Goal: Transaction & Acquisition: Purchase product/service

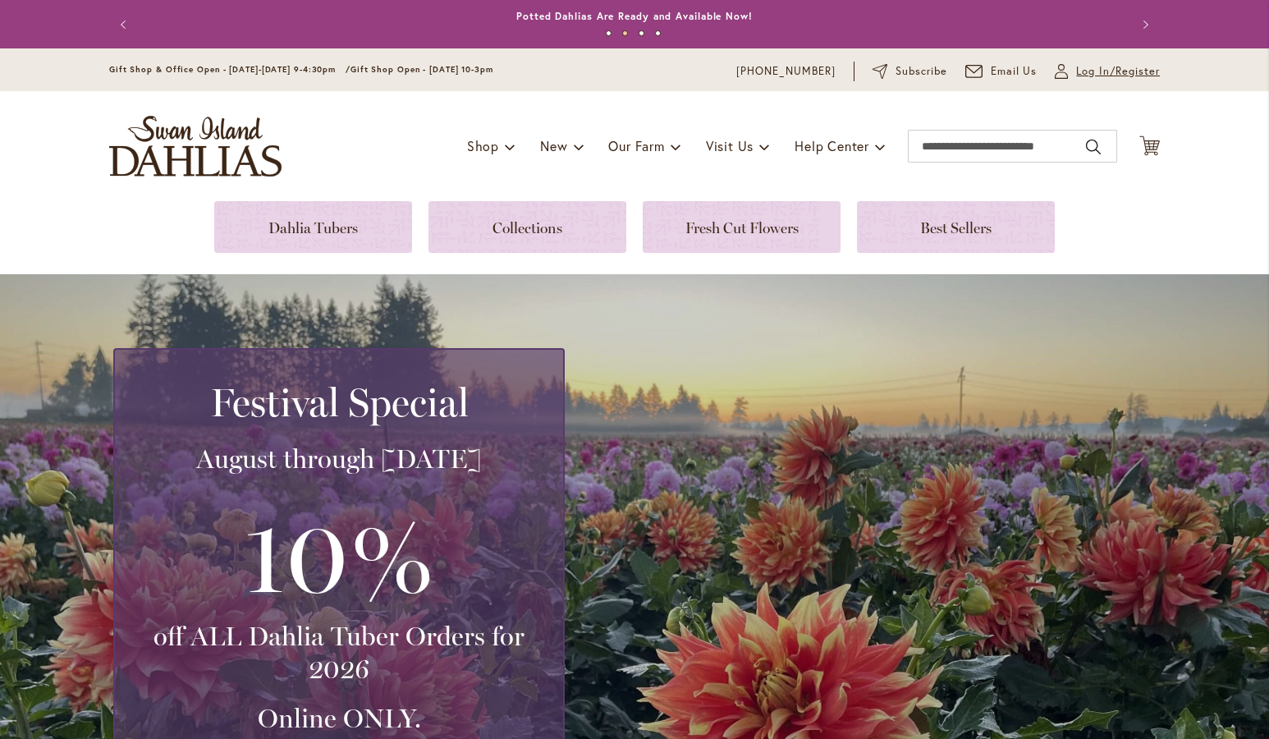
click at [1091, 68] on span "Log In/Register" at bounding box center [1118, 71] width 84 height 16
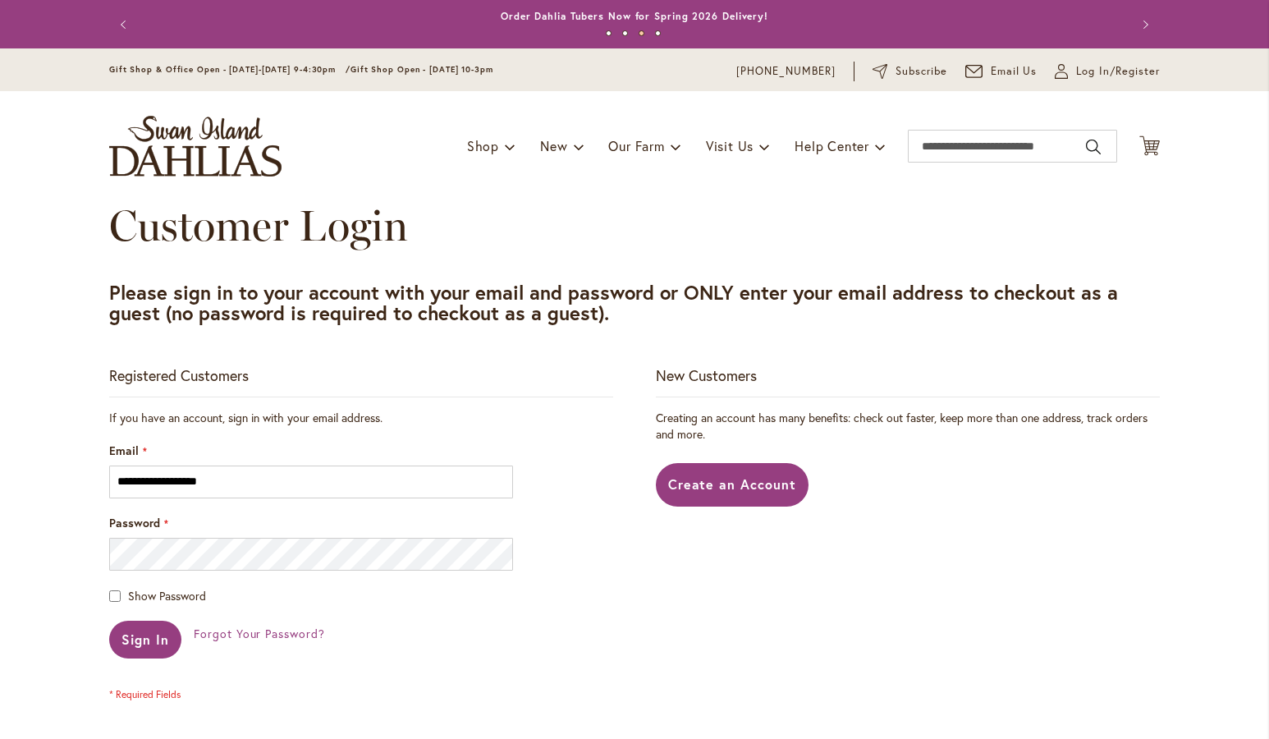
type input "**********"
click at [139, 636] on span "Sign In" at bounding box center [146, 639] width 48 height 17
click at [148, 634] on span "Sign In" at bounding box center [146, 639] width 48 height 17
click at [132, 644] on span "Sign In" at bounding box center [146, 639] width 48 height 17
click at [141, 635] on span "Sign In" at bounding box center [146, 639] width 48 height 17
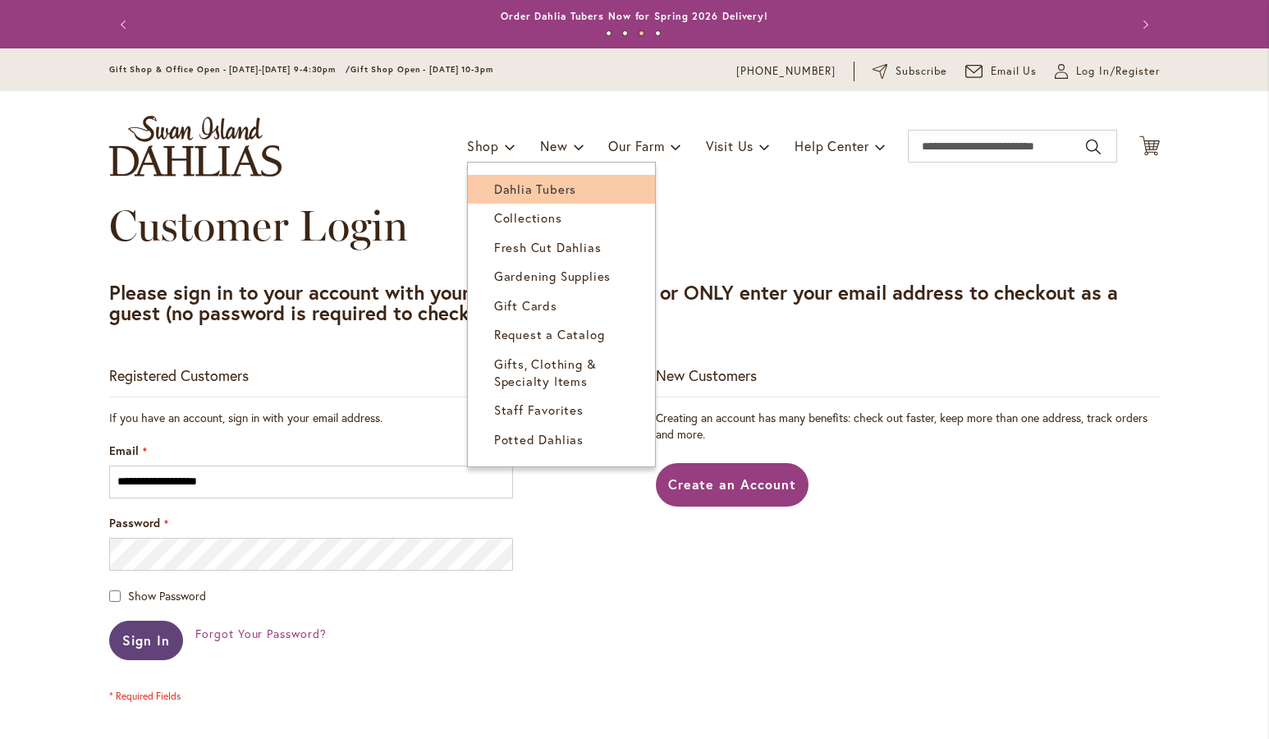
click at [496, 189] on span "Dahlia Tubers" at bounding box center [535, 189] width 82 height 16
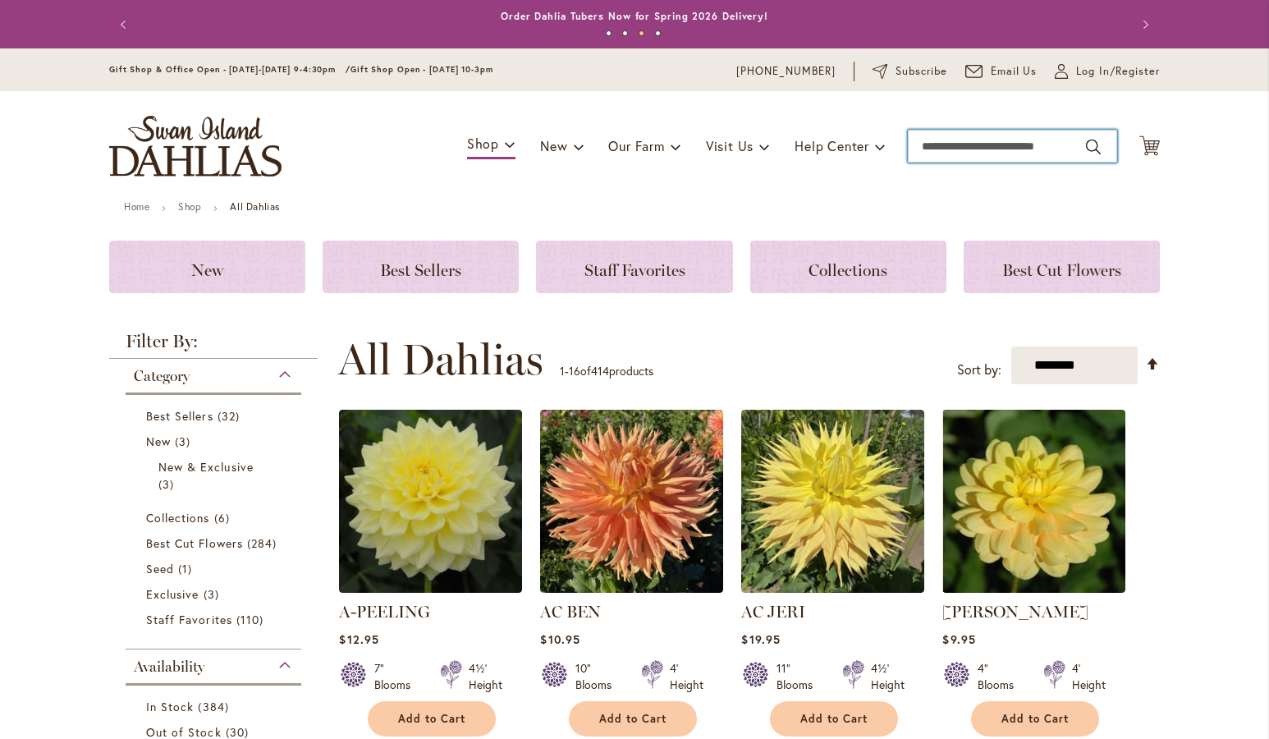
click at [932, 146] on input "Search" at bounding box center [1012, 146] width 209 height 33
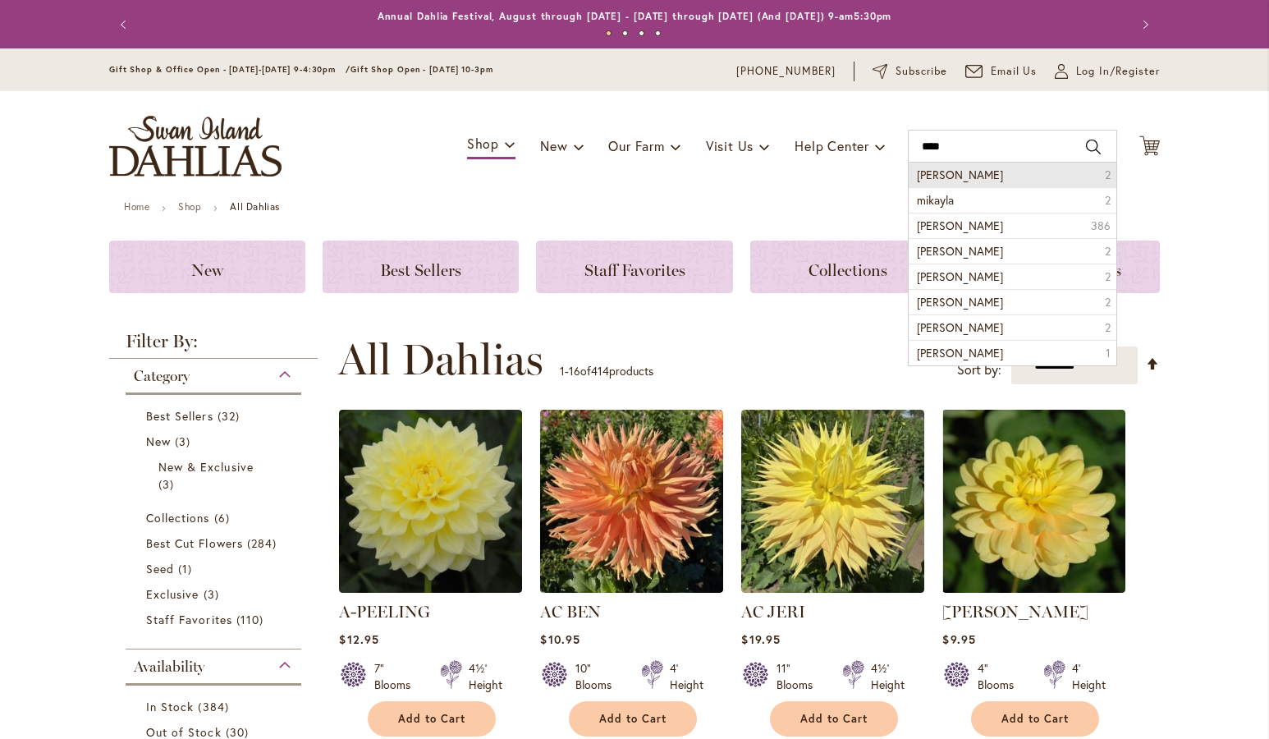
click at [945, 173] on span "[PERSON_NAME]" at bounding box center [960, 175] width 86 height 16
type input "**********"
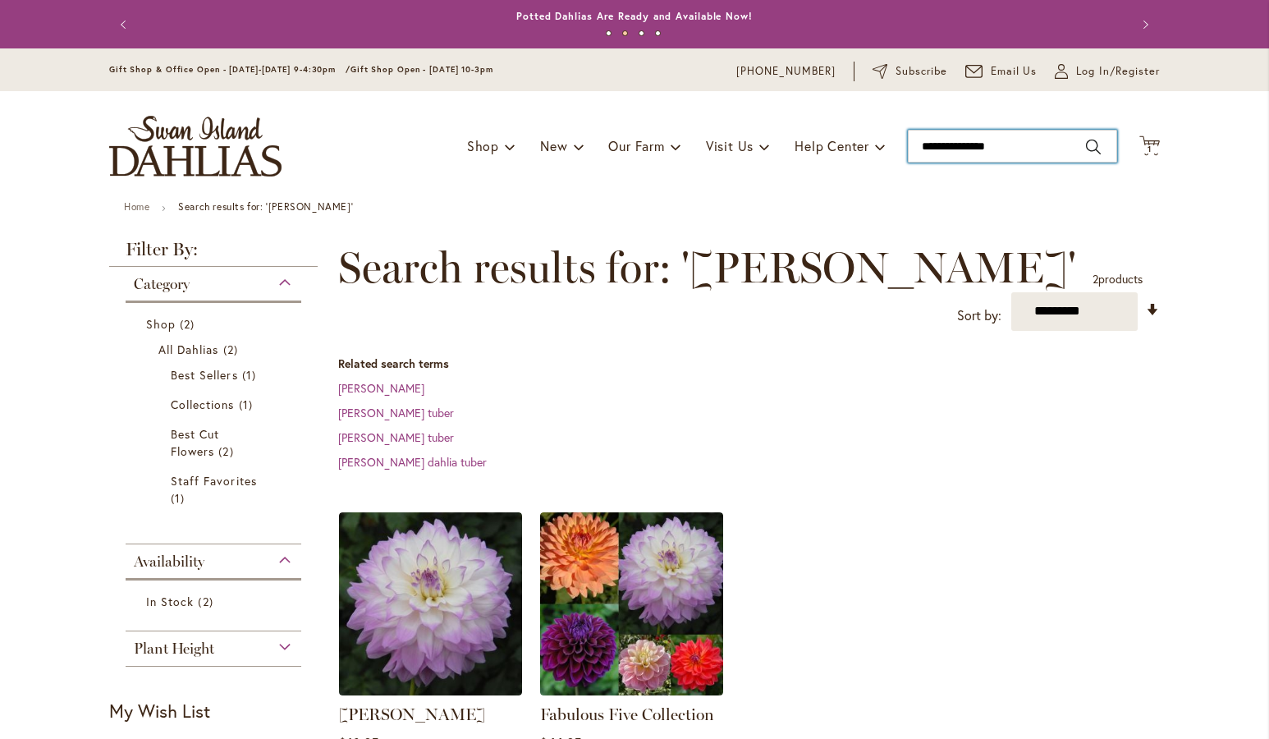
click at [957, 148] on input "**********" at bounding box center [1012, 146] width 209 height 33
type input "*"
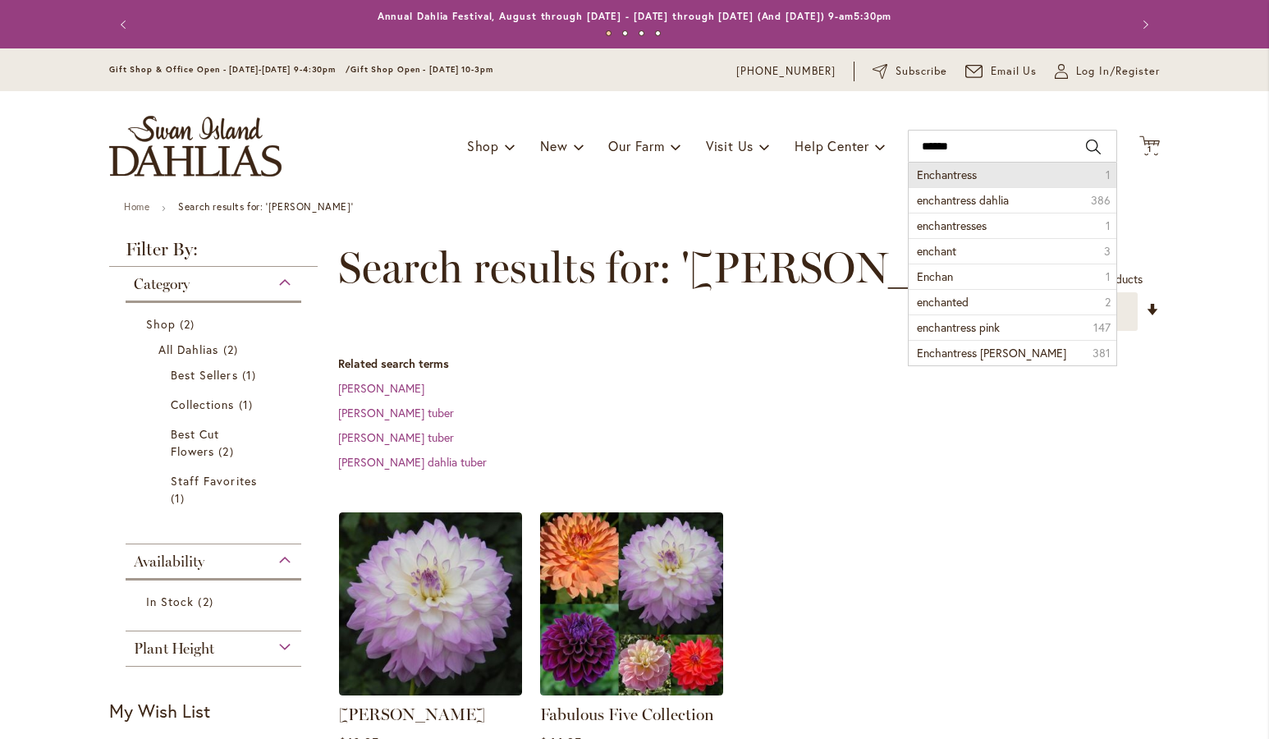
click at [957, 176] on span "Enchantress" at bounding box center [947, 175] width 60 height 16
type input "**********"
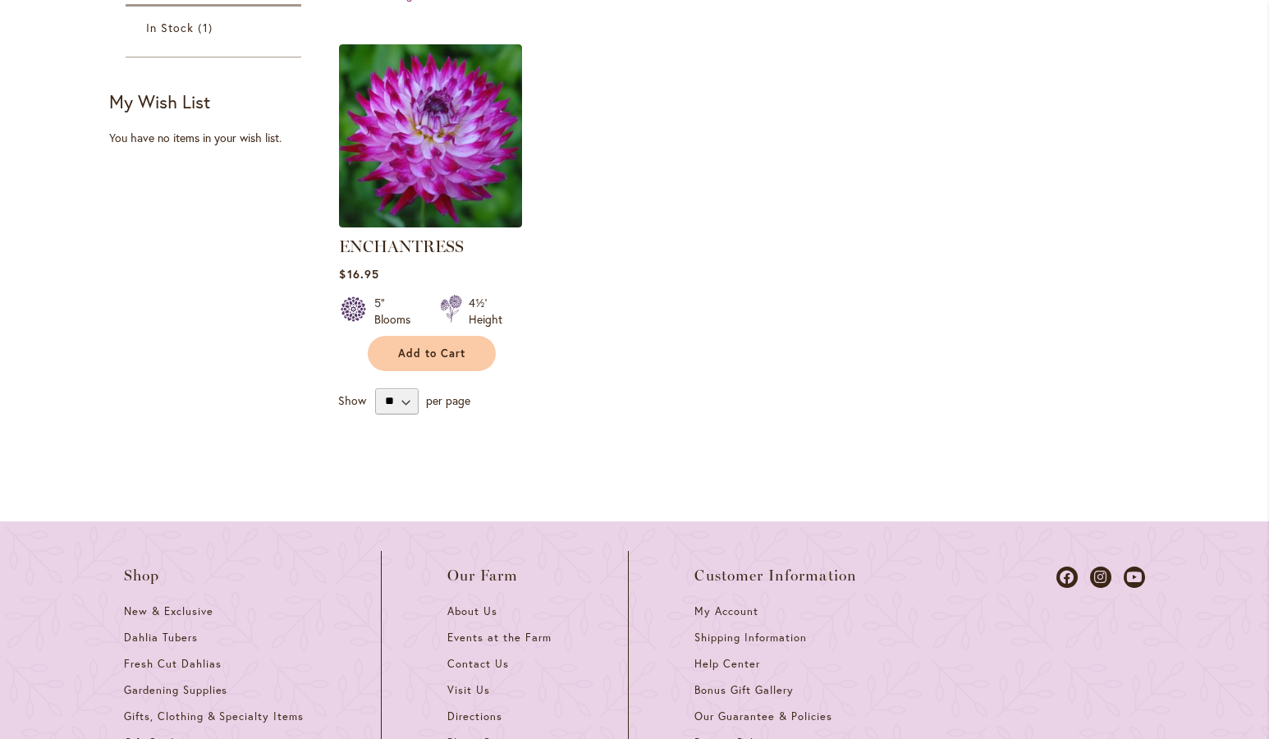
scroll to position [562, 0]
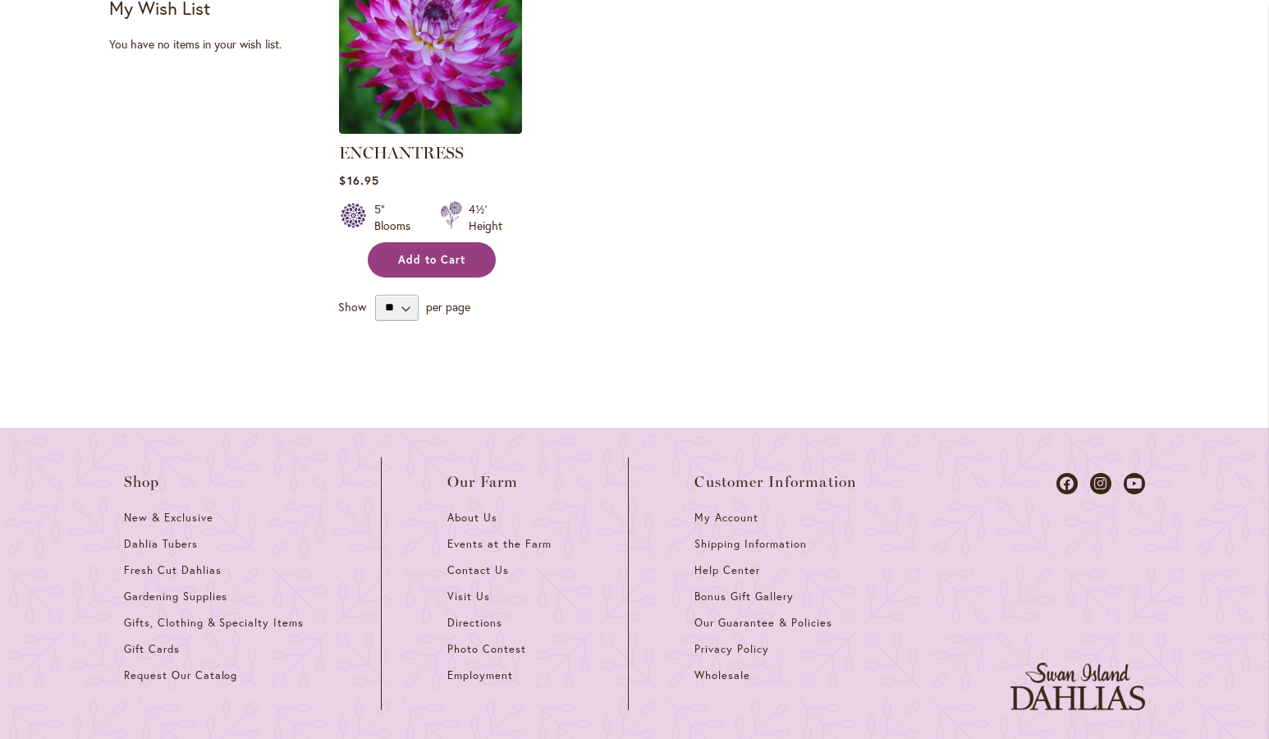
click at [422, 255] on span "Add to Cart" at bounding box center [431, 260] width 67 height 14
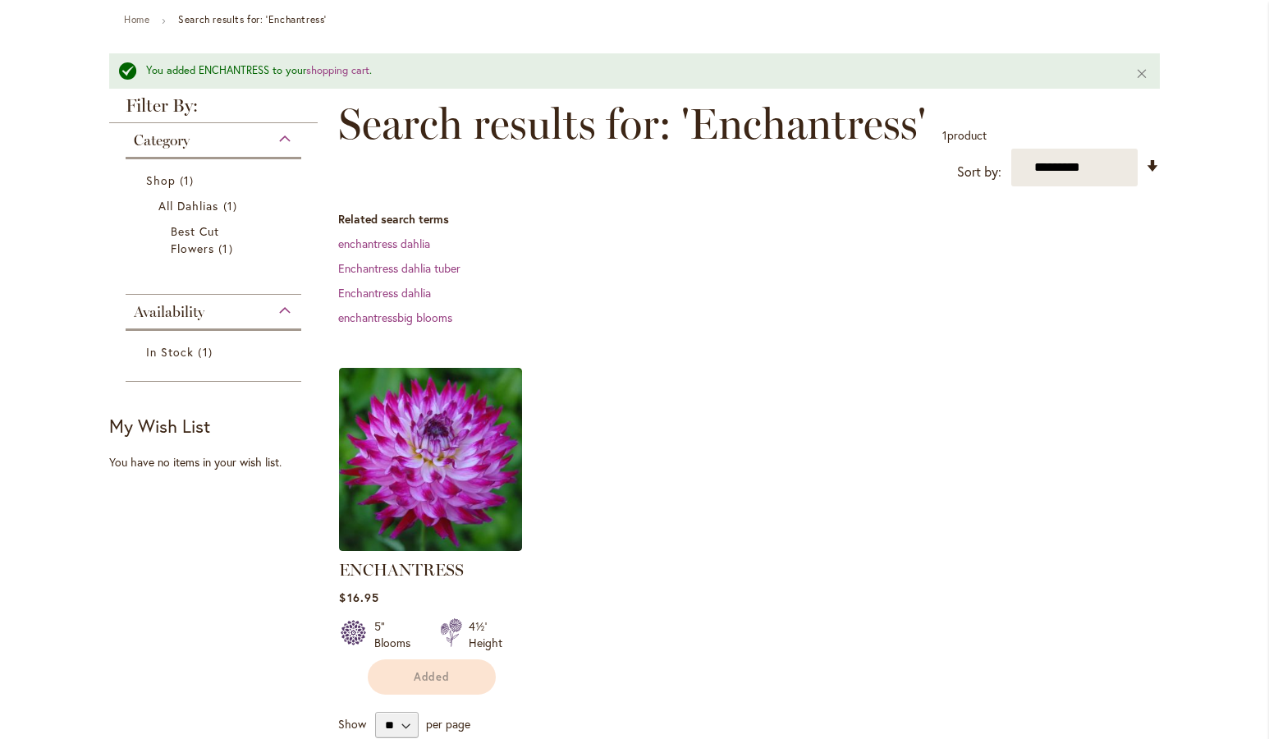
scroll to position [0, 0]
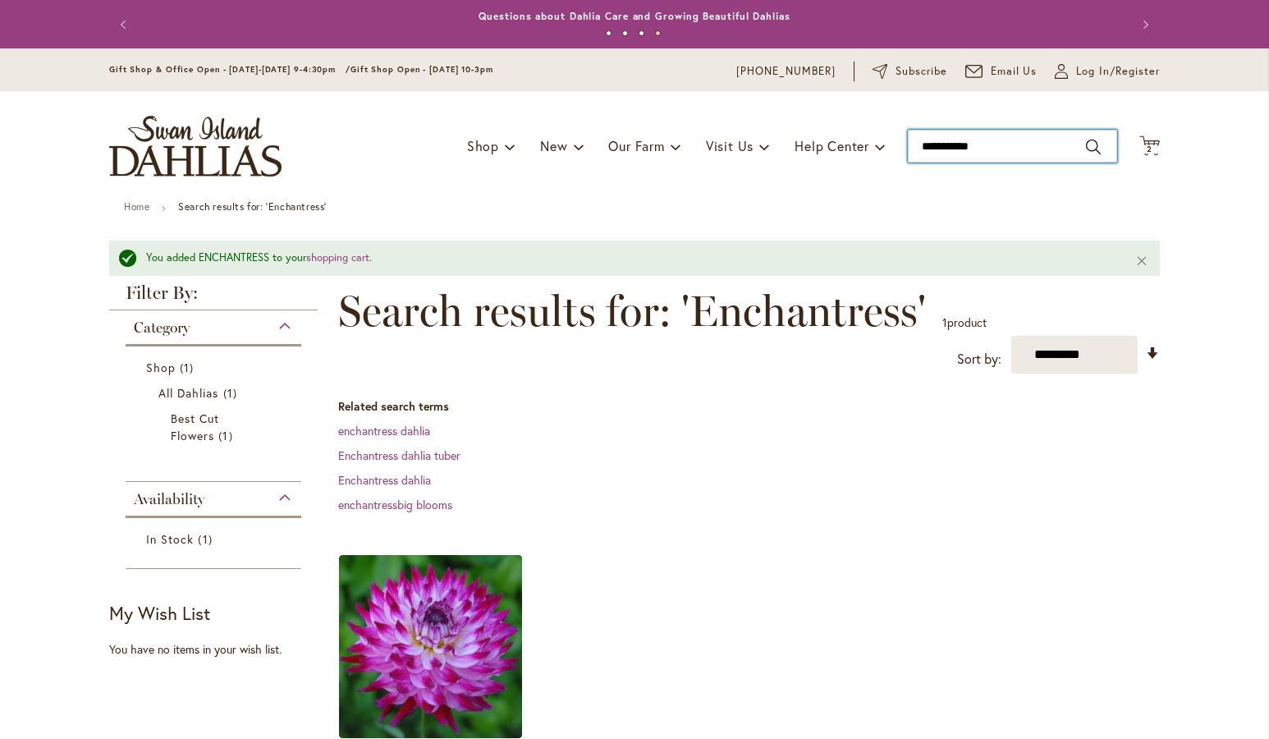
drag, startPoint x: 989, startPoint y: 148, endPoint x: 899, endPoint y: 162, distance: 91.4
click at [908, 162] on input "**********" at bounding box center [1012, 146] width 209 height 33
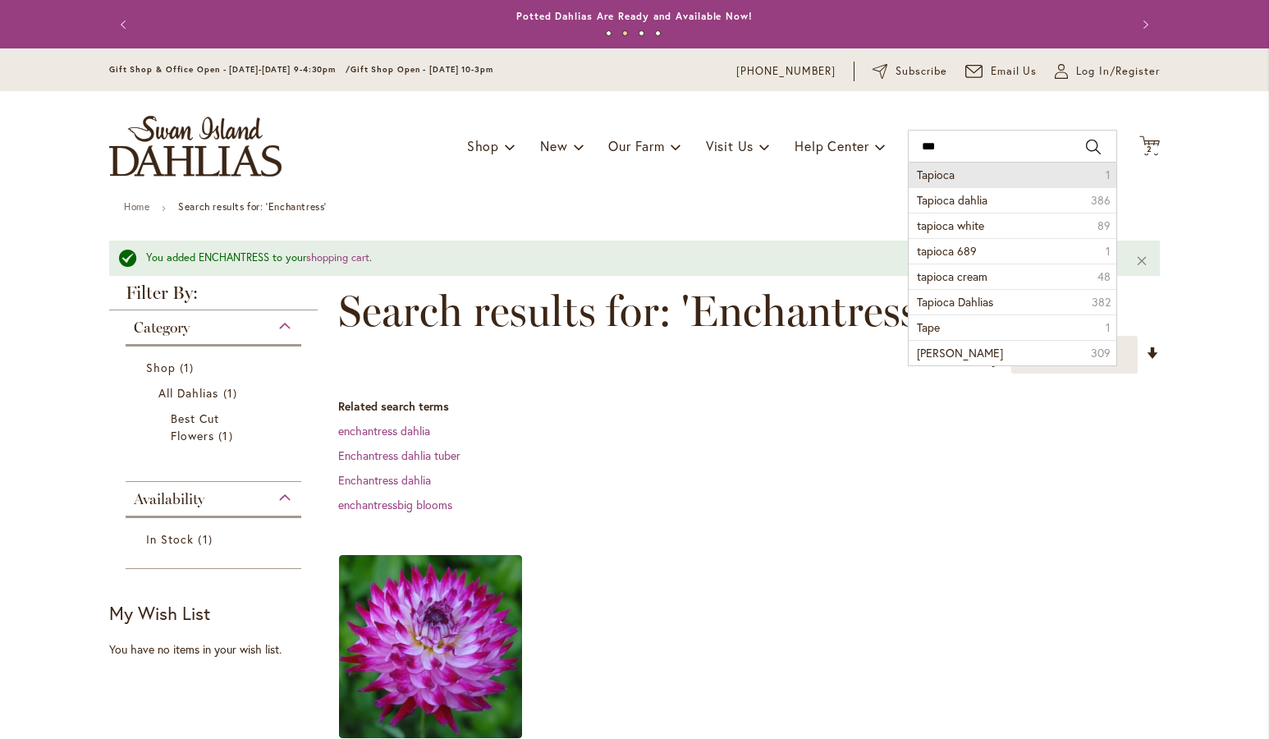
click at [920, 172] on span "Tapioca" at bounding box center [936, 175] width 38 height 16
type input "*******"
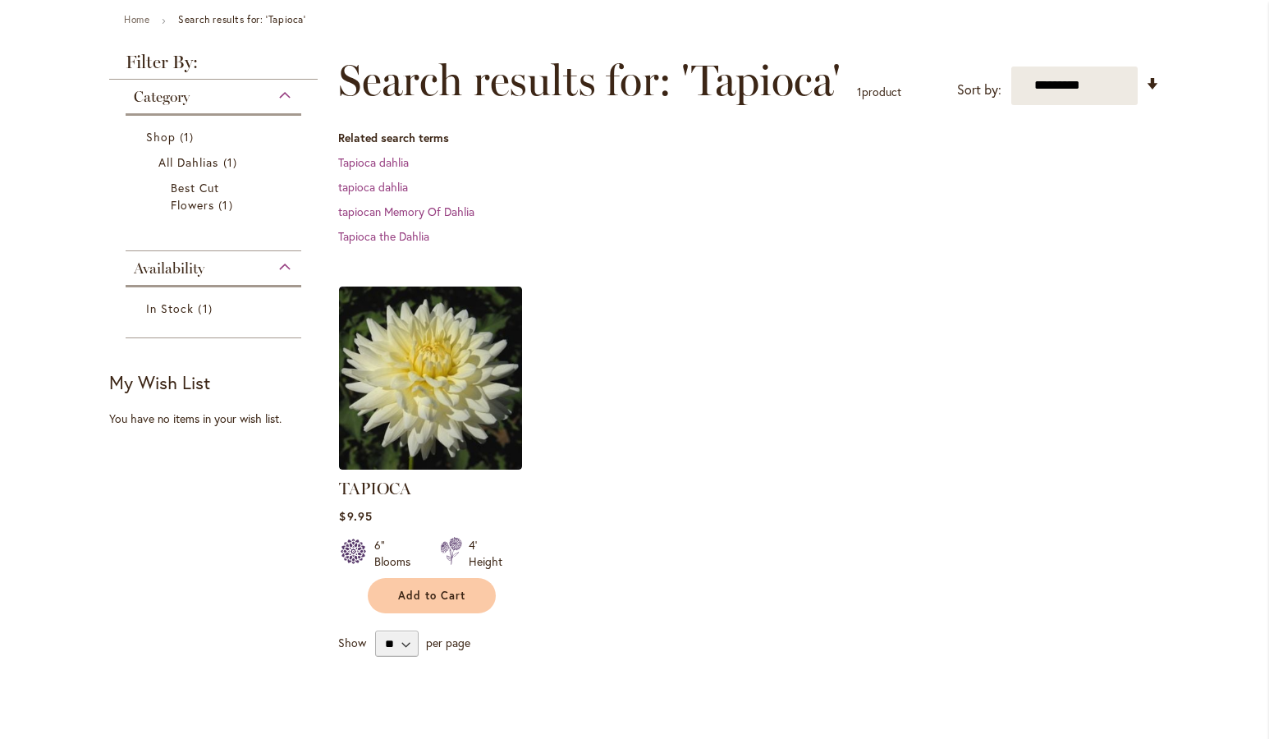
scroll to position [281, 0]
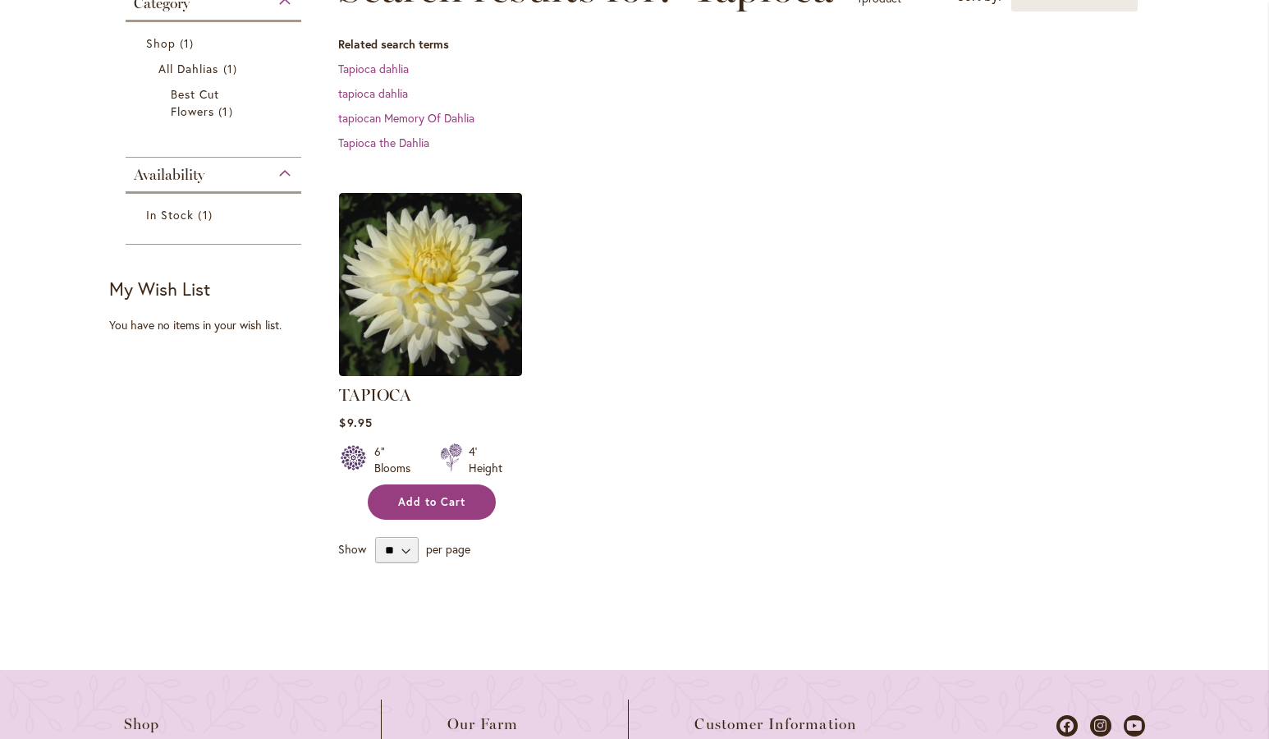
click at [429, 498] on span "Add to Cart" at bounding box center [431, 502] width 67 height 14
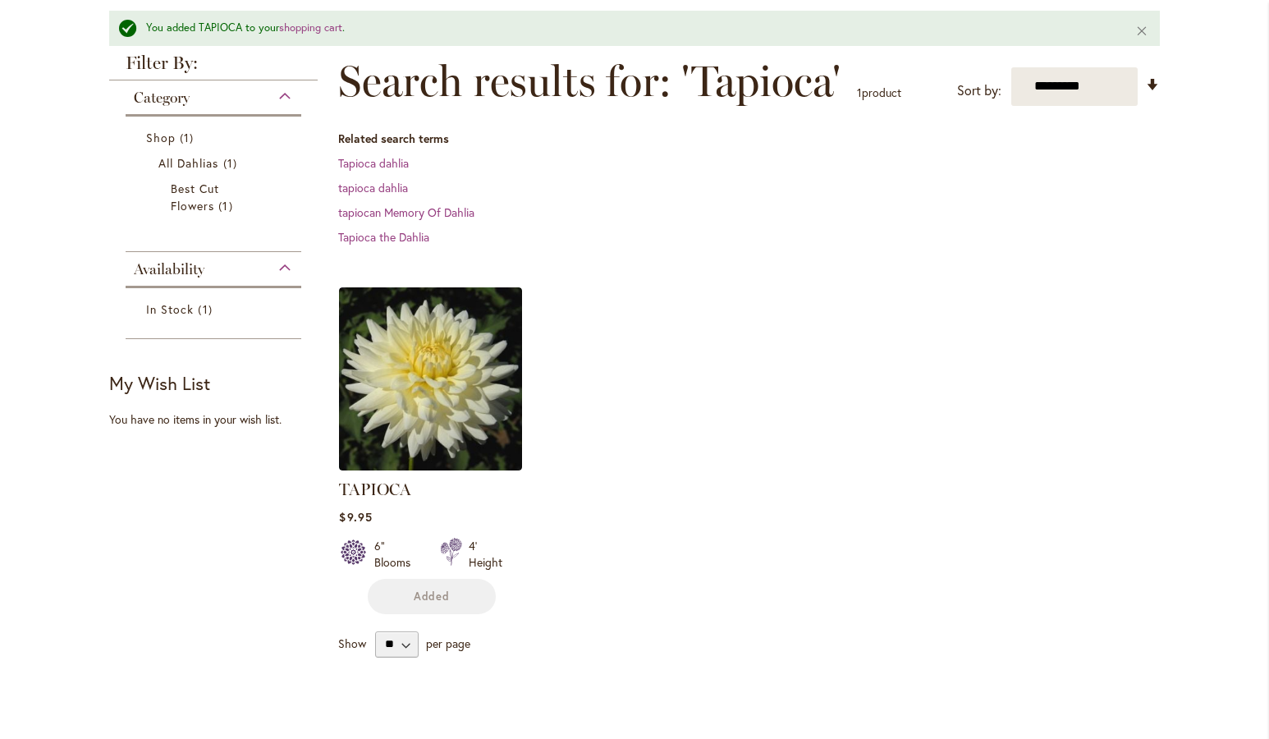
scroll to position [0, 0]
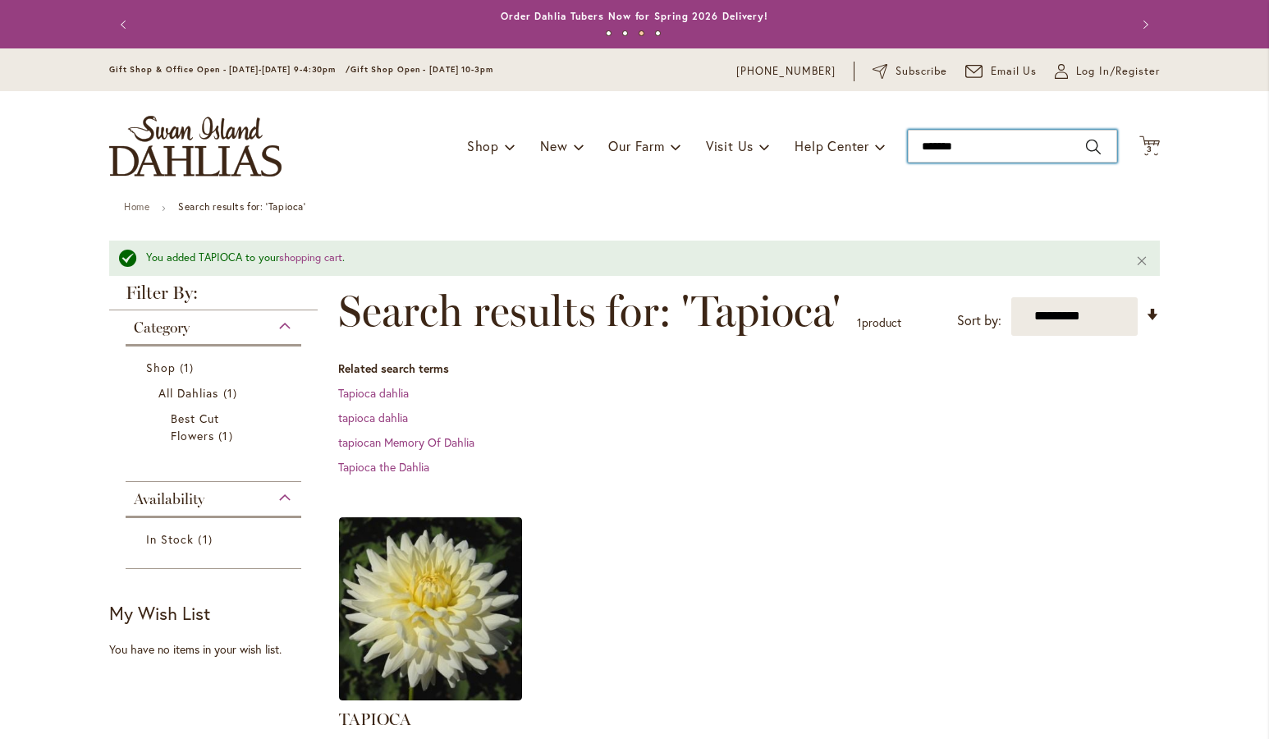
drag, startPoint x: 987, startPoint y: 148, endPoint x: 812, endPoint y: 151, distance: 174.9
click at [908, 151] on input "*******" at bounding box center [1012, 146] width 209 height 33
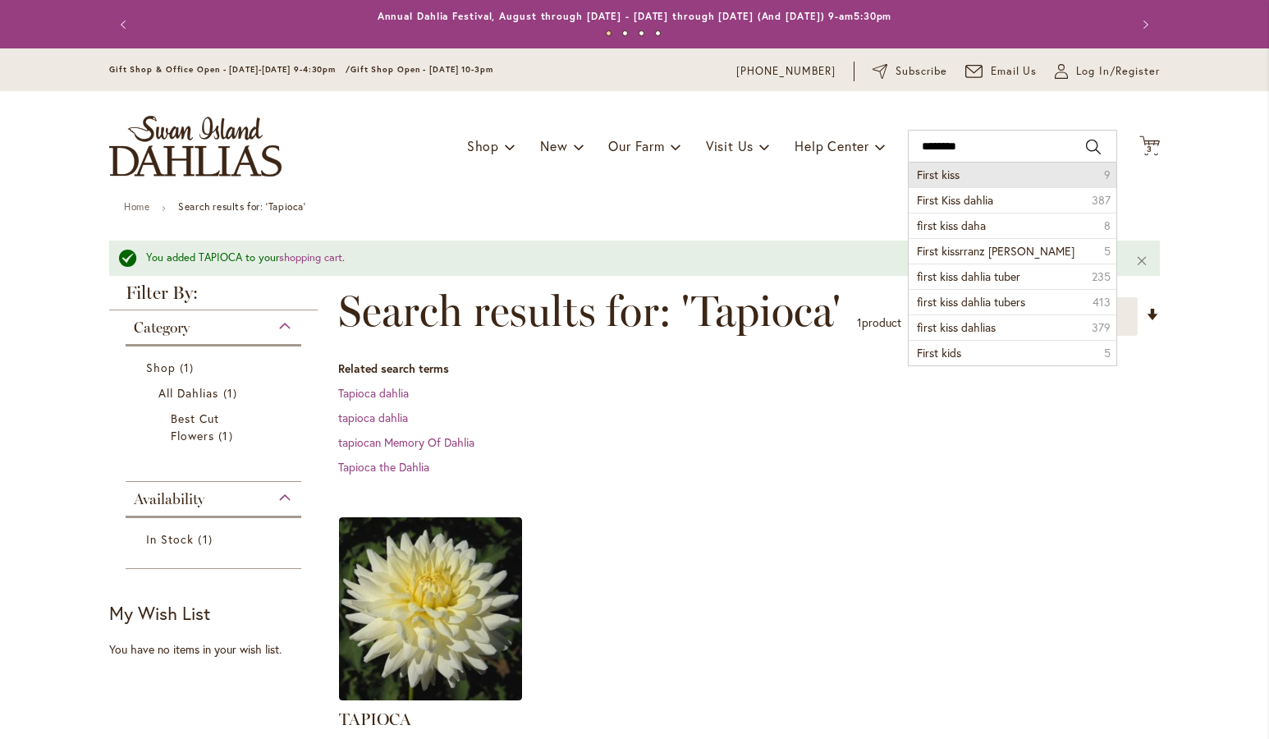
click at [955, 176] on li "First kiss 9" at bounding box center [1013, 175] width 208 height 25
type input "**********"
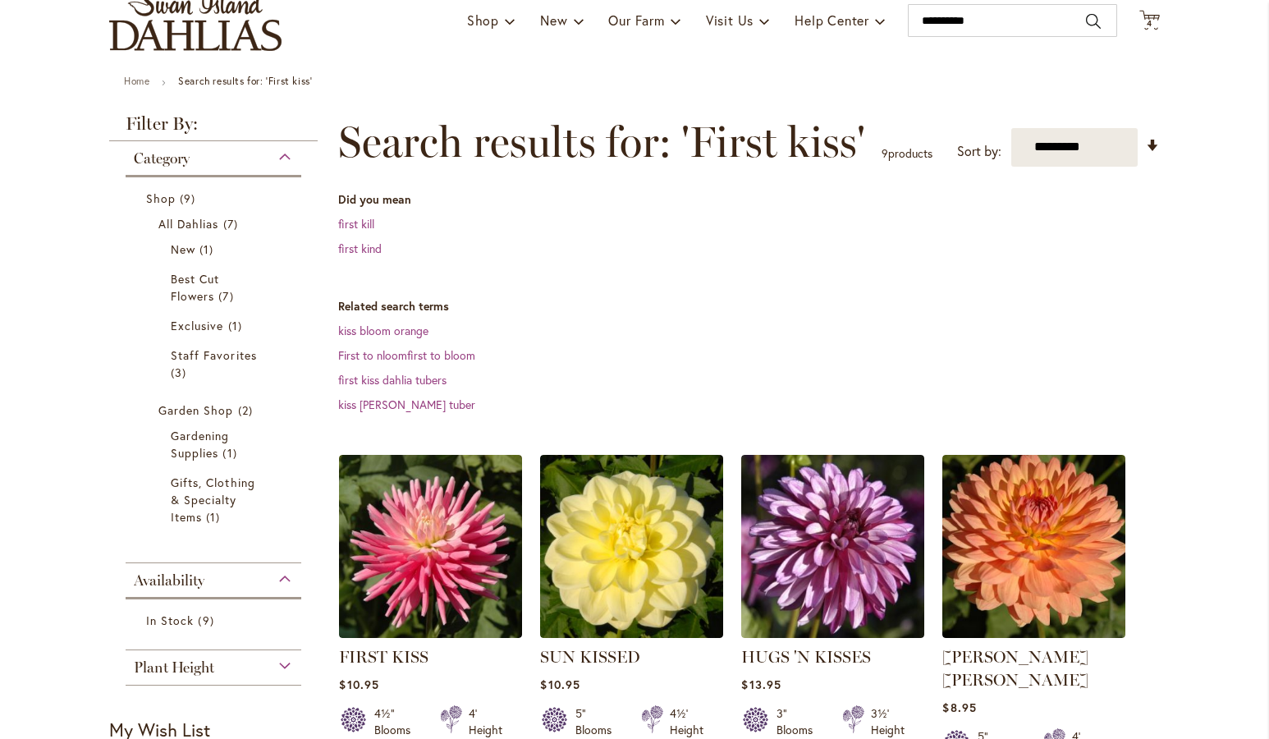
scroll to position [32, 0]
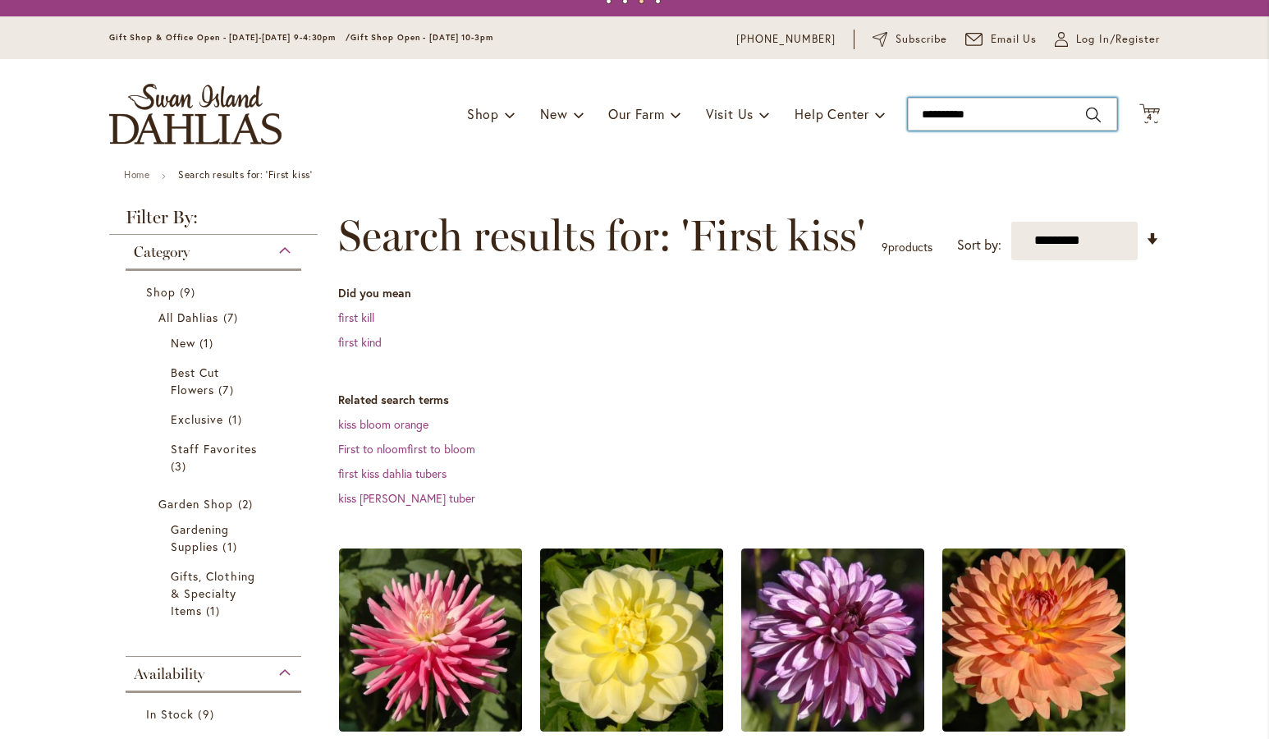
drag, startPoint x: 992, startPoint y: 117, endPoint x: 858, endPoint y: 120, distance: 133.9
click at [908, 120] on input "**********" at bounding box center [1012, 114] width 209 height 33
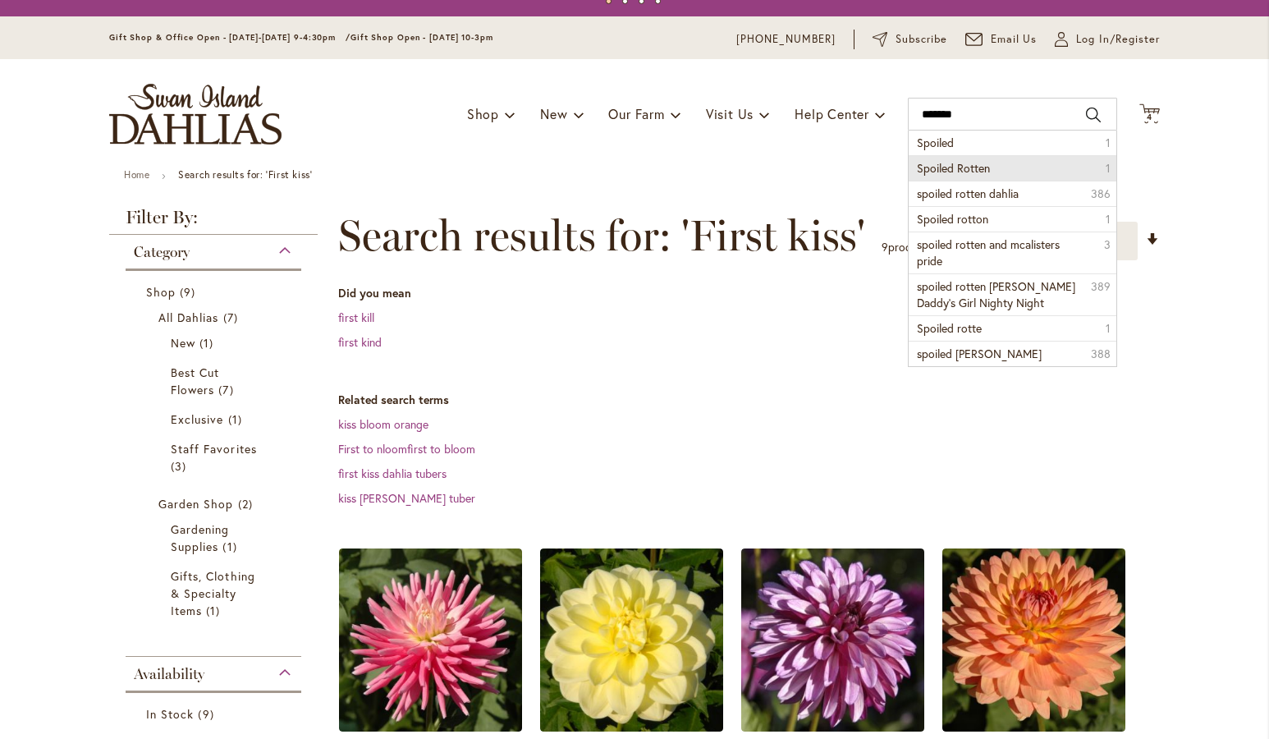
click at [942, 165] on span "Spoiled Rotten" at bounding box center [953, 168] width 73 height 16
type input "**********"
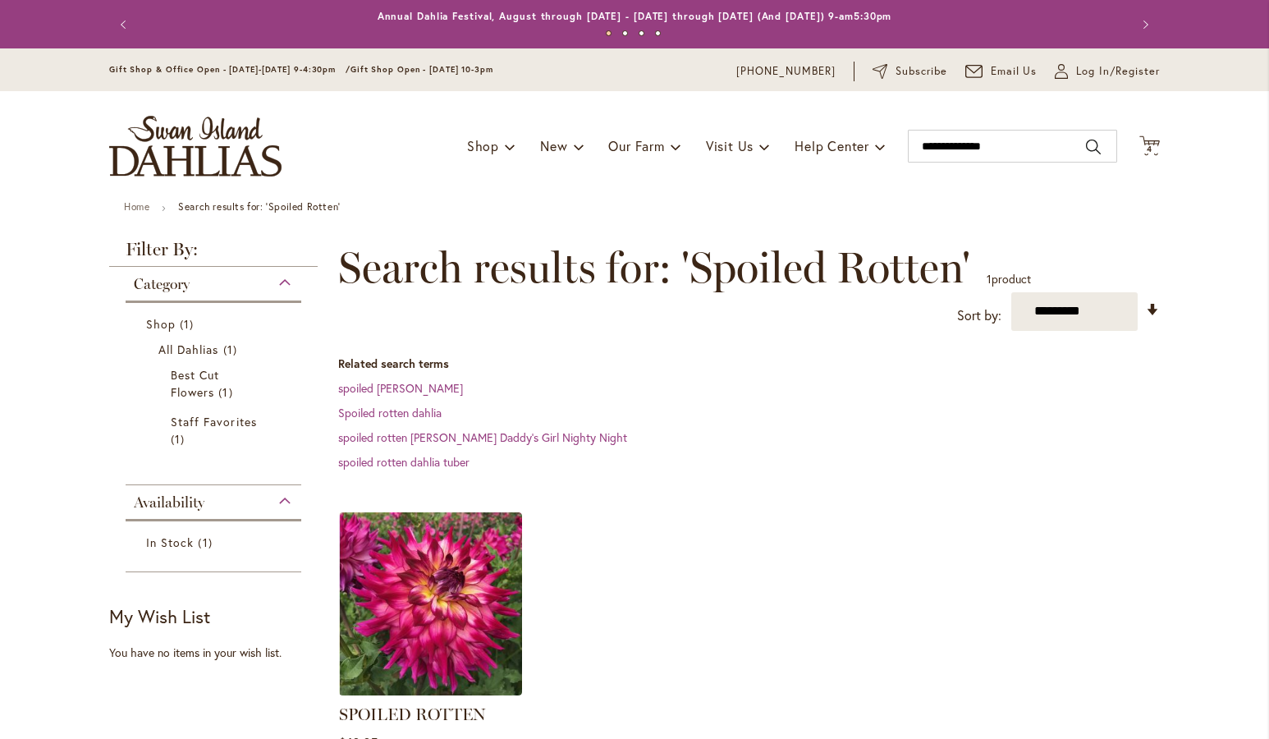
scroll to position [219, 0]
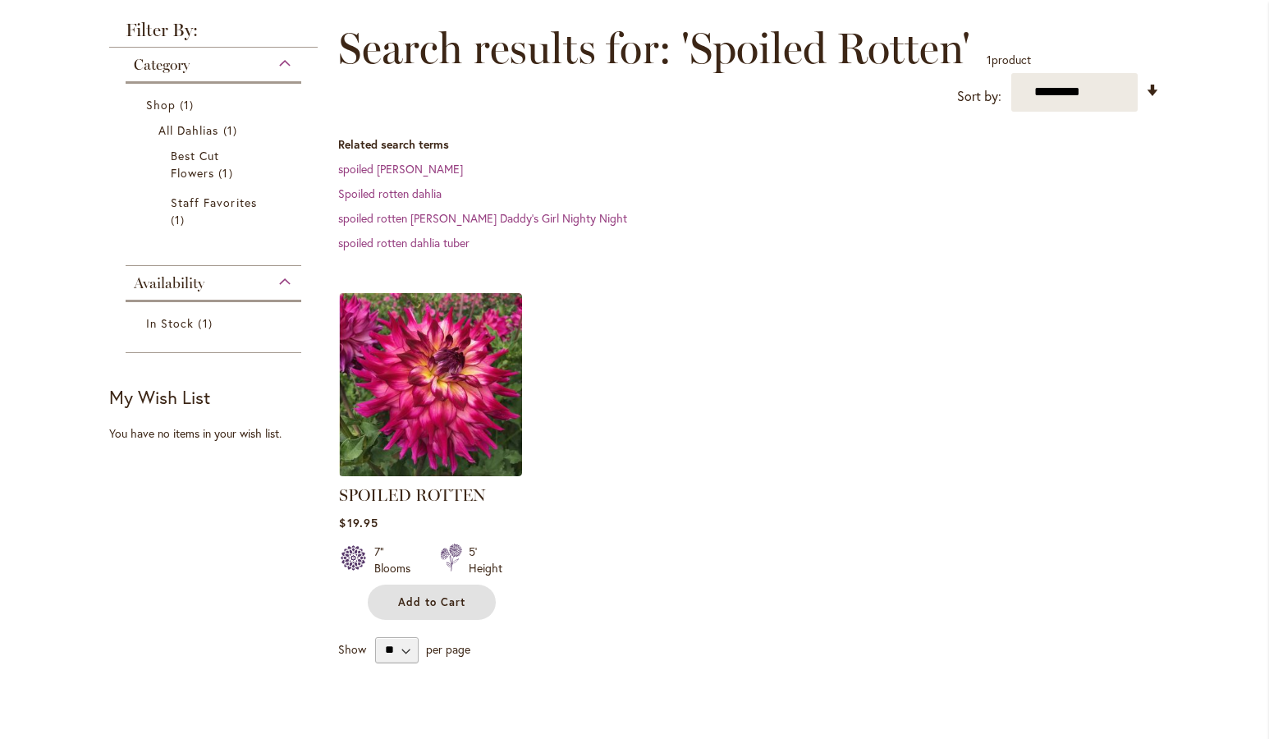
click at [430, 597] on span "Add to Cart" at bounding box center [431, 602] width 67 height 14
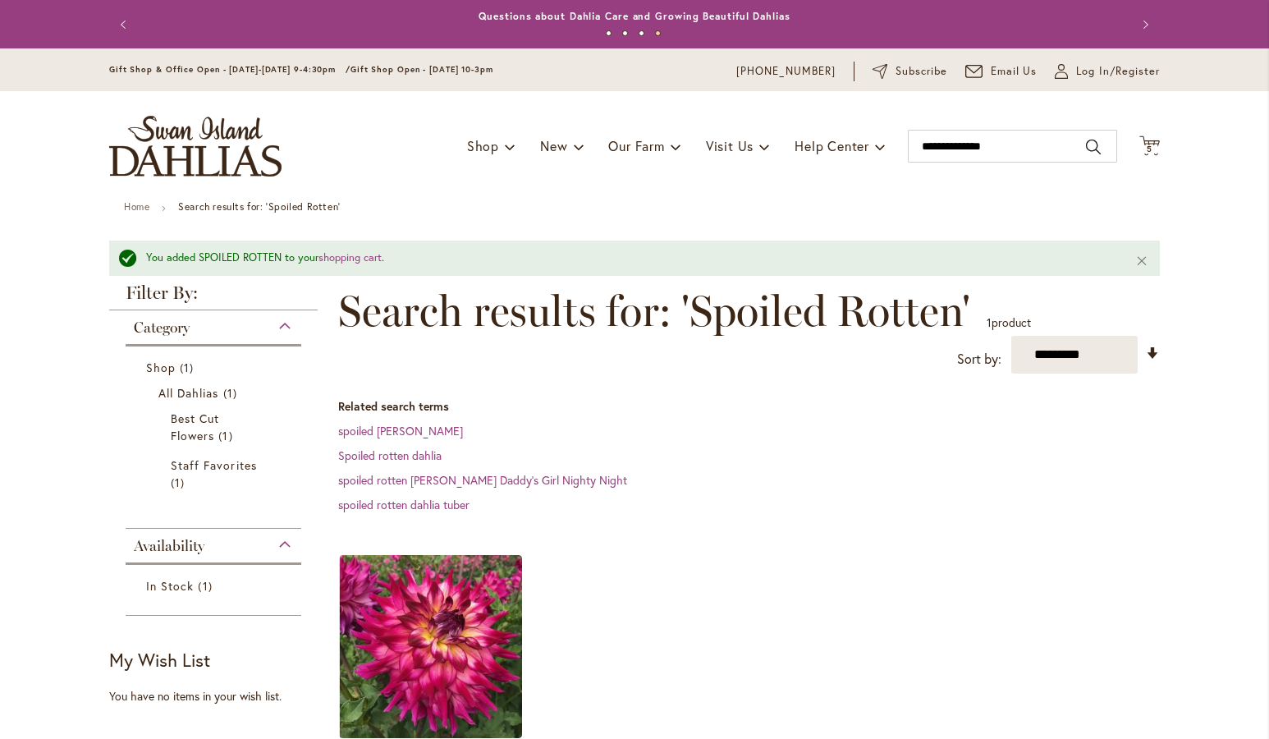
scroll to position [187, 0]
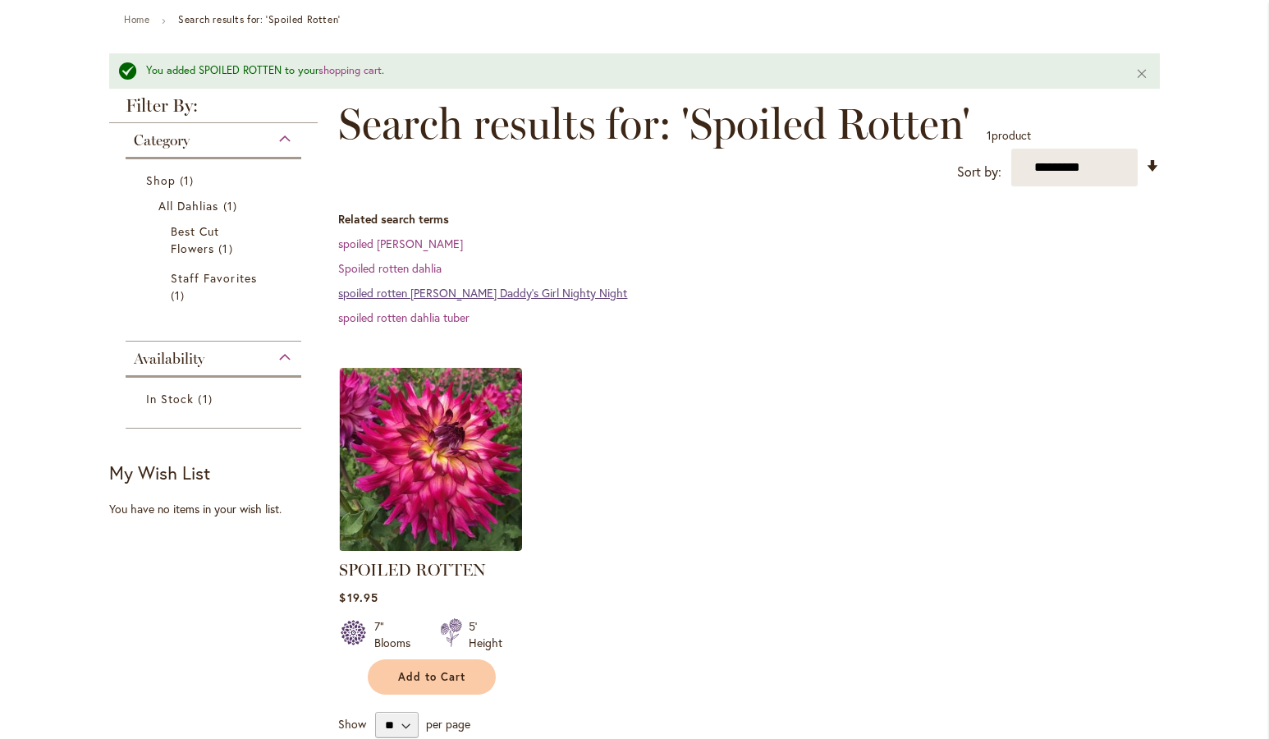
click at [471, 291] on link "spoiled rotten [PERSON_NAME] Daddy's Girl Nighty Night" at bounding box center [482, 293] width 289 height 16
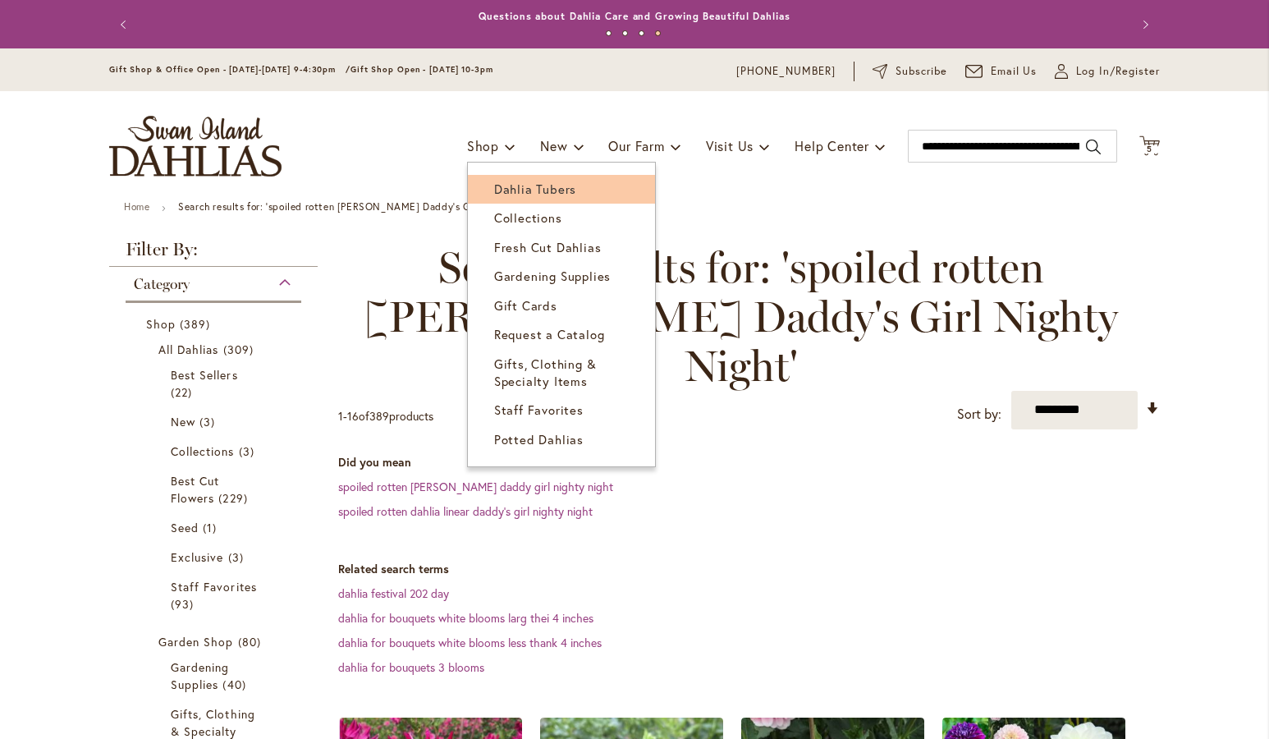
click at [513, 186] on span "Dahlia Tubers" at bounding box center [535, 189] width 82 height 16
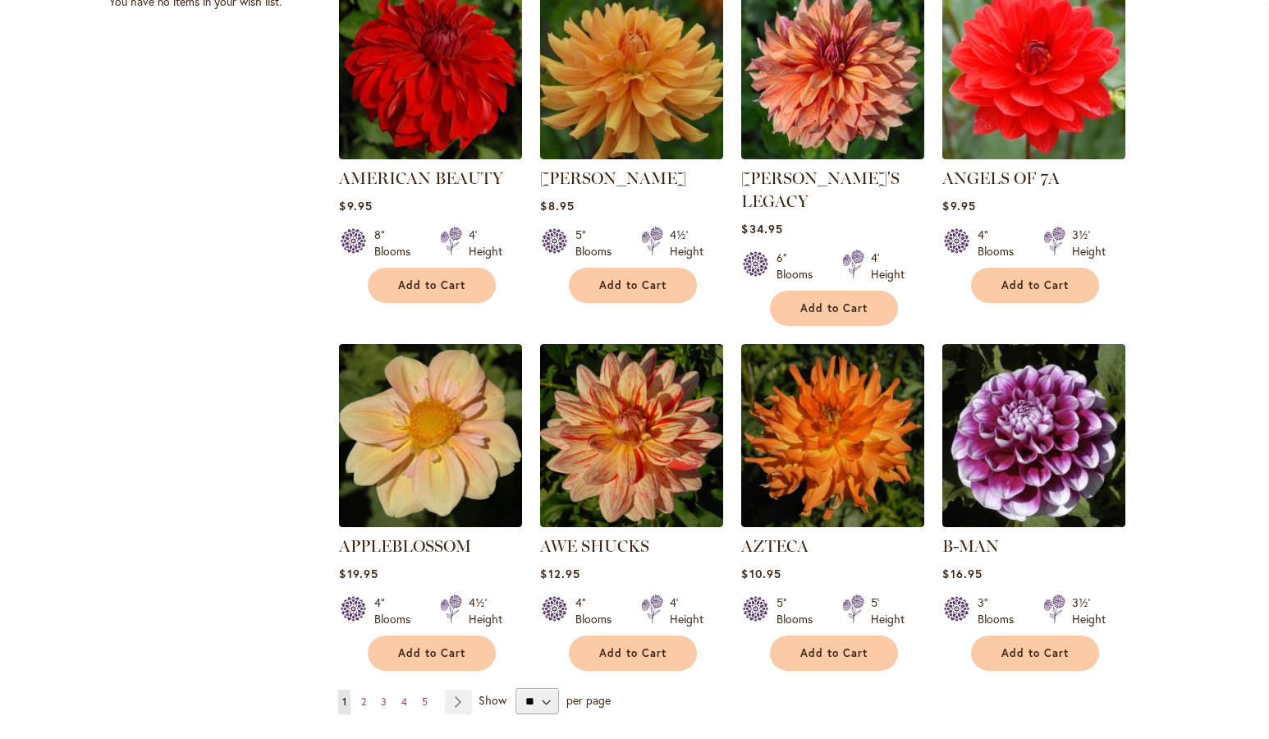
scroll to position [1310, 0]
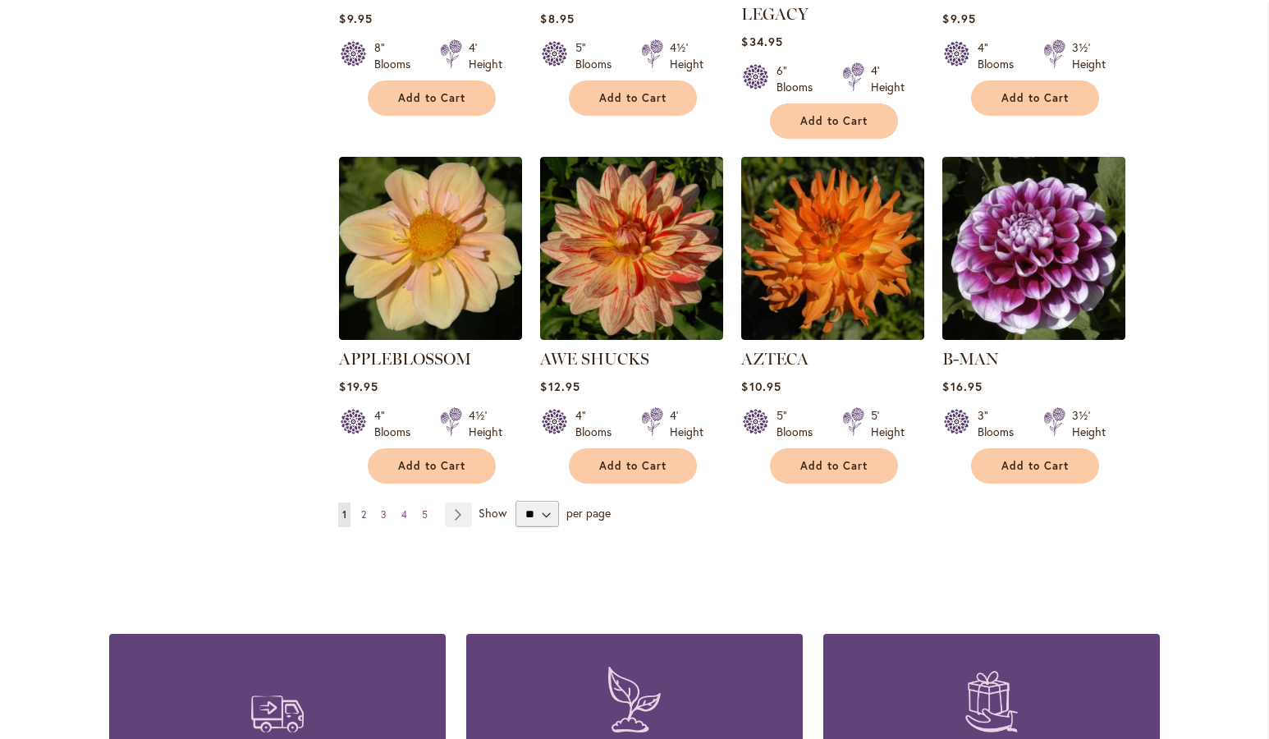
click at [361, 508] on span "2" at bounding box center [363, 514] width 5 height 12
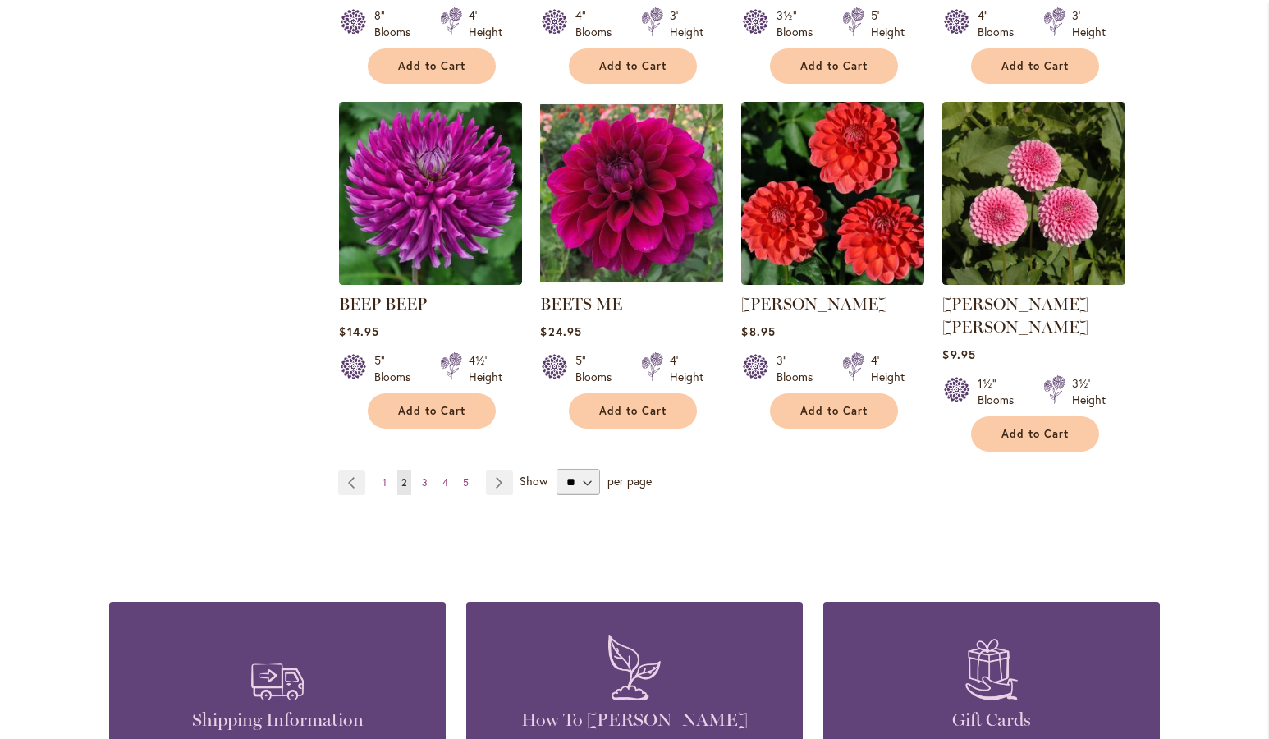
scroll to position [1436, 0]
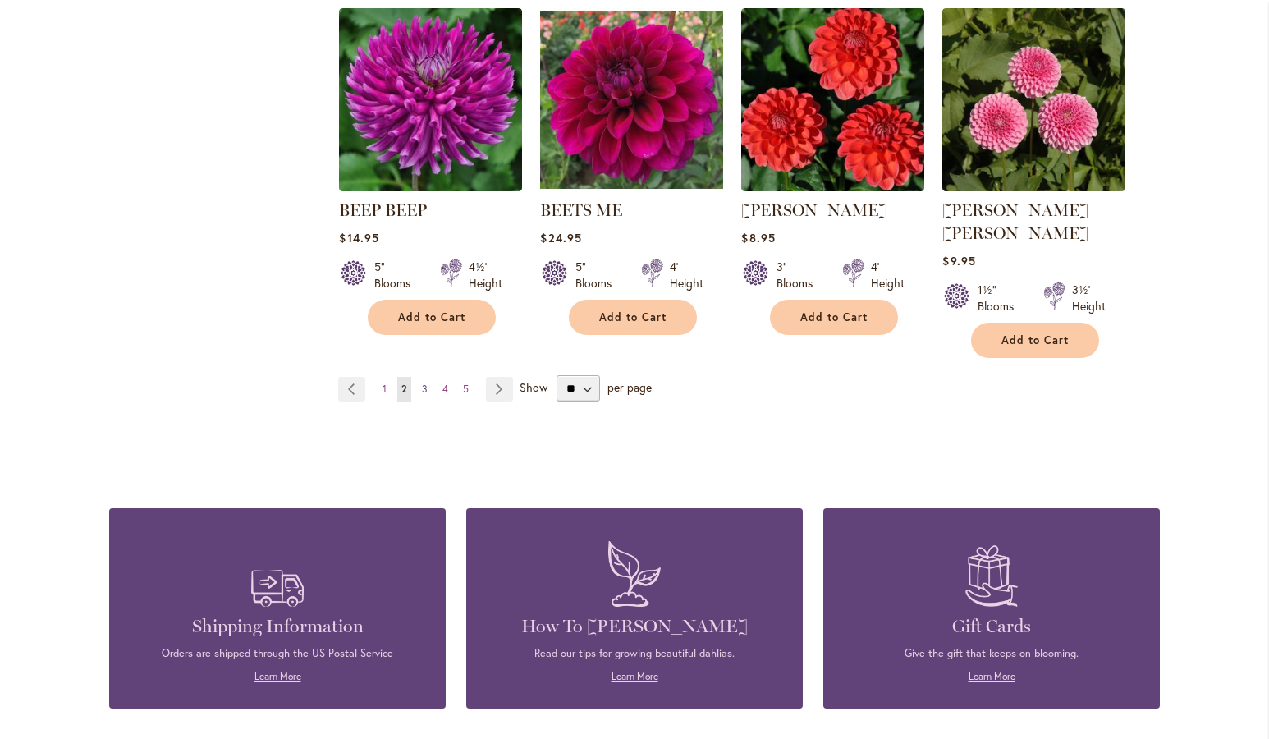
click at [421, 377] on link "Page 3" at bounding box center [425, 389] width 14 height 25
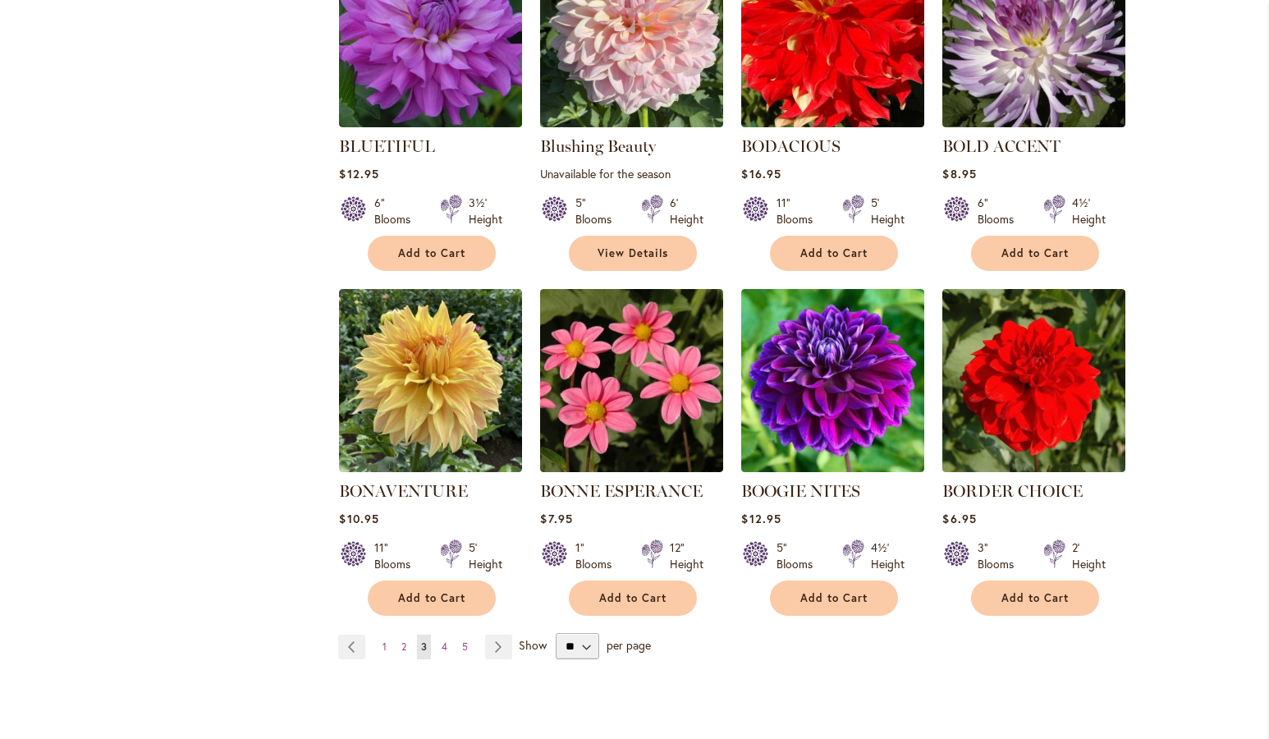
scroll to position [1249, 0]
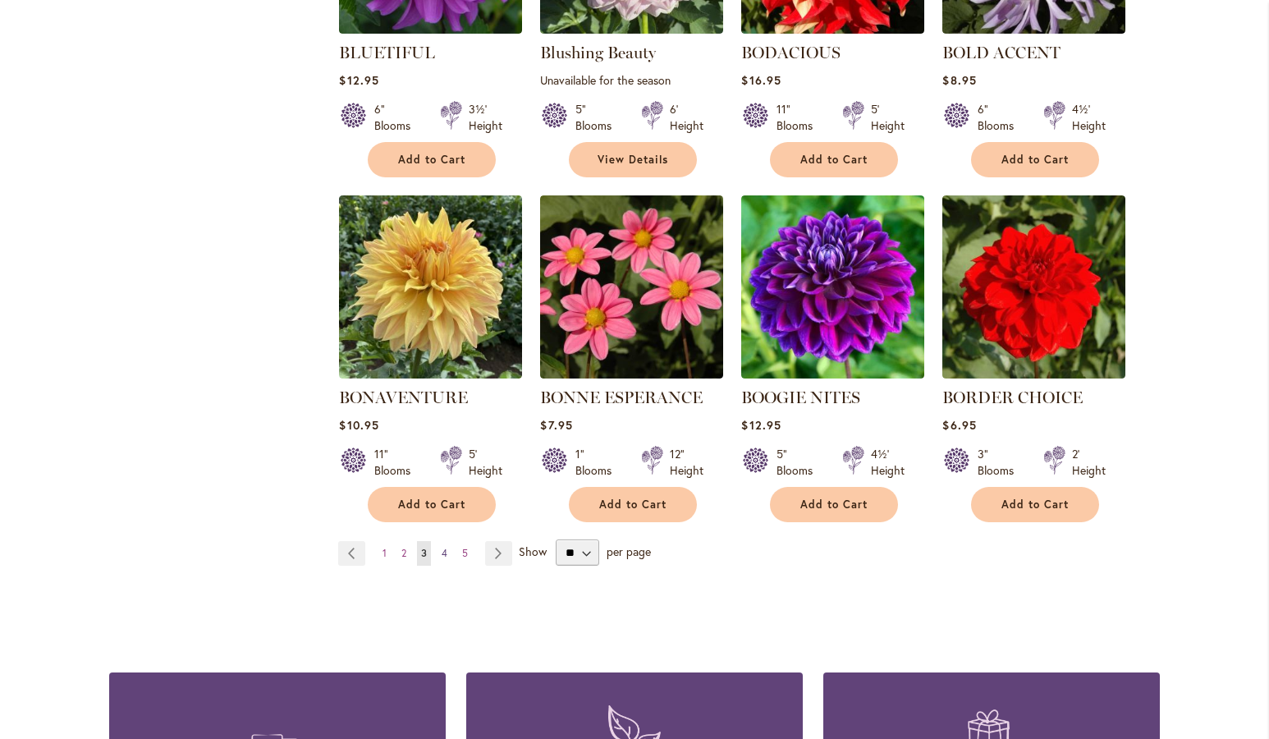
click at [442, 553] on span "4" at bounding box center [445, 553] width 6 height 12
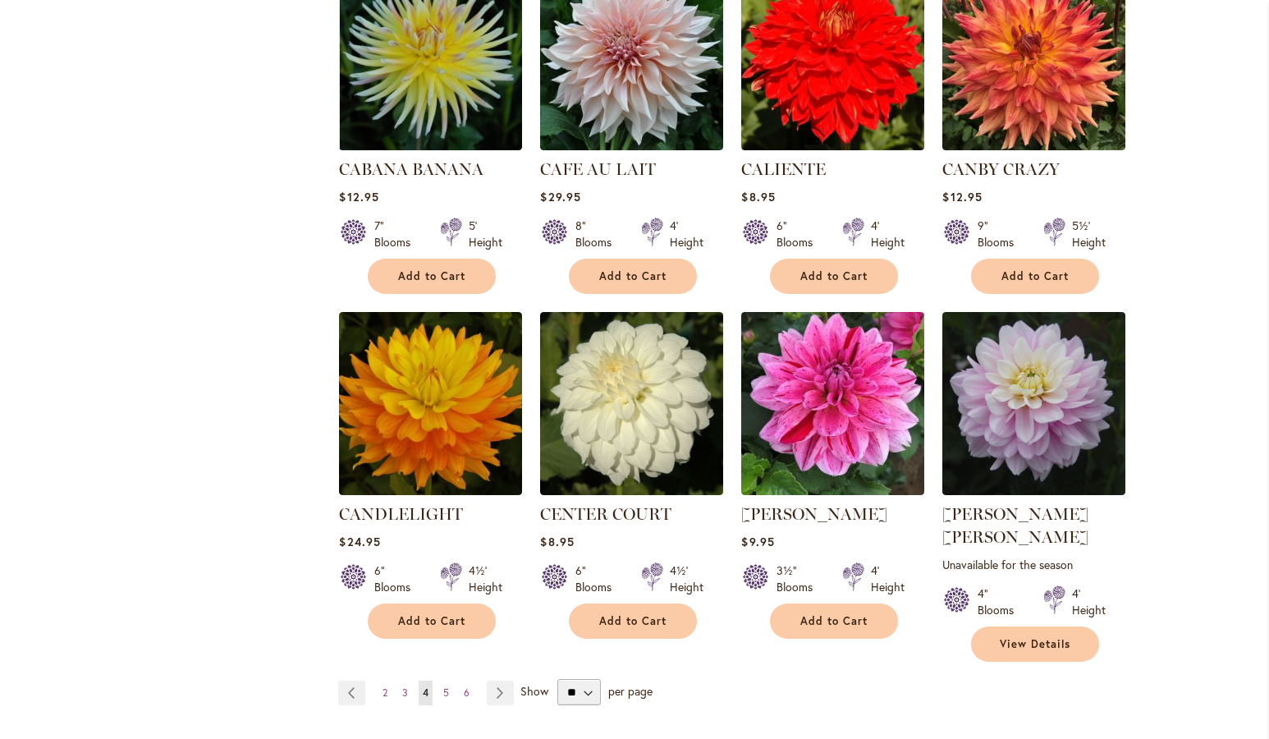
scroll to position [1249, 0]
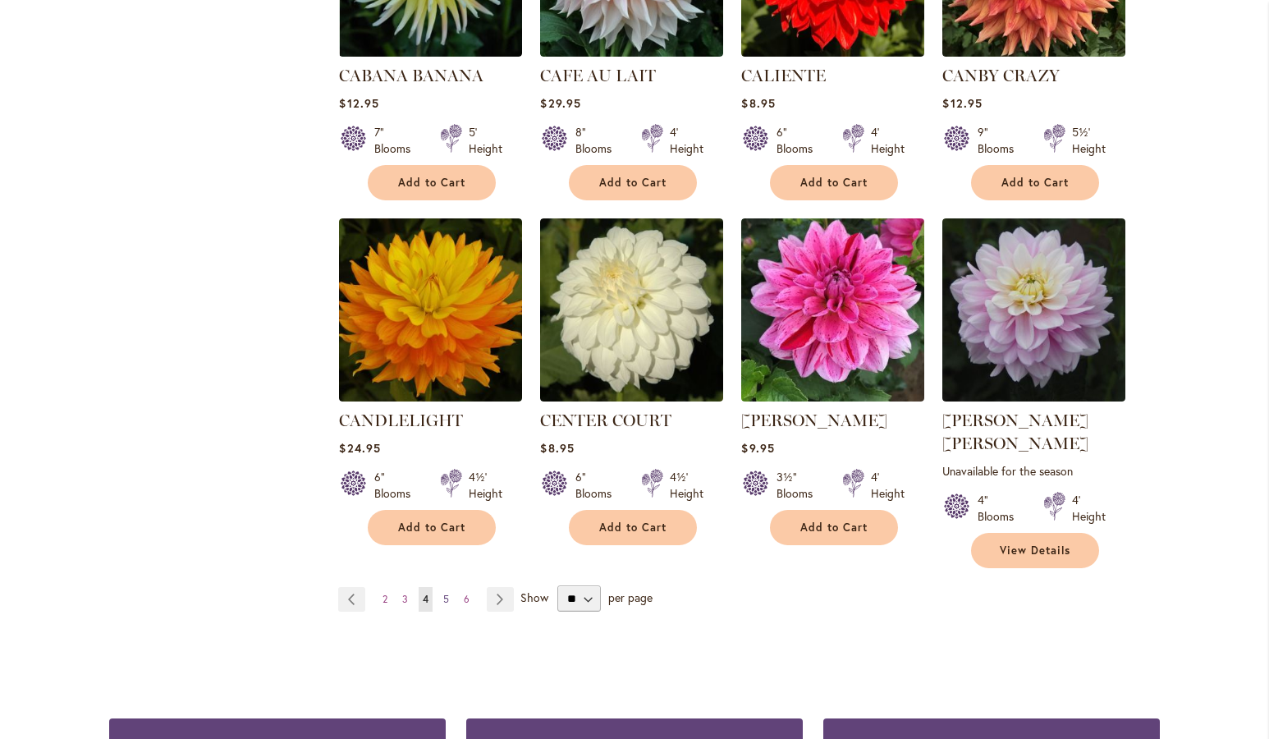
click at [443, 593] on span "5" at bounding box center [446, 599] width 6 height 12
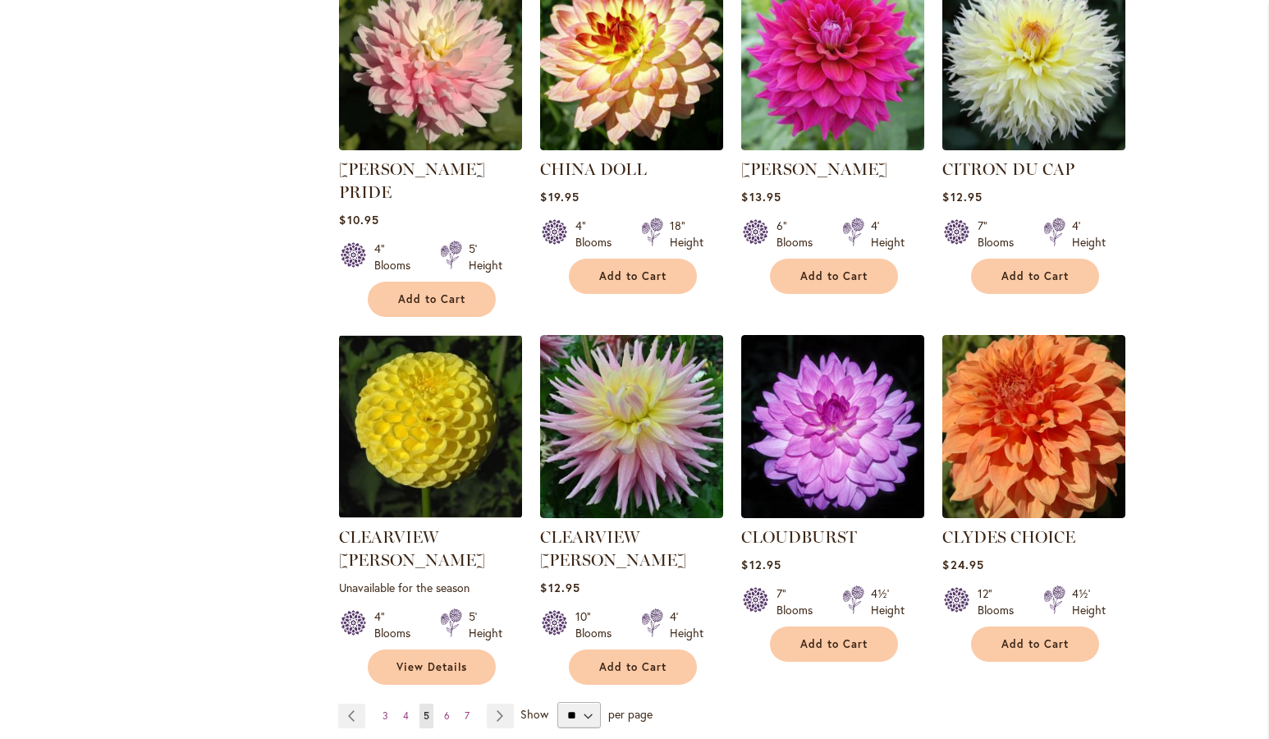
scroll to position [1249, 0]
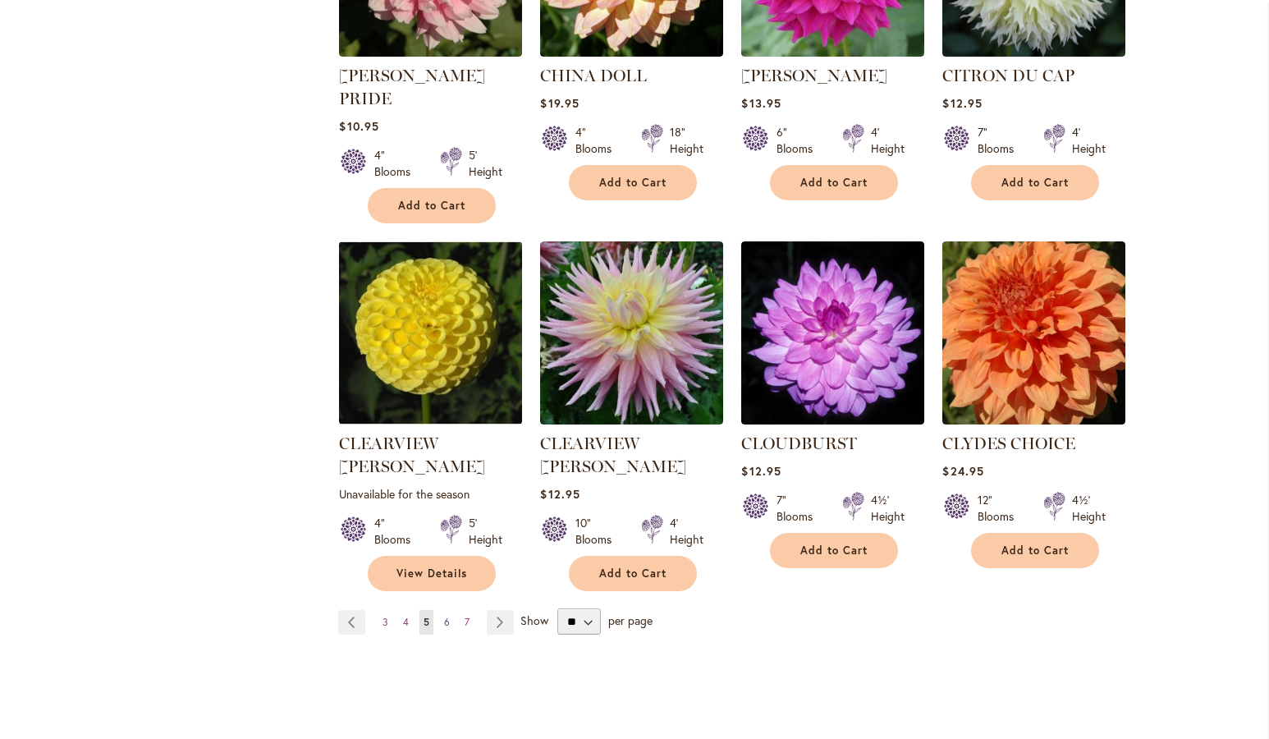
click at [444, 616] on span "6" at bounding box center [447, 622] width 6 height 12
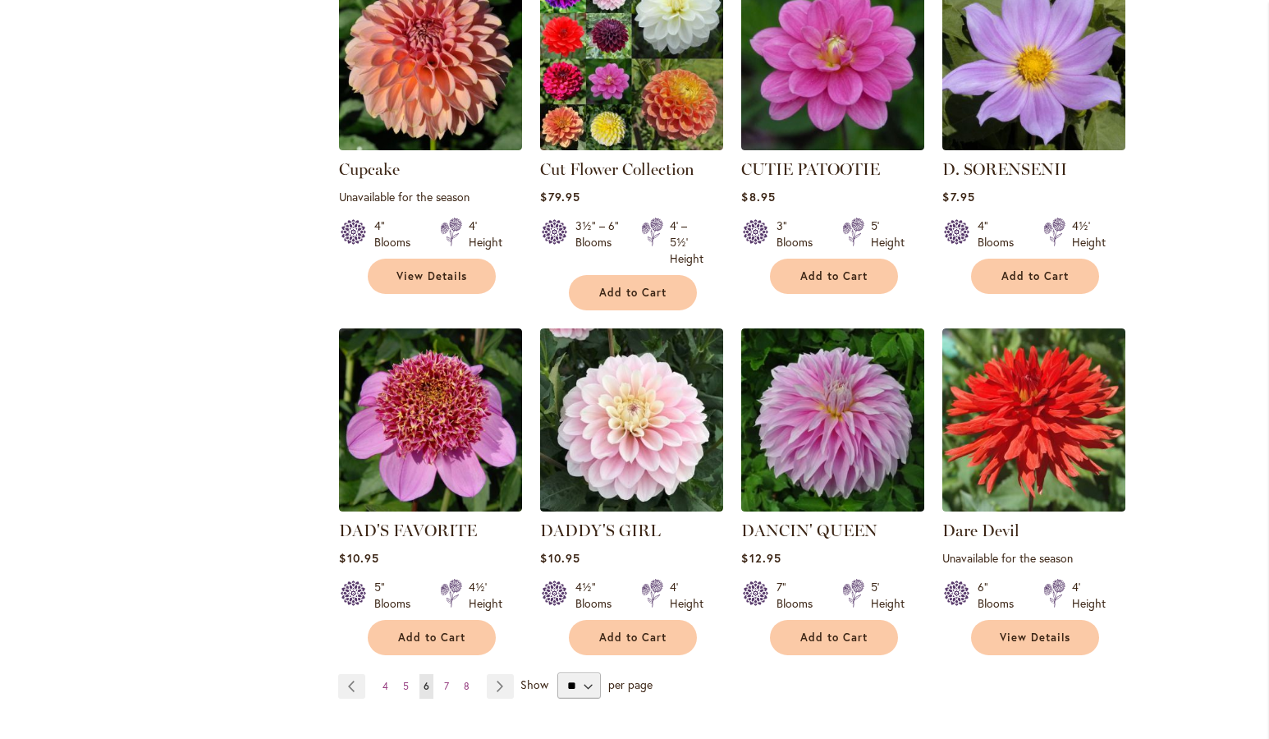
scroll to position [1342, 0]
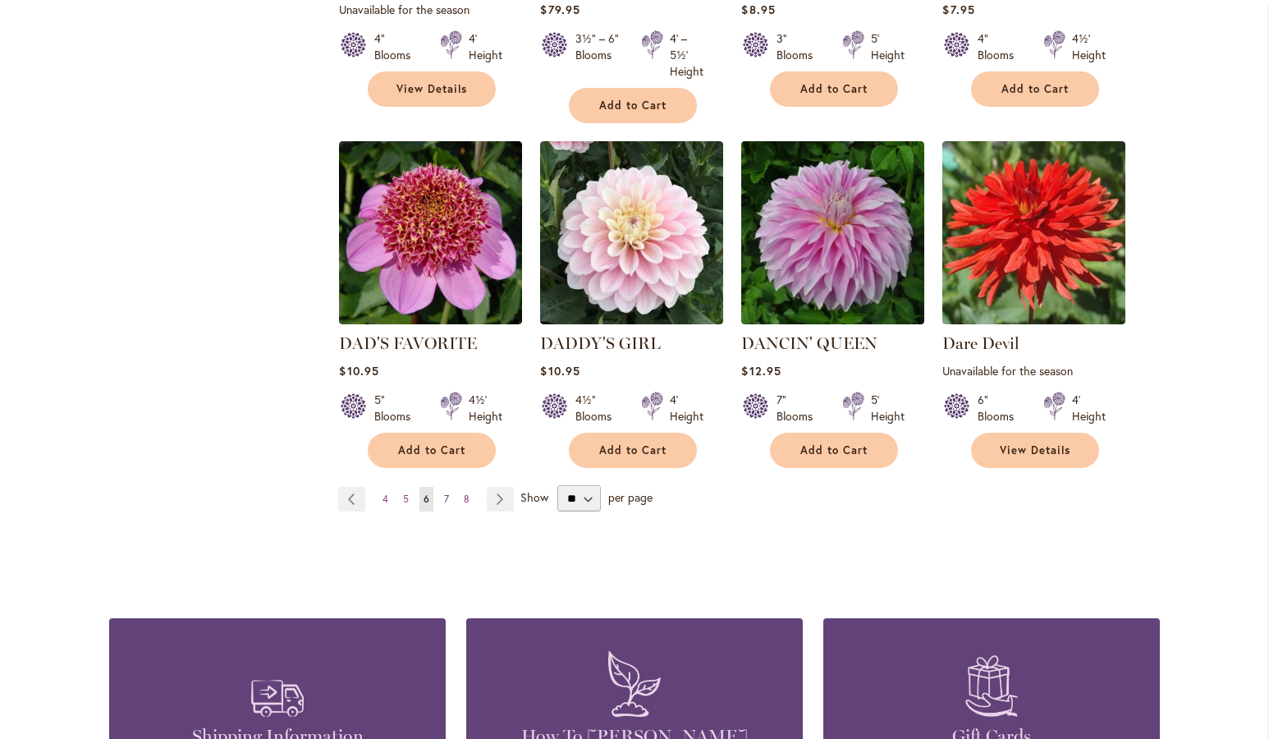
click at [444, 497] on span "7" at bounding box center [446, 499] width 5 height 12
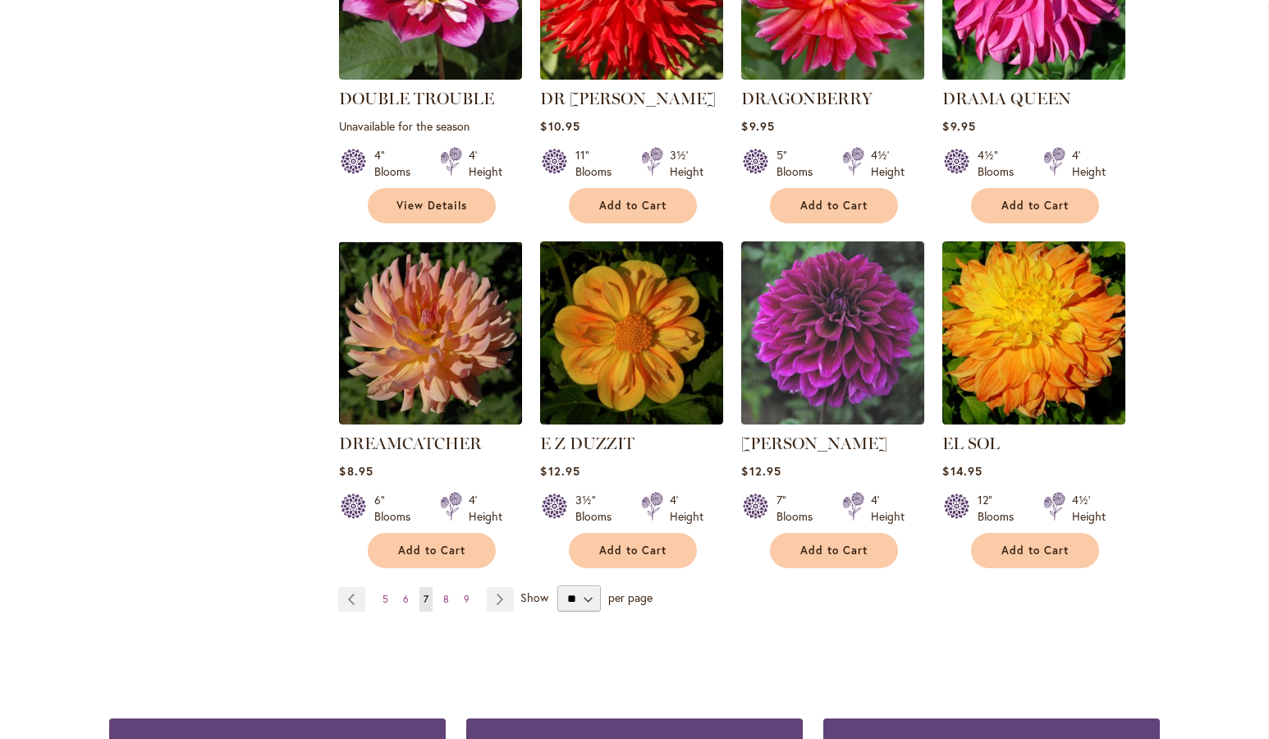
scroll to position [1342, 0]
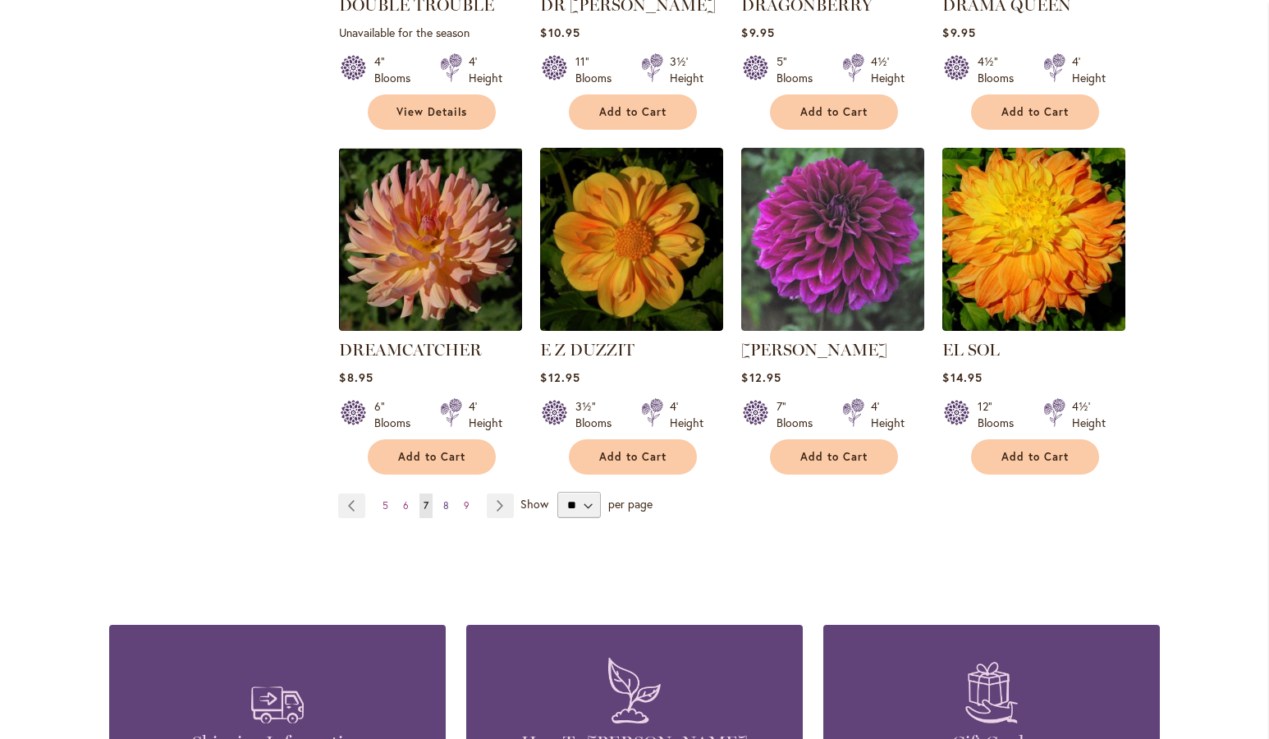
click at [443, 499] on span "8" at bounding box center [446, 505] width 6 height 12
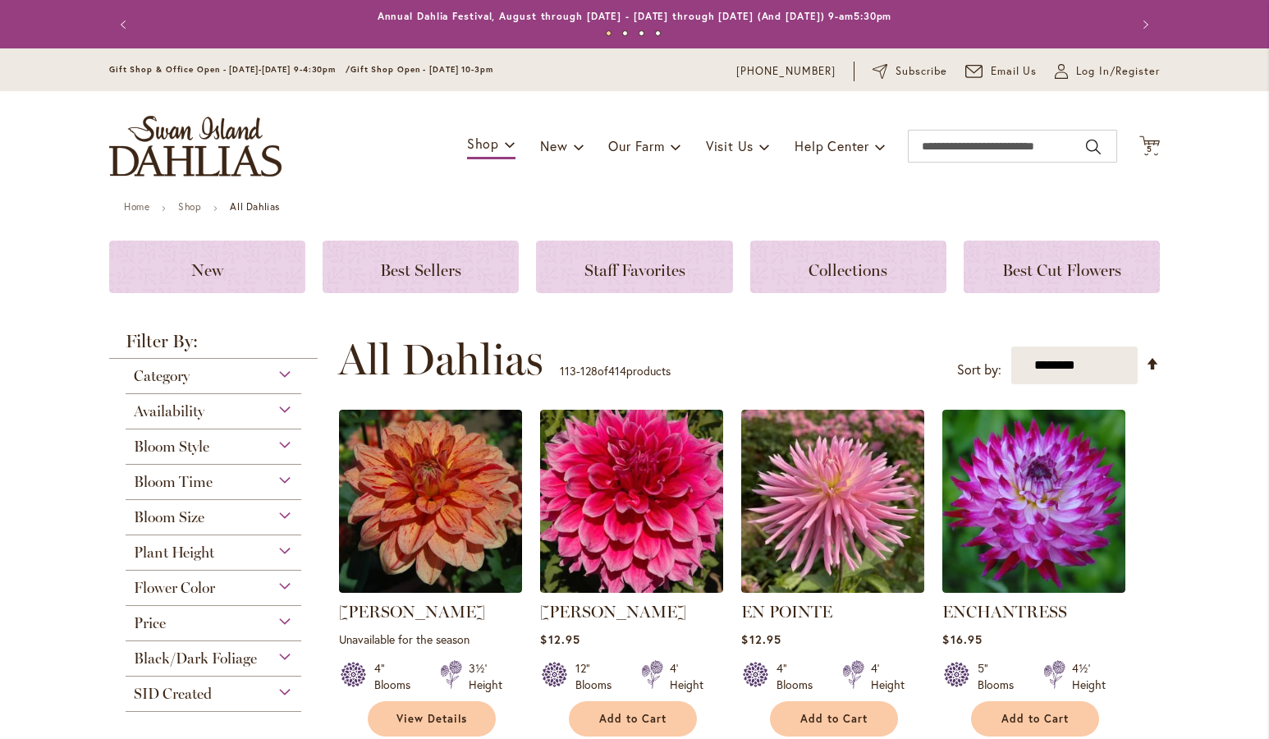
scroll to position [1249, 0]
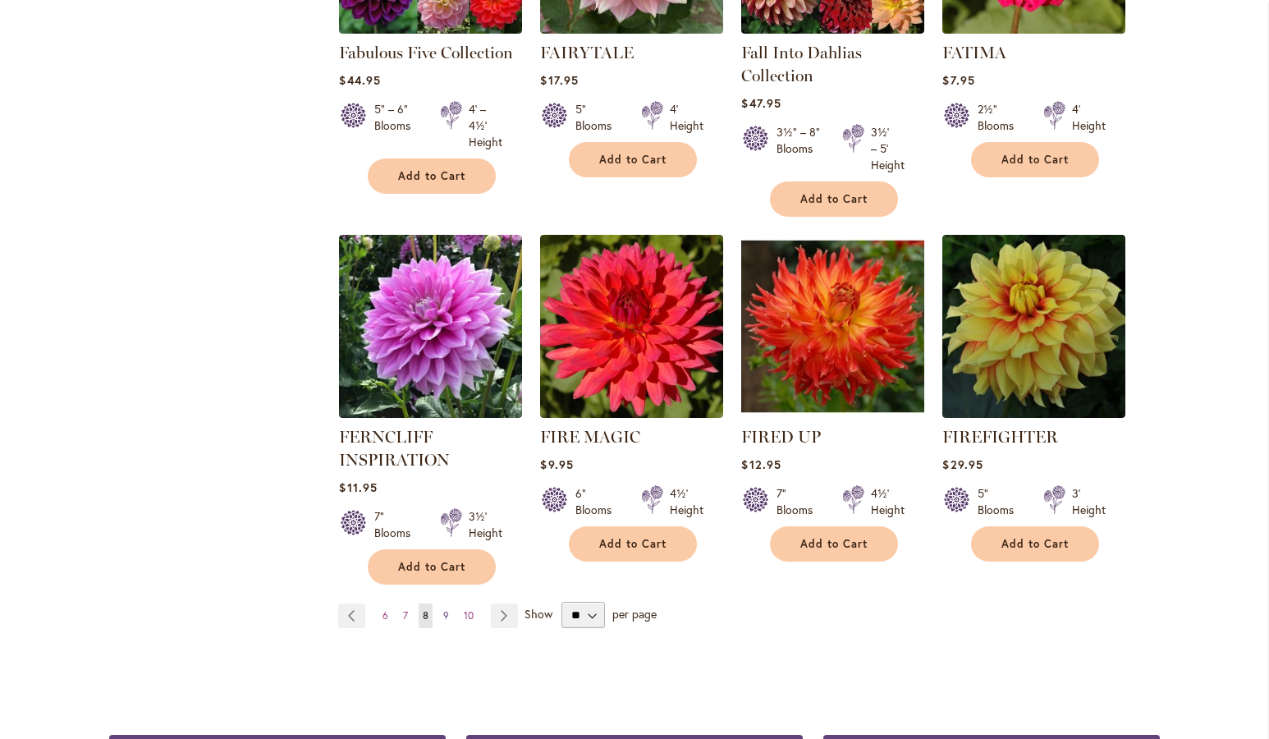
click at [443, 613] on span "9" at bounding box center [446, 615] width 6 height 12
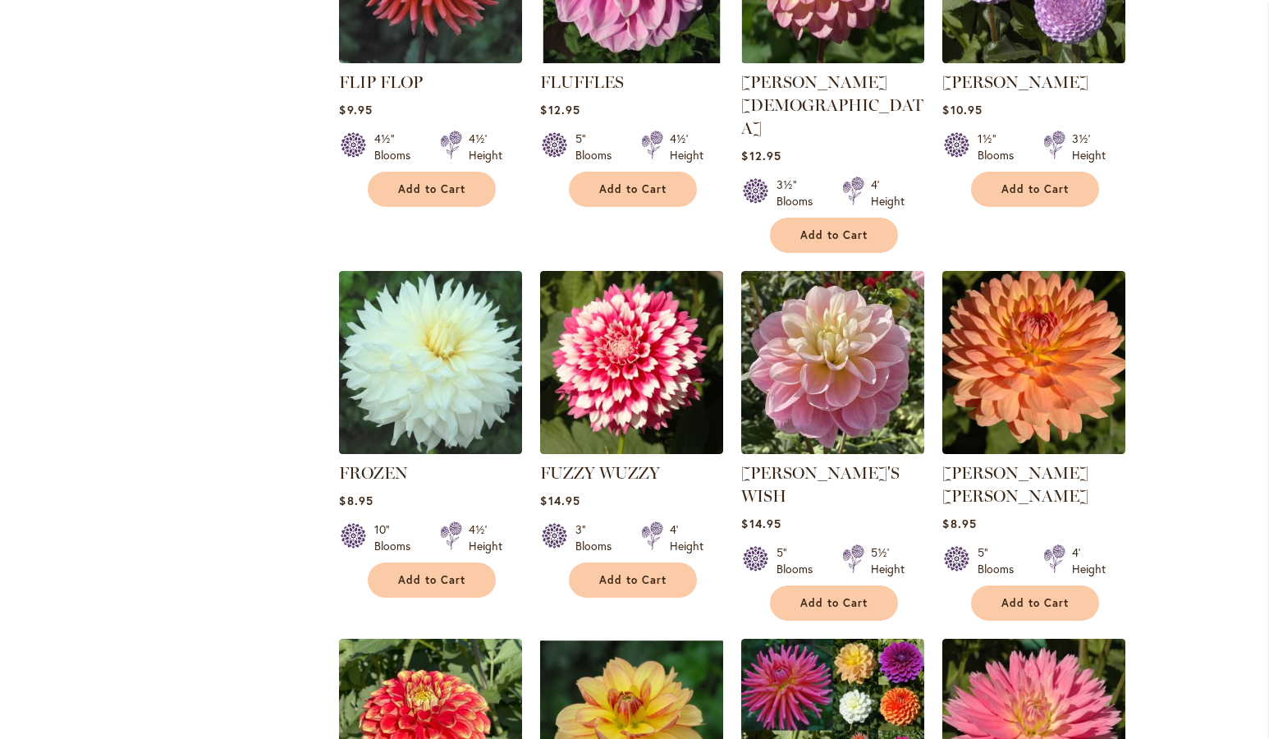
scroll to position [968, 0]
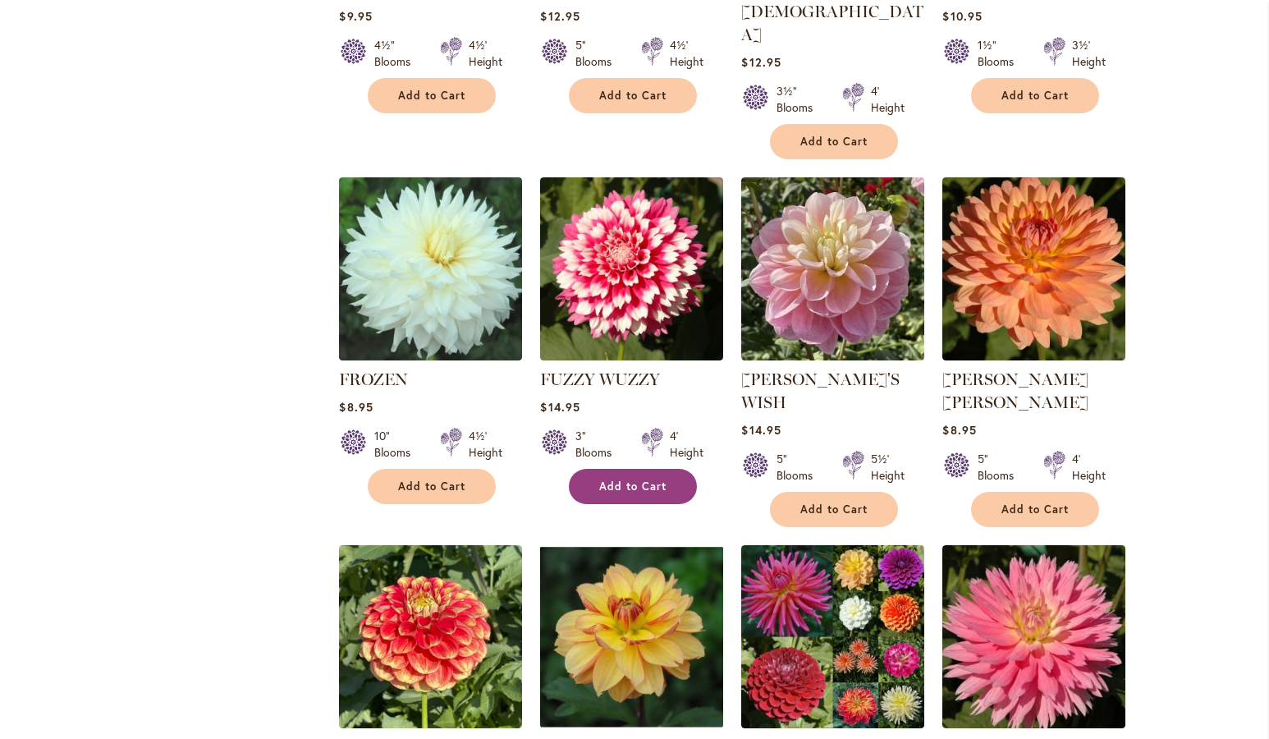
click at [622, 479] on span "Add to Cart" at bounding box center [632, 486] width 67 height 14
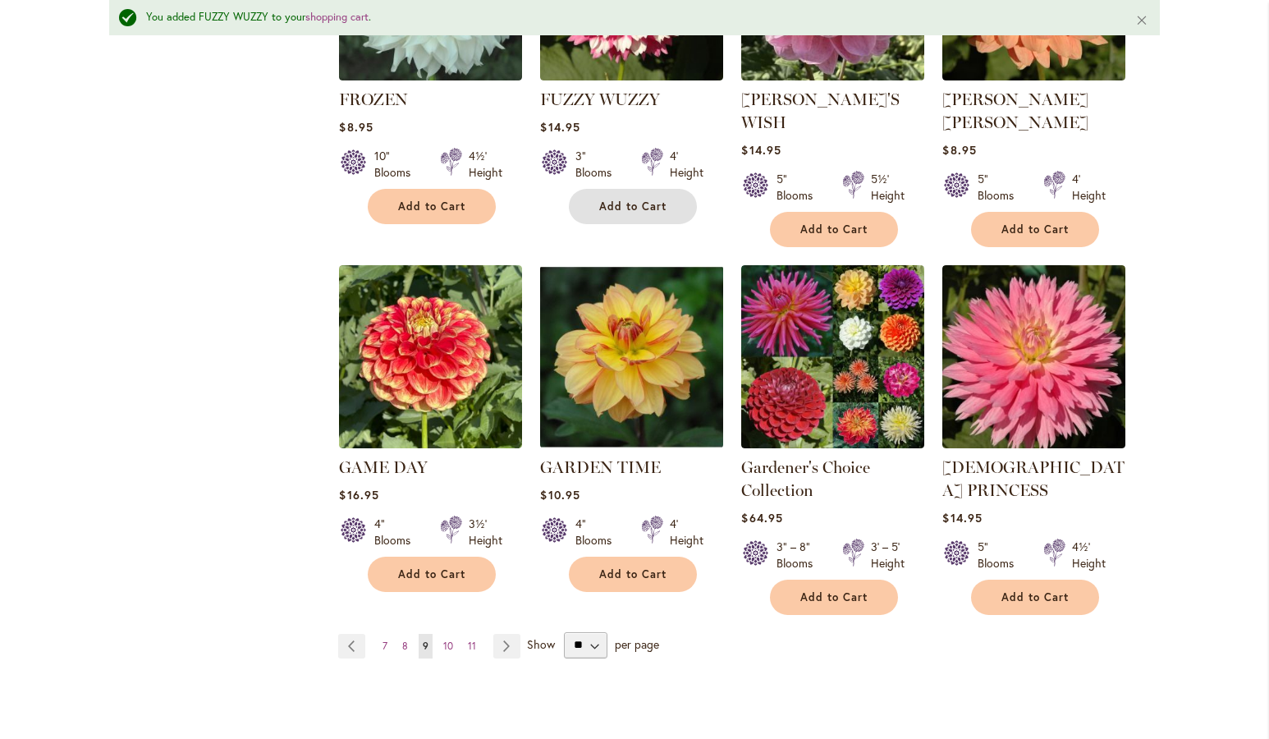
scroll to position [1385, 0]
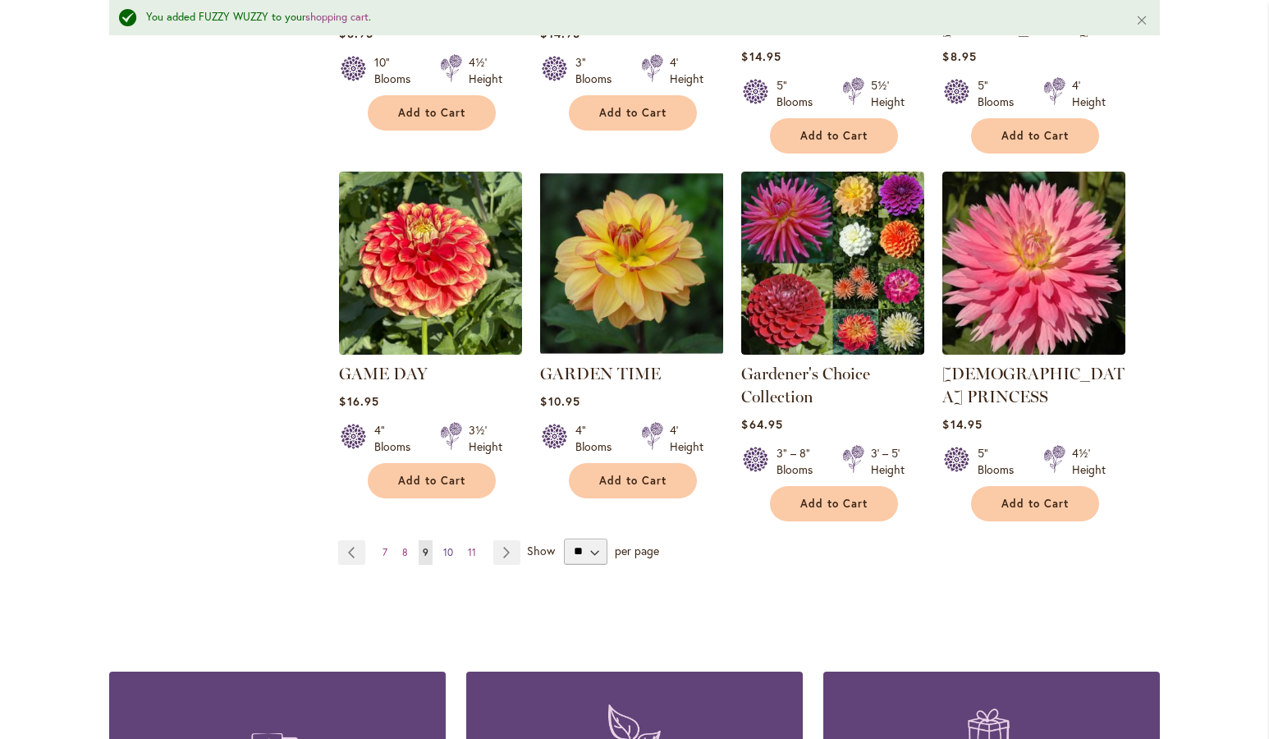
click at [443, 546] on span "10" at bounding box center [448, 552] width 10 height 12
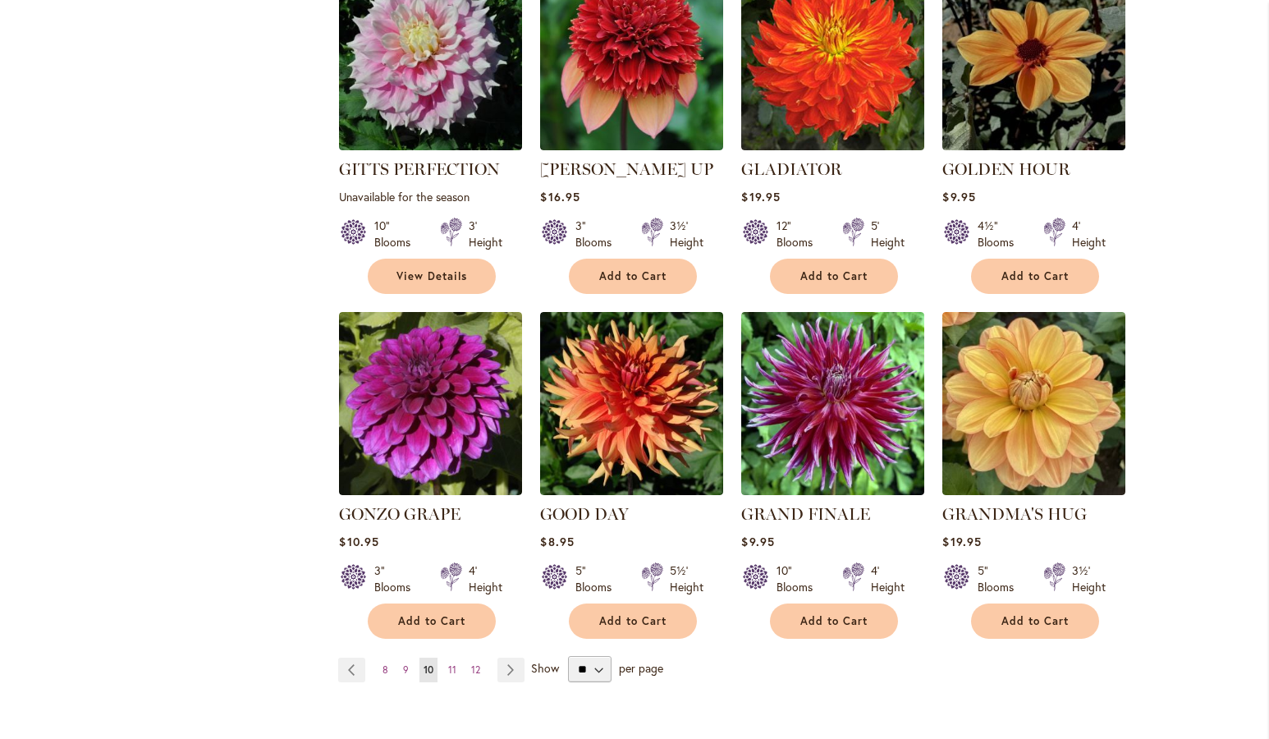
scroll to position [1342, 0]
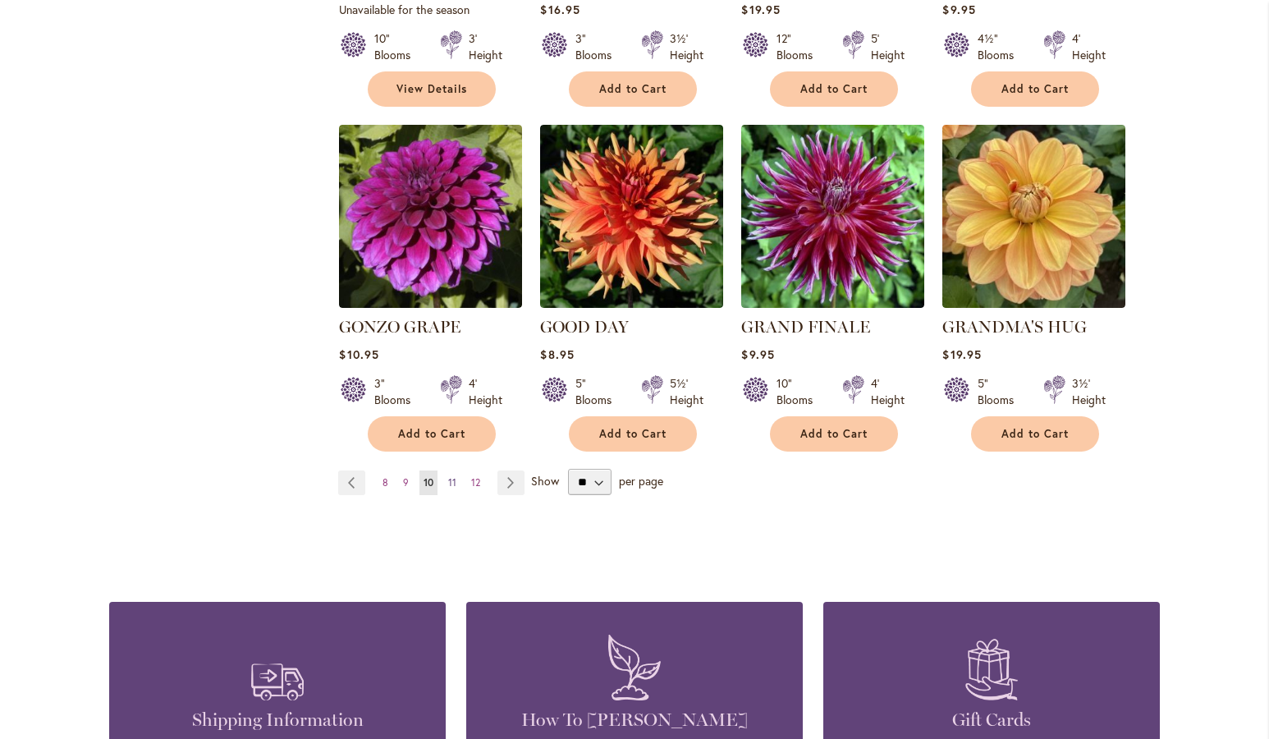
click at [448, 476] on span "11" at bounding box center [452, 482] width 8 height 12
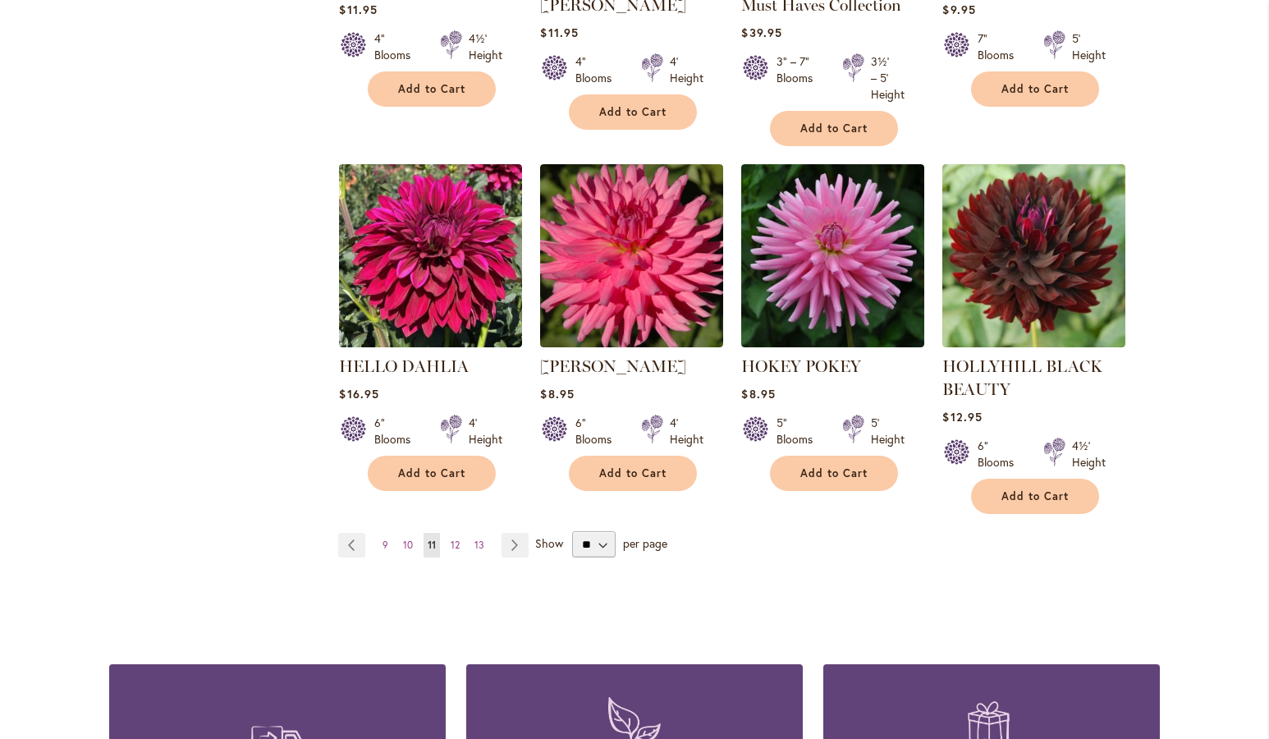
scroll to position [1436, 0]
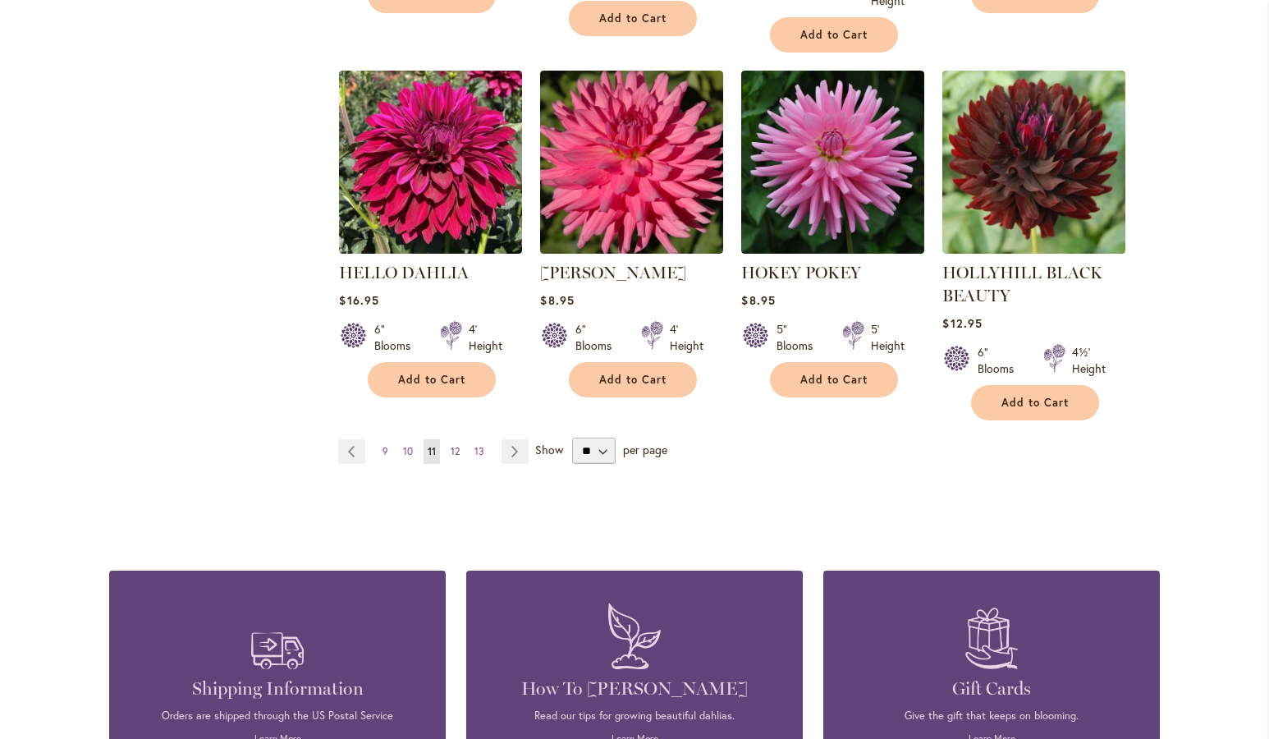
click at [451, 447] on span "12" at bounding box center [455, 451] width 9 height 12
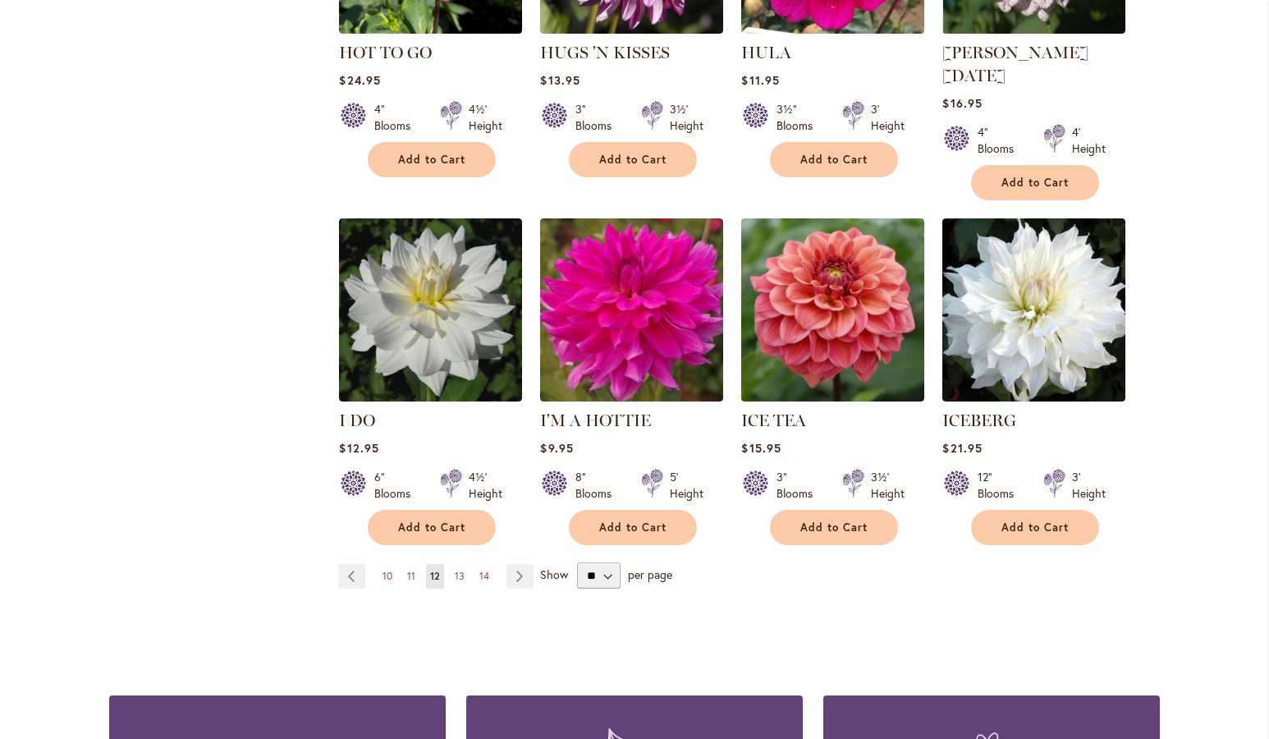
scroll to position [1342, 0]
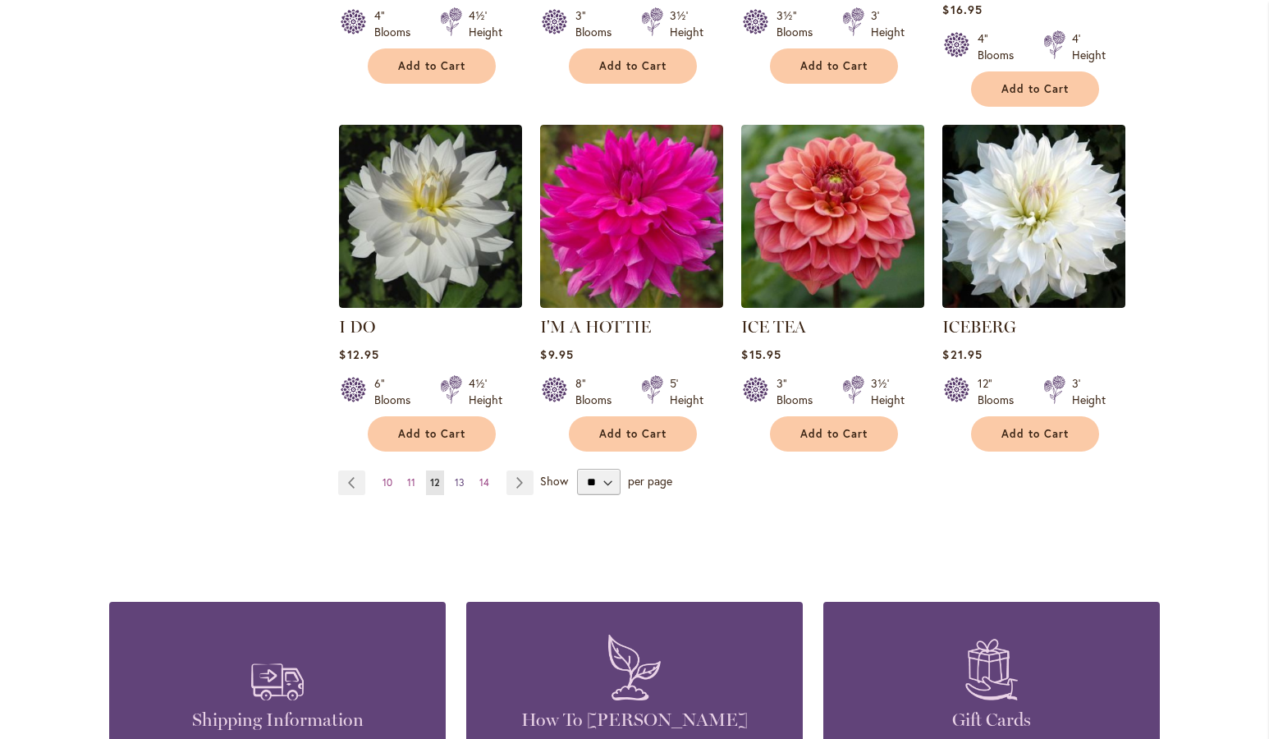
click at [455, 476] on span "13" at bounding box center [460, 482] width 10 height 12
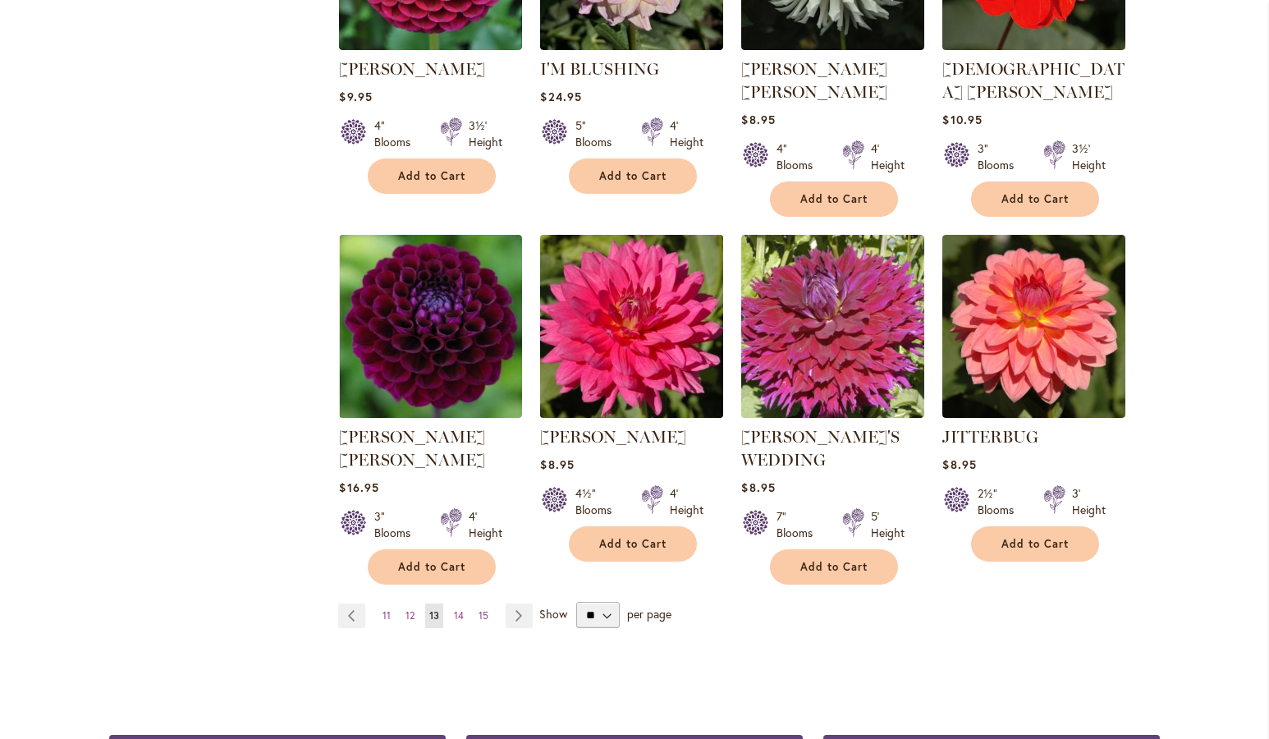
scroll to position [1342, 0]
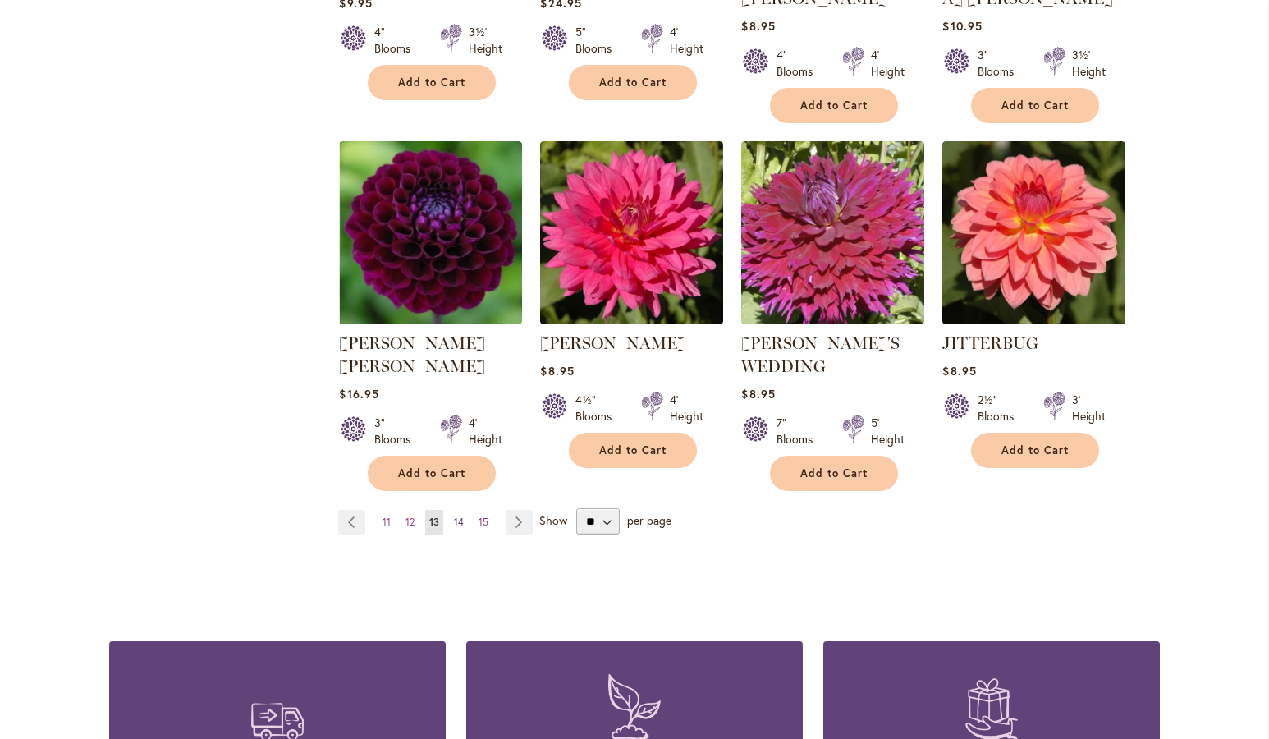
click at [456, 516] on span "14" at bounding box center [459, 522] width 10 height 12
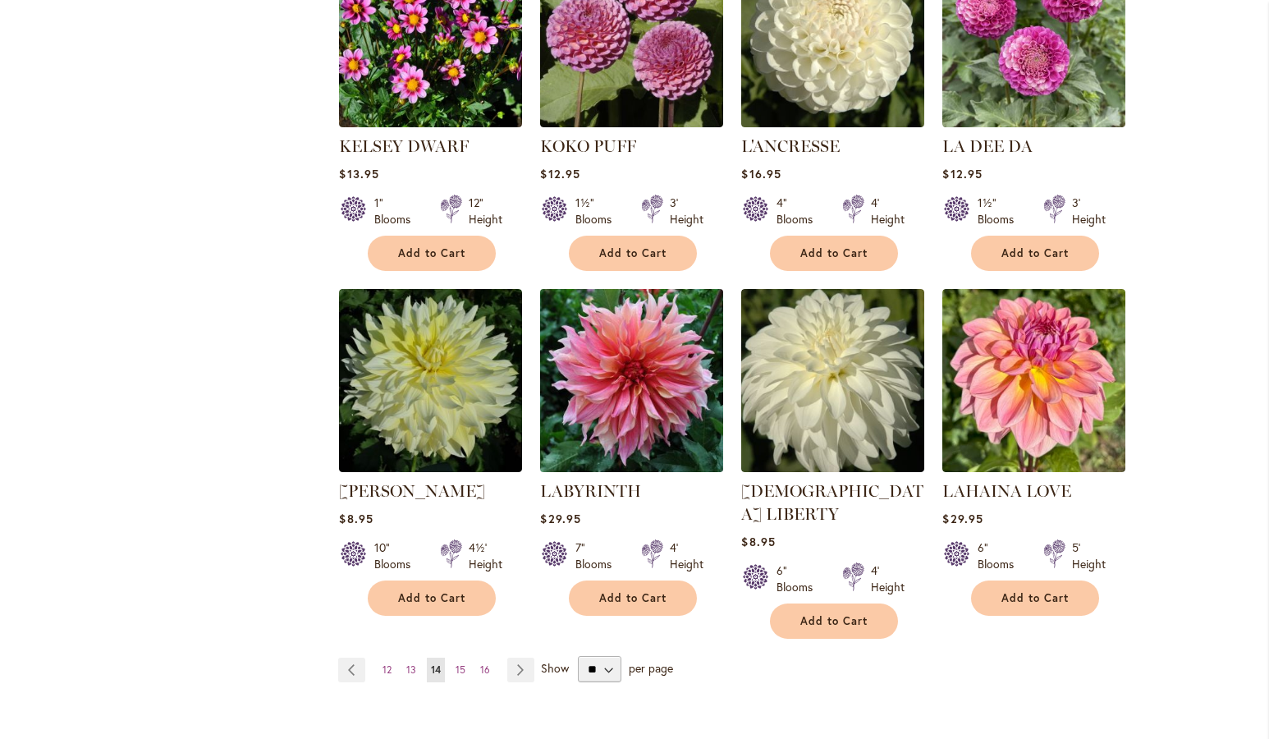
scroll to position [1436, 0]
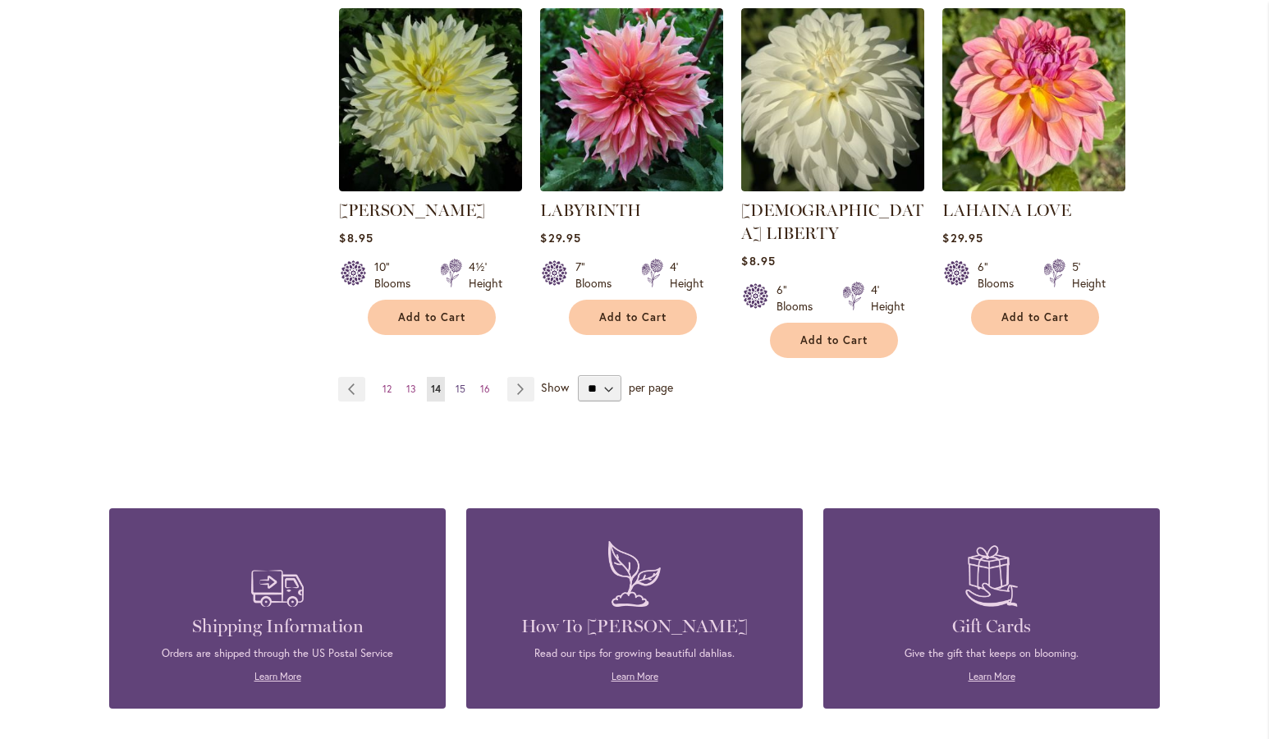
click at [456, 383] on span "15" at bounding box center [461, 389] width 10 height 12
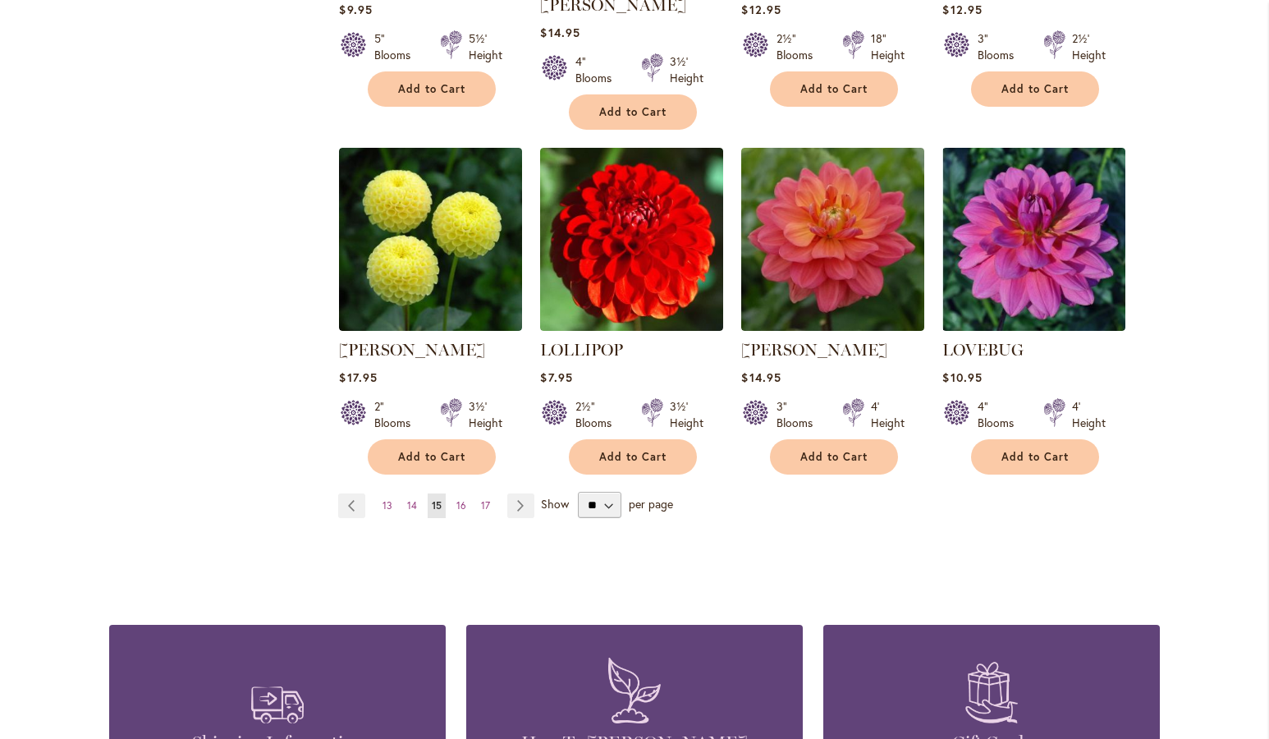
scroll to position [1436, 0]
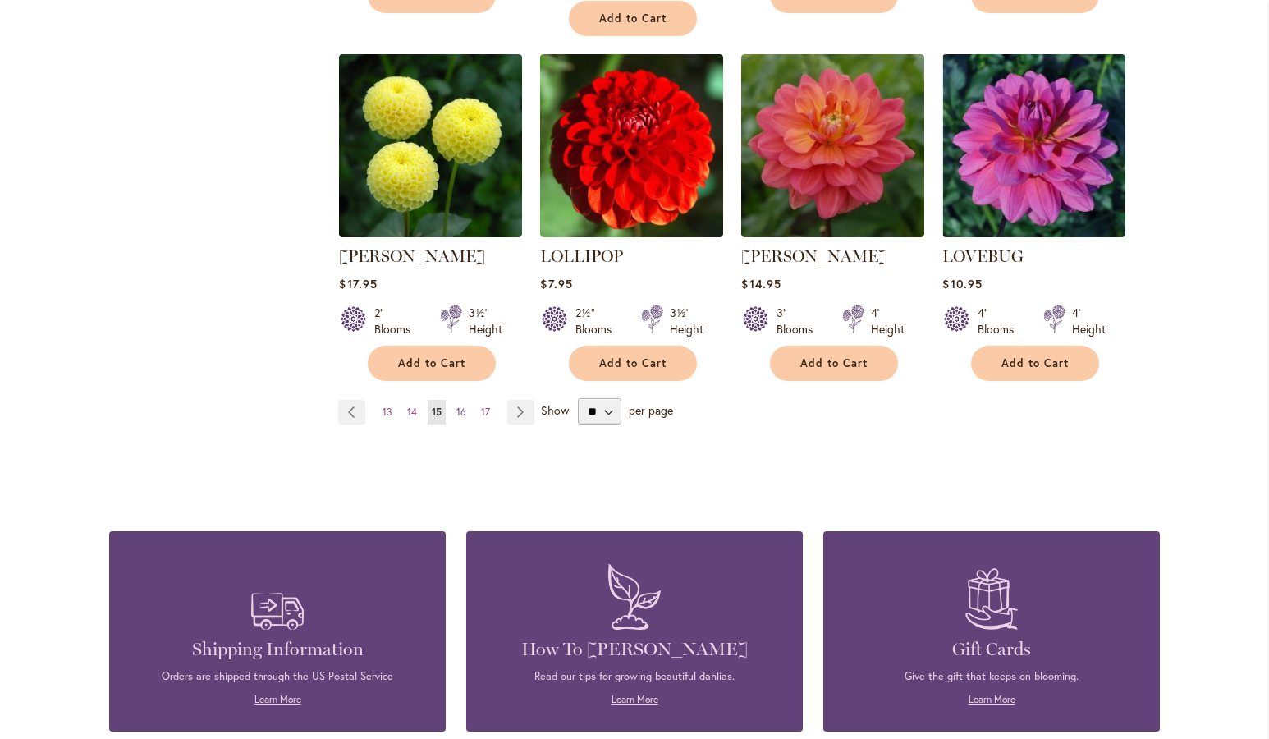
click at [456, 406] on span "16" at bounding box center [461, 412] width 10 height 12
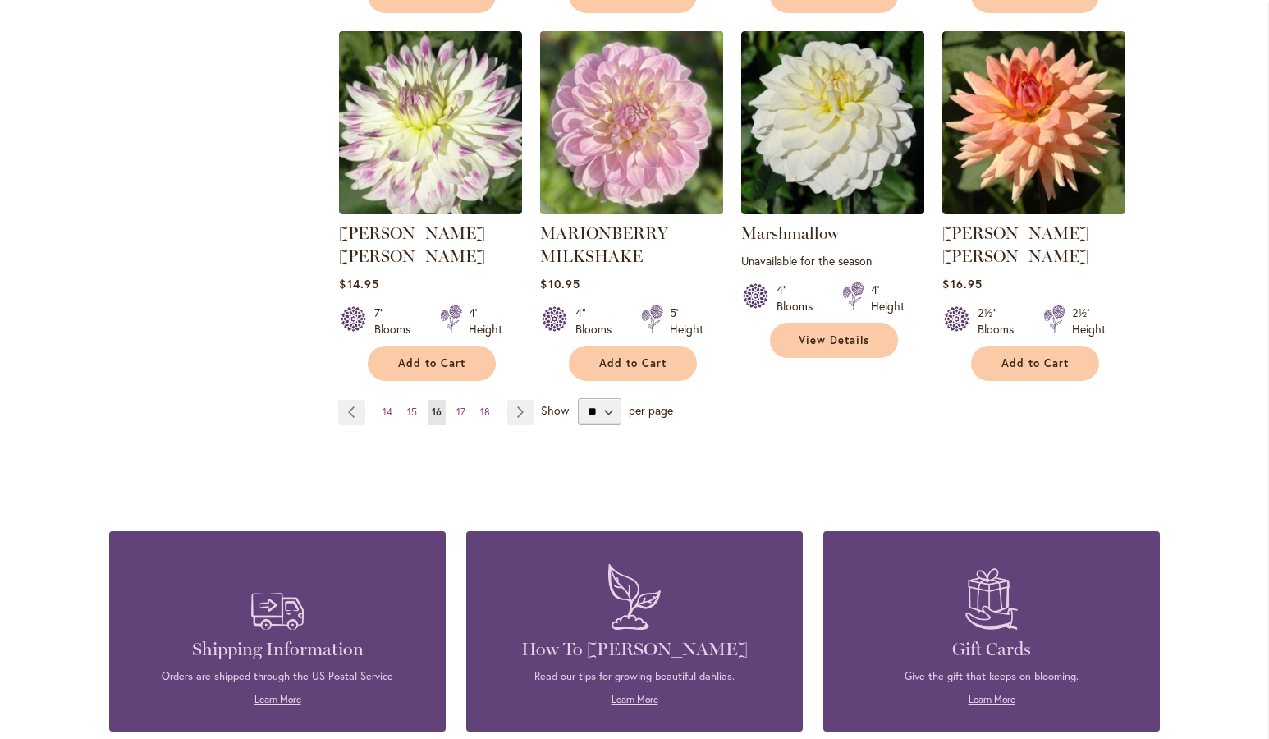
scroll to position [1342, 0]
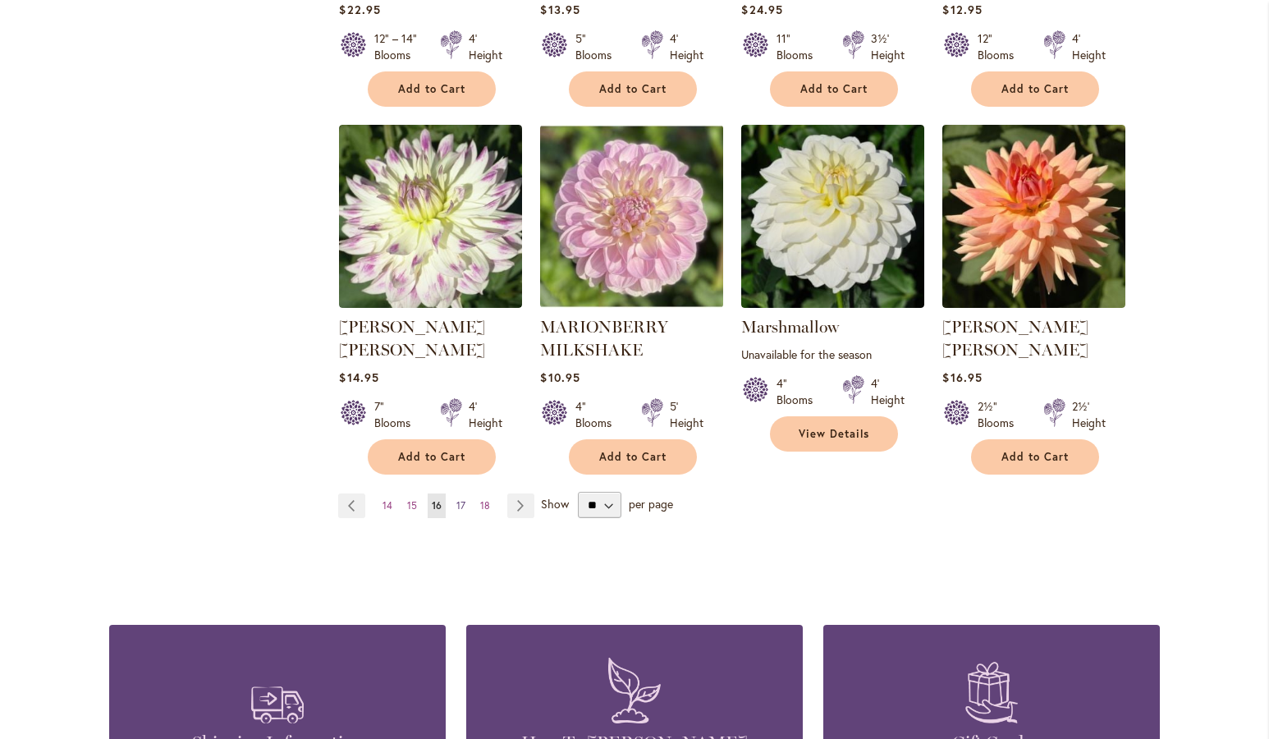
click at [456, 499] on span "17" at bounding box center [460, 505] width 9 height 12
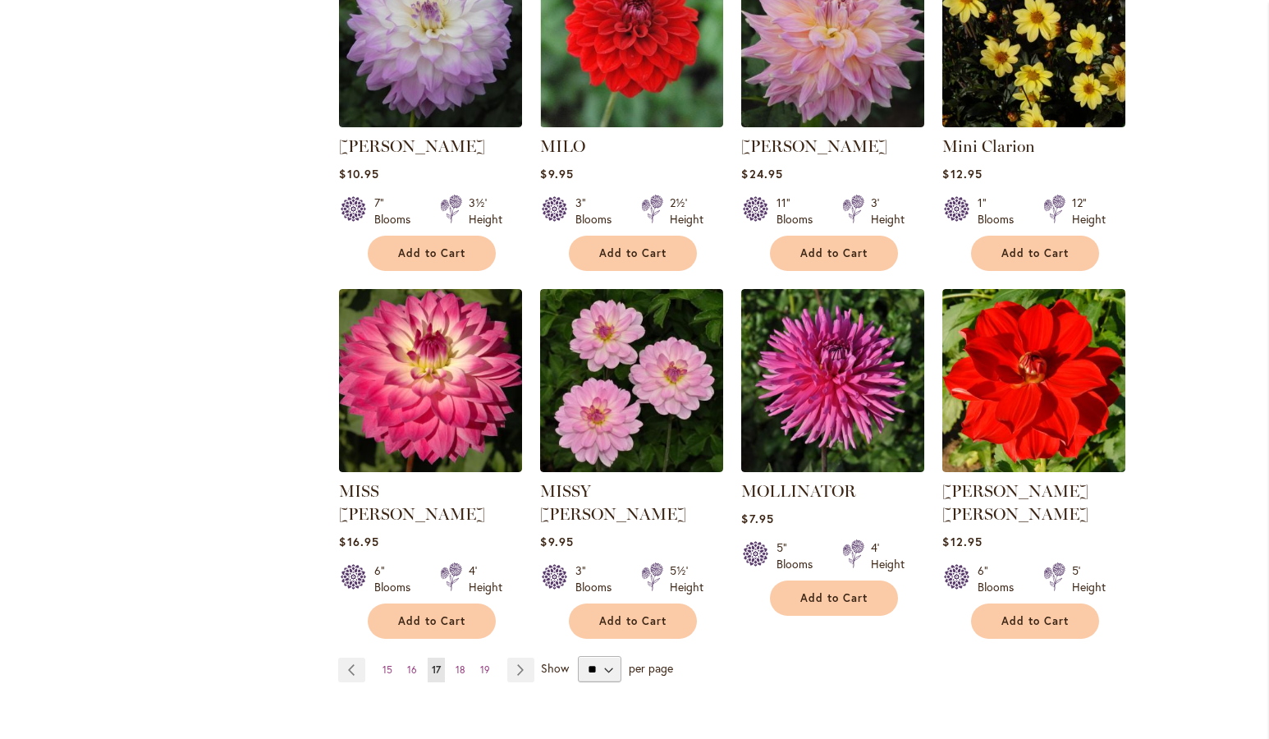
scroll to position [1249, 0]
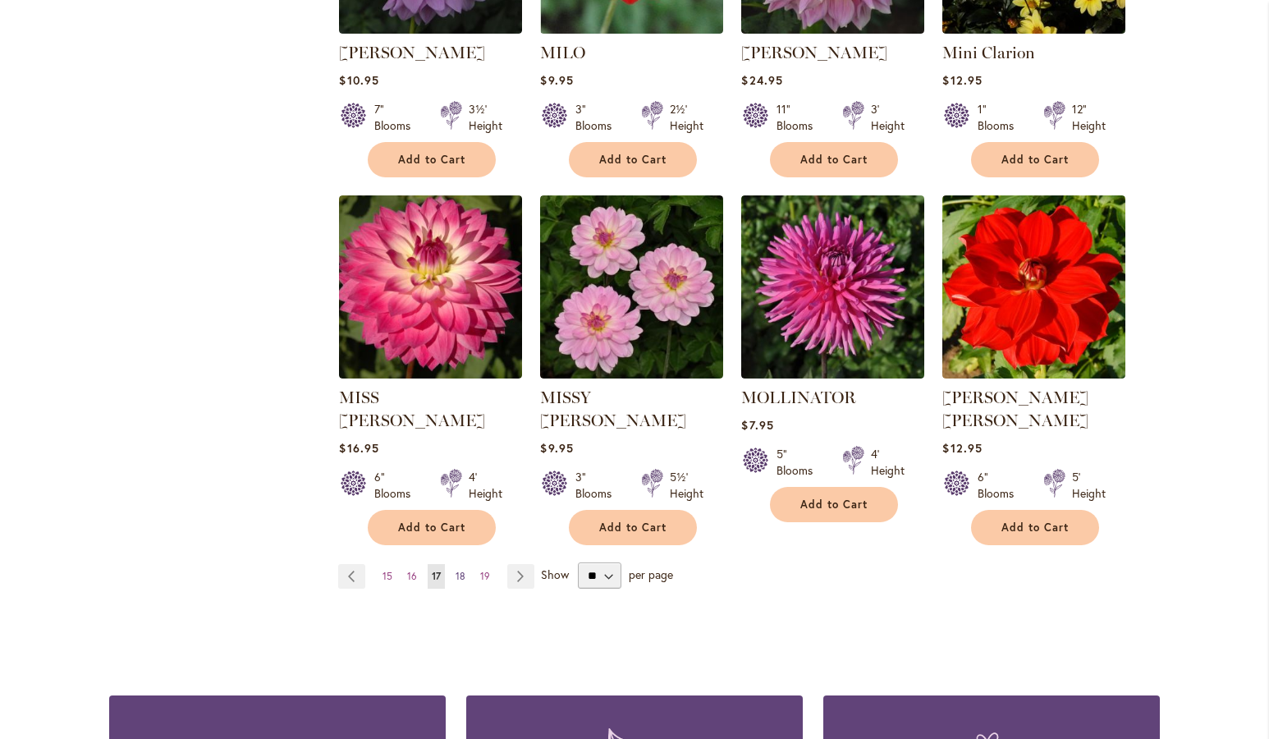
click at [456, 570] on span "18" at bounding box center [461, 576] width 10 height 12
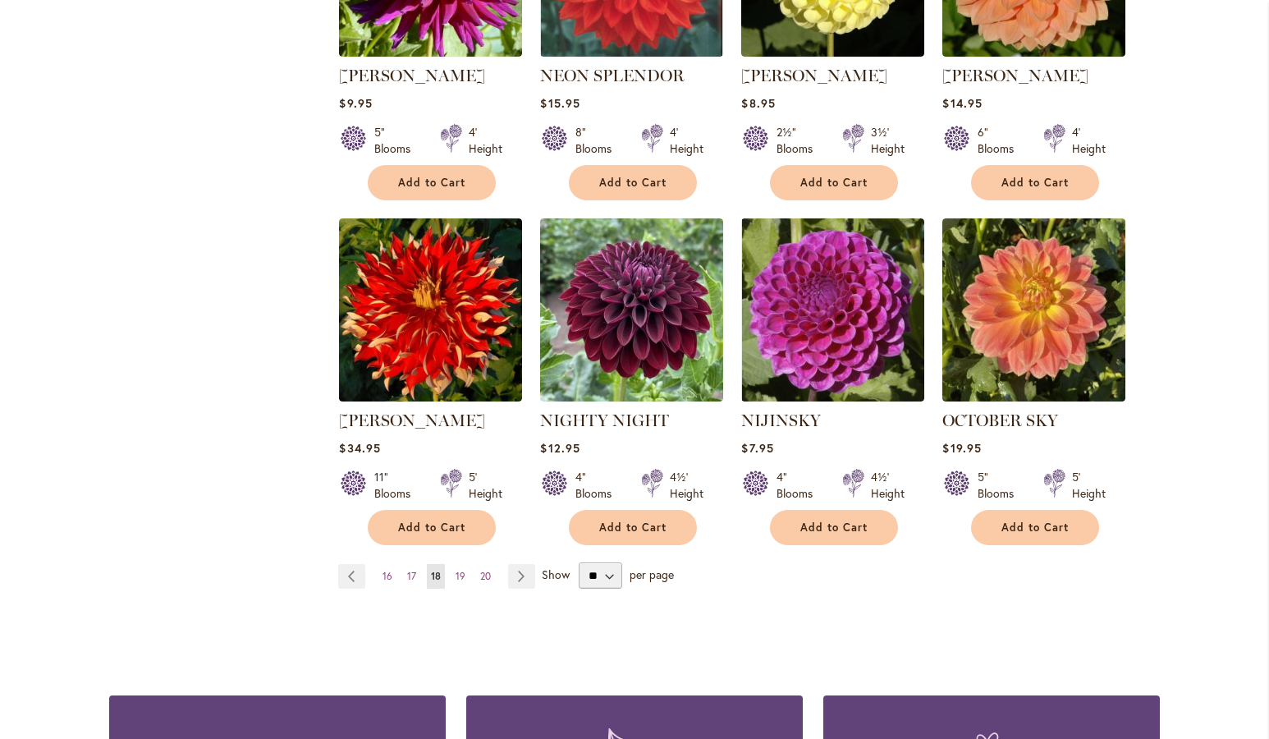
scroll to position [1436, 0]
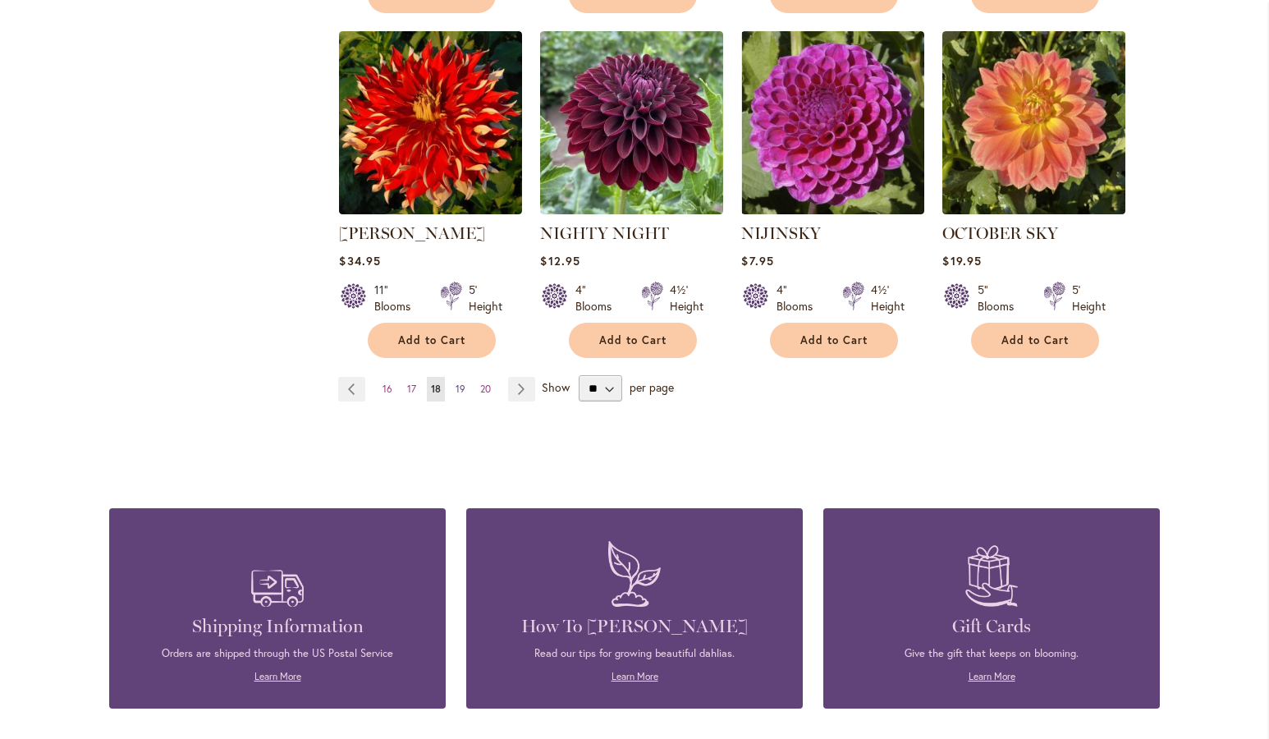
click at [456, 383] on span "19" at bounding box center [461, 389] width 10 height 12
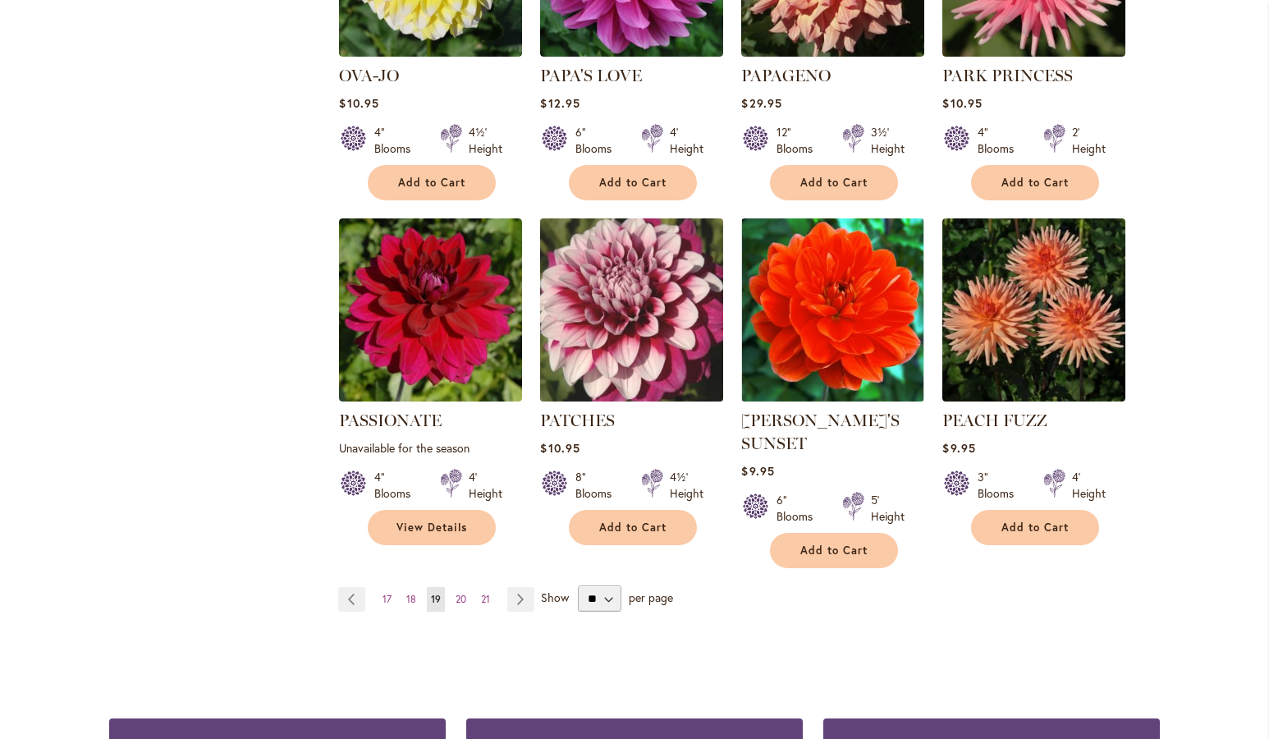
scroll to position [1342, 0]
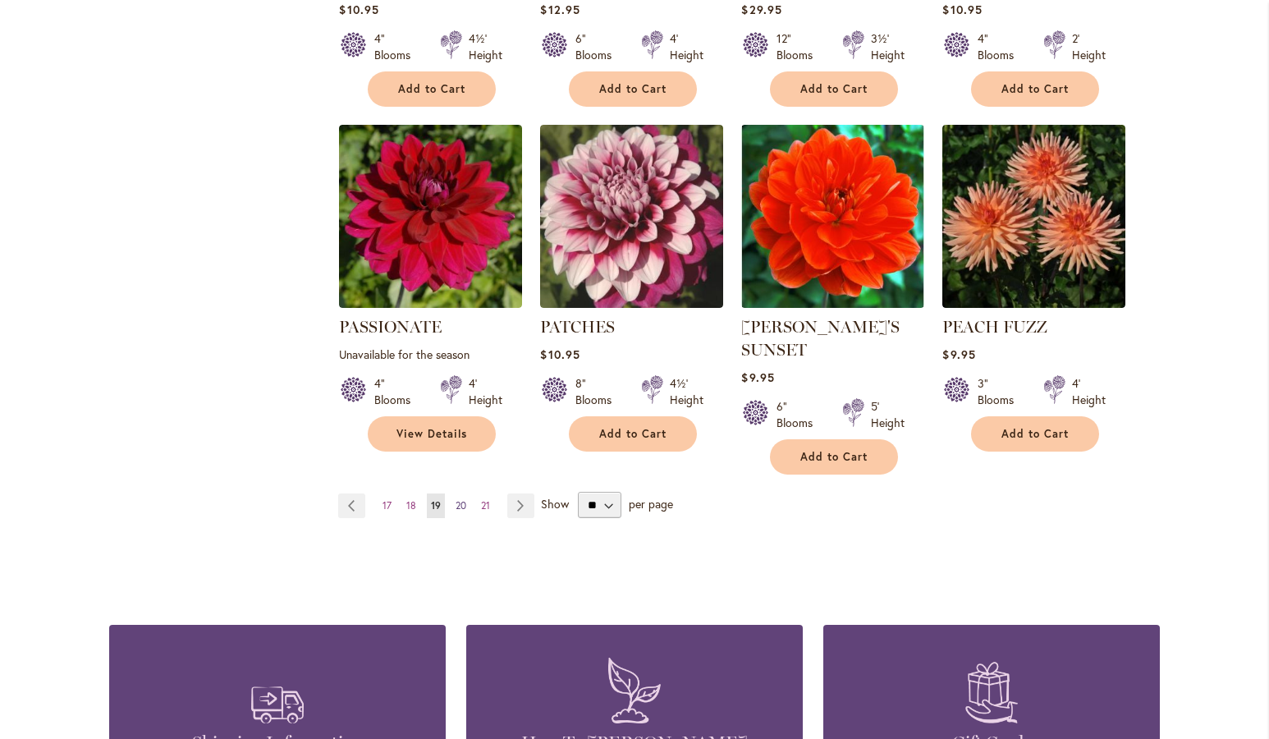
click at [456, 499] on span "20" at bounding box center [461, 505] width 11 height 12
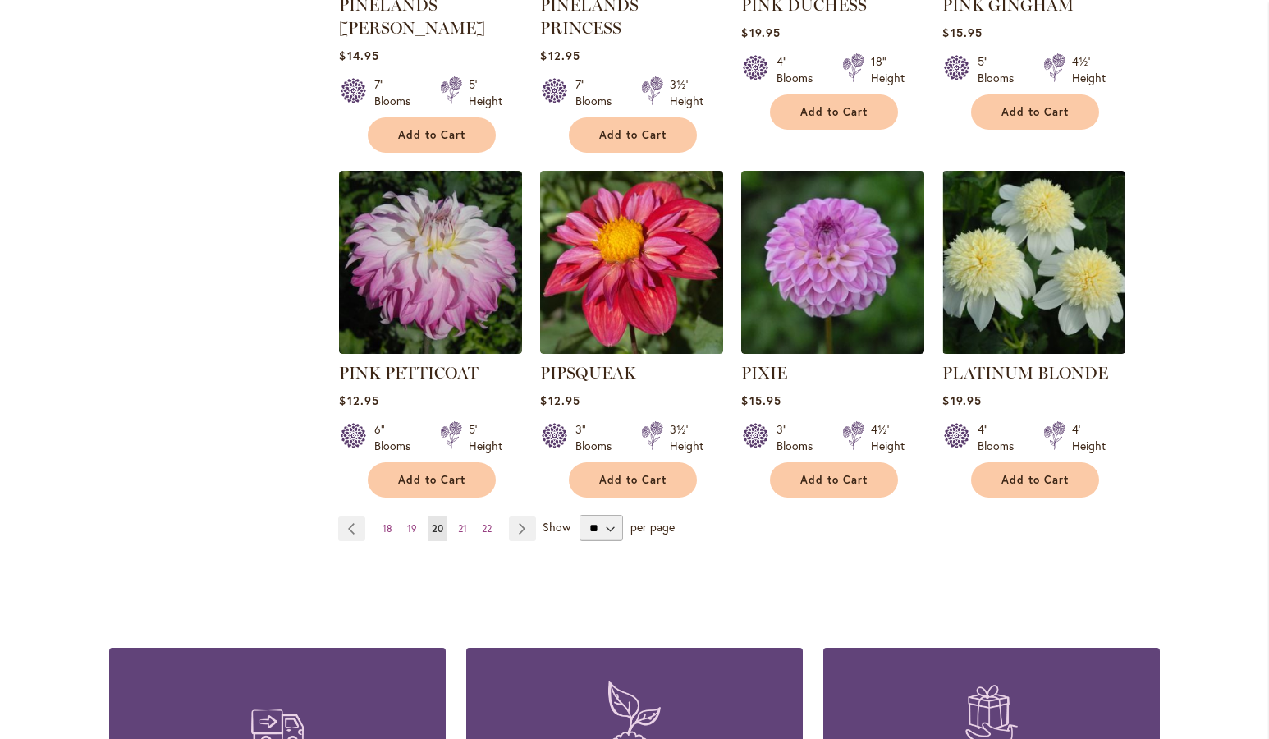
scroll to position [1436, 0]
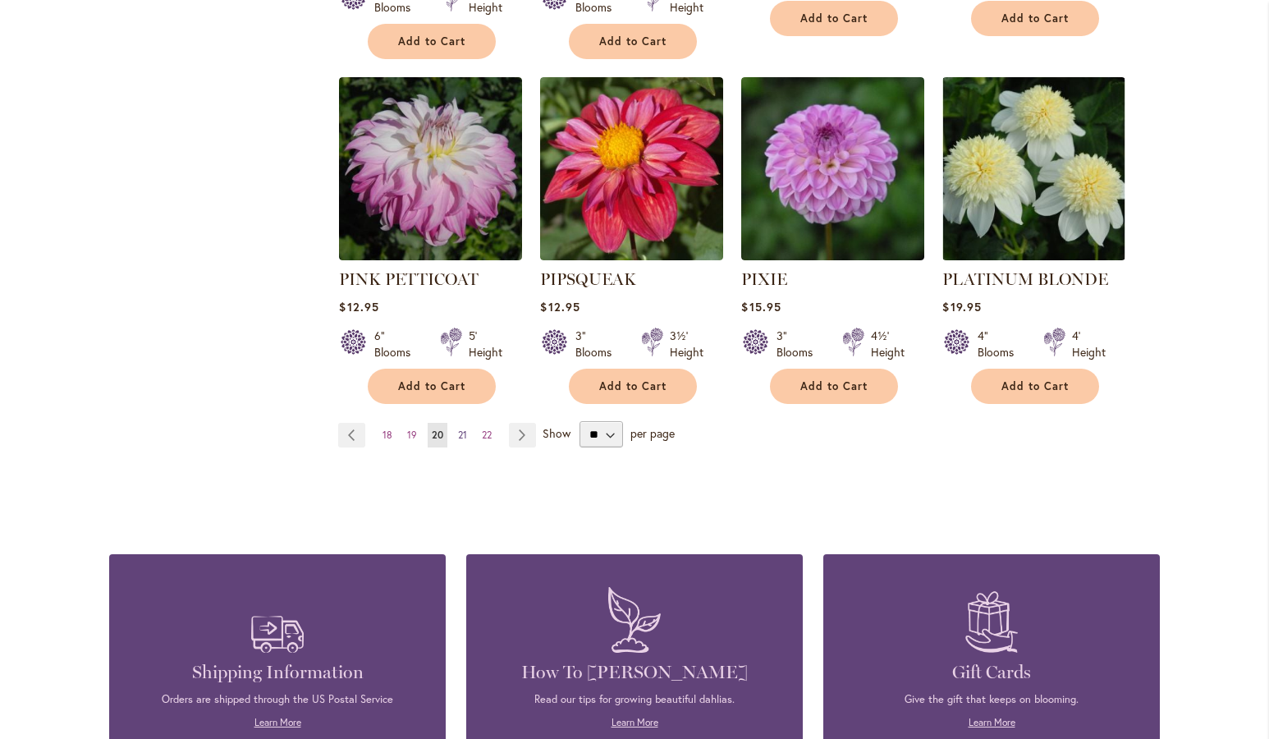
click at [454, 423] on link "Page 21" at bounding box center [462, 435] width 17 height 25
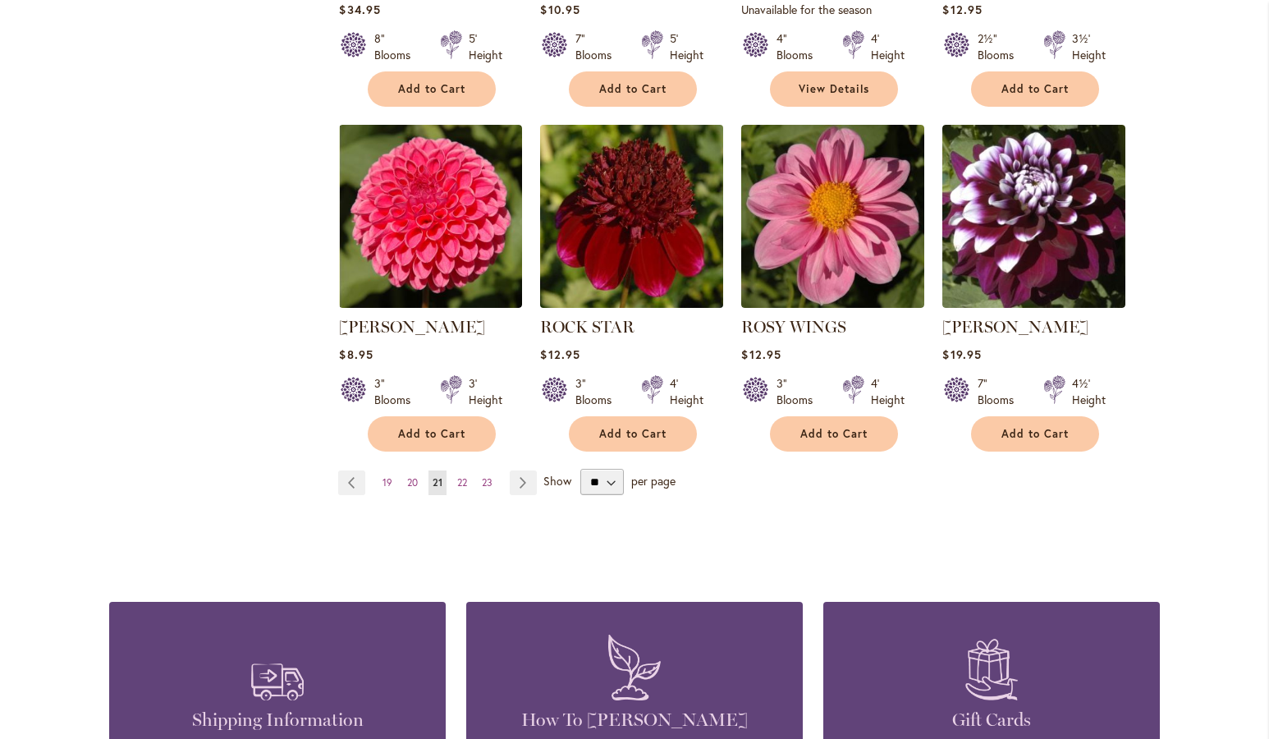
scroll to position [1436, 0]
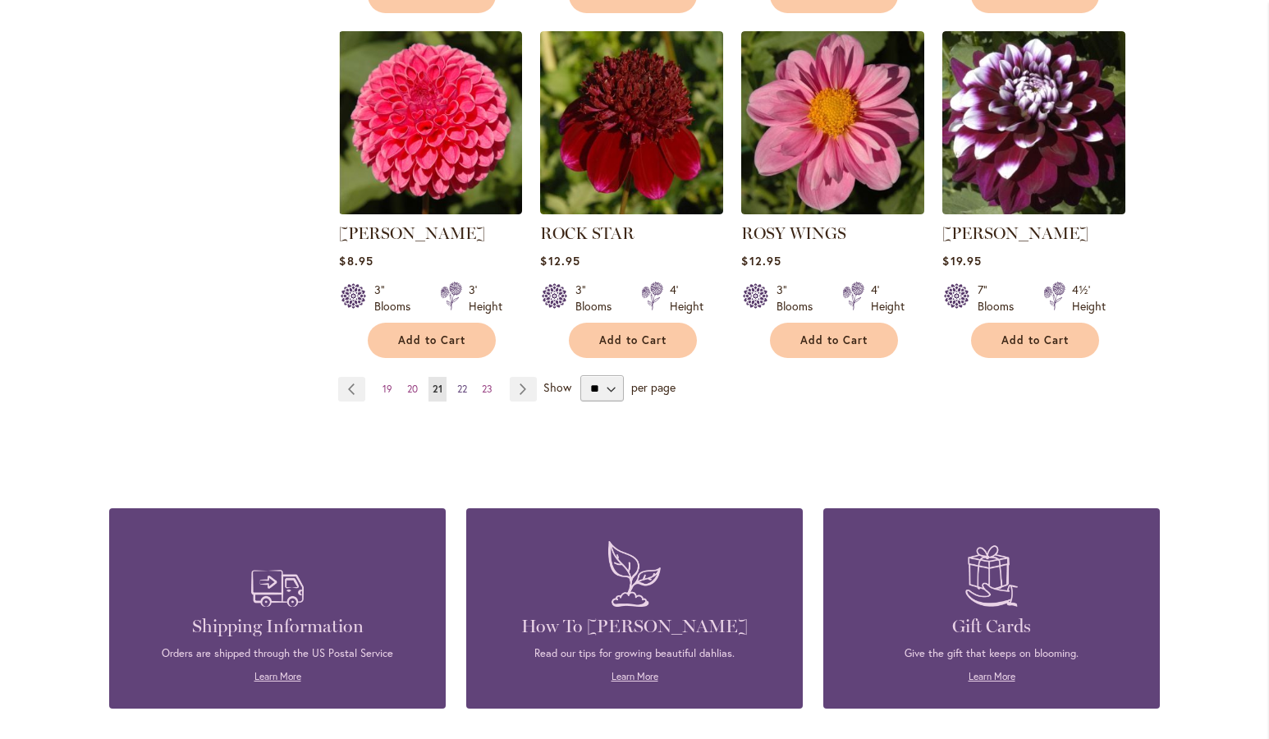
click at [457, 385] on span "22" at bounding box center [462, 389] width 10 height 12
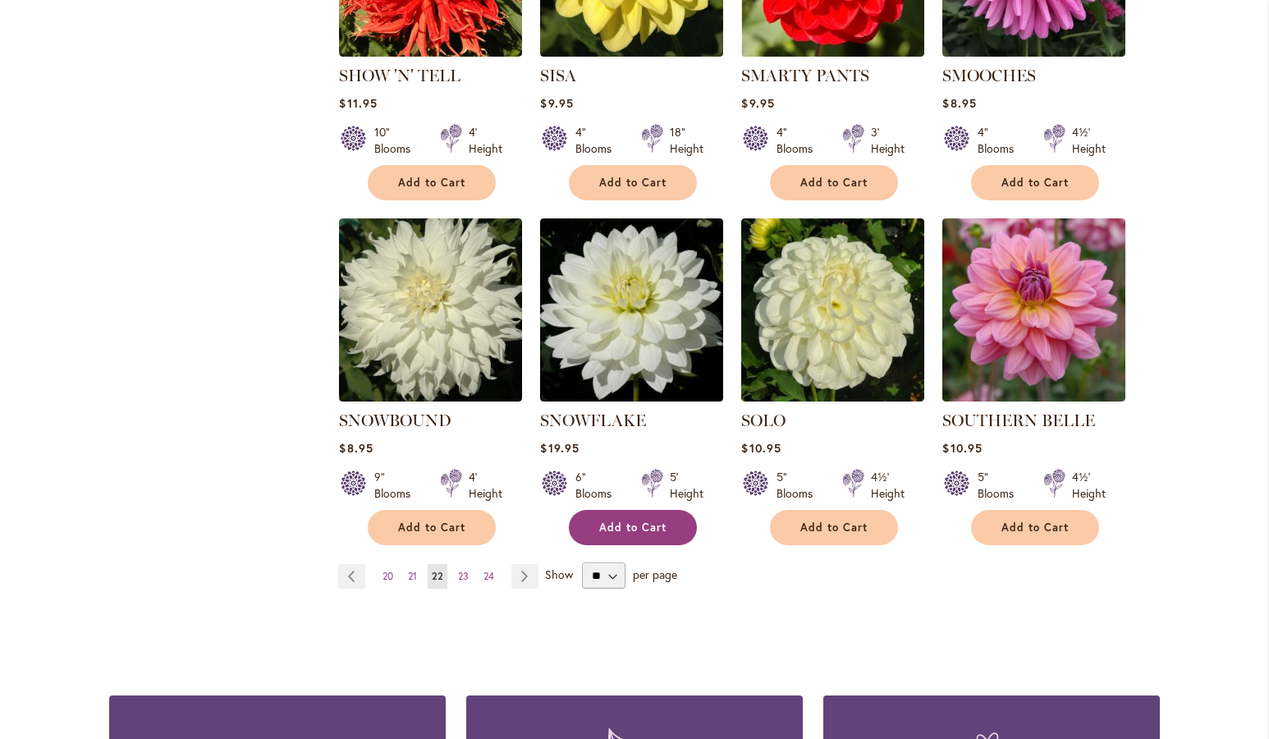
scroll to position [1342, 0]
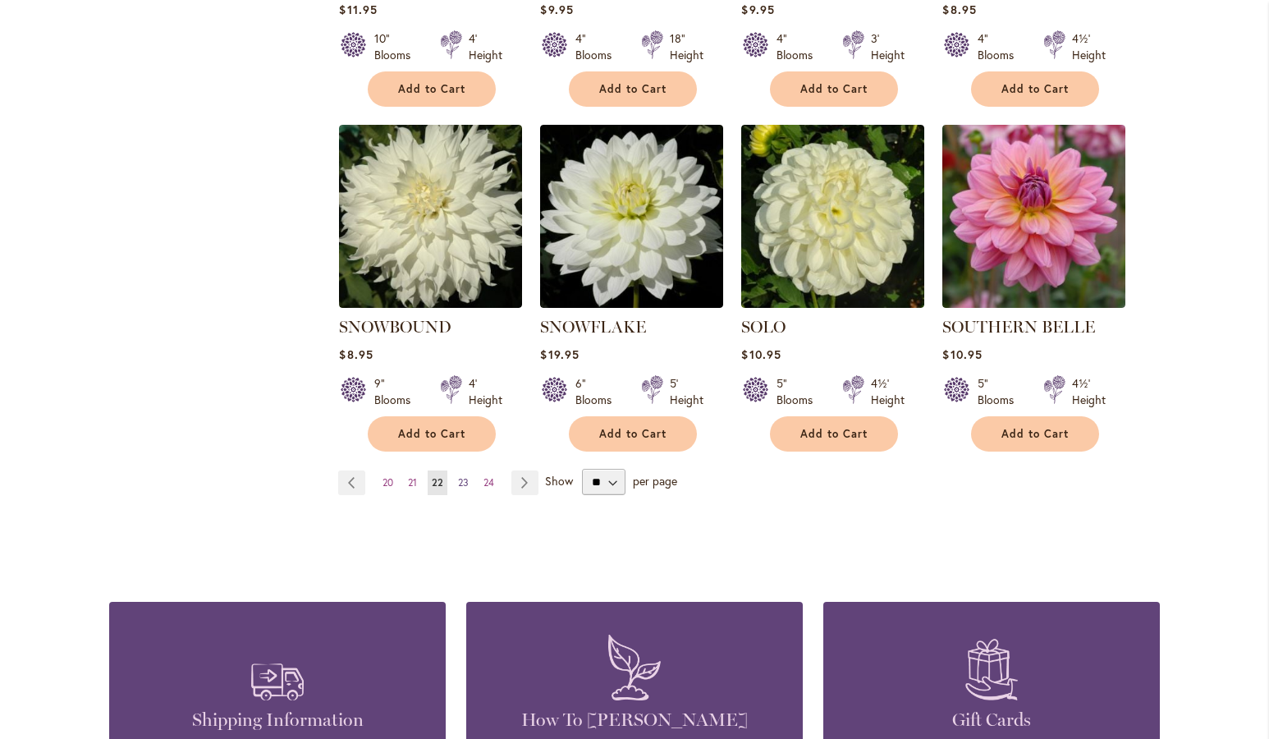
click at [458, 476] on span "23" at bounding box center [463, 482] width 11 height 12
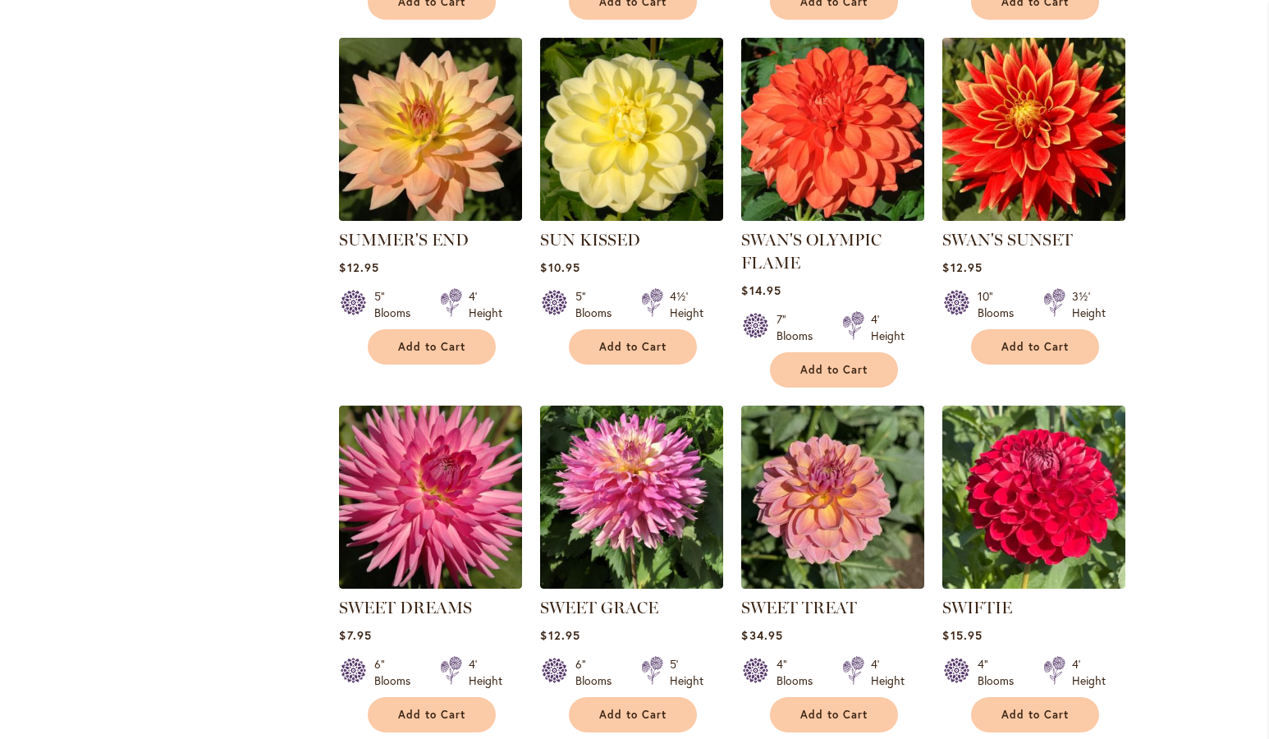
scroll to position [1249, 0]
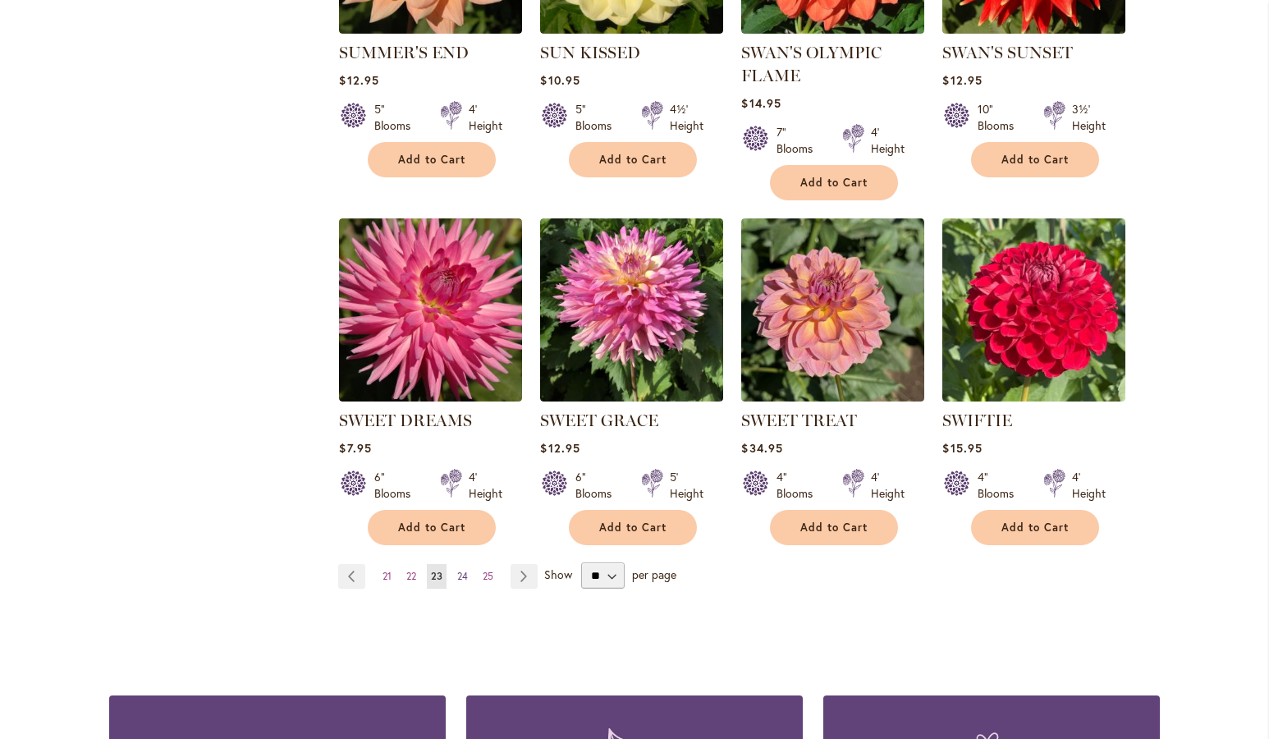
click at [457, 579] on span "24" at bounding box center [462, 576] width 11 height 12
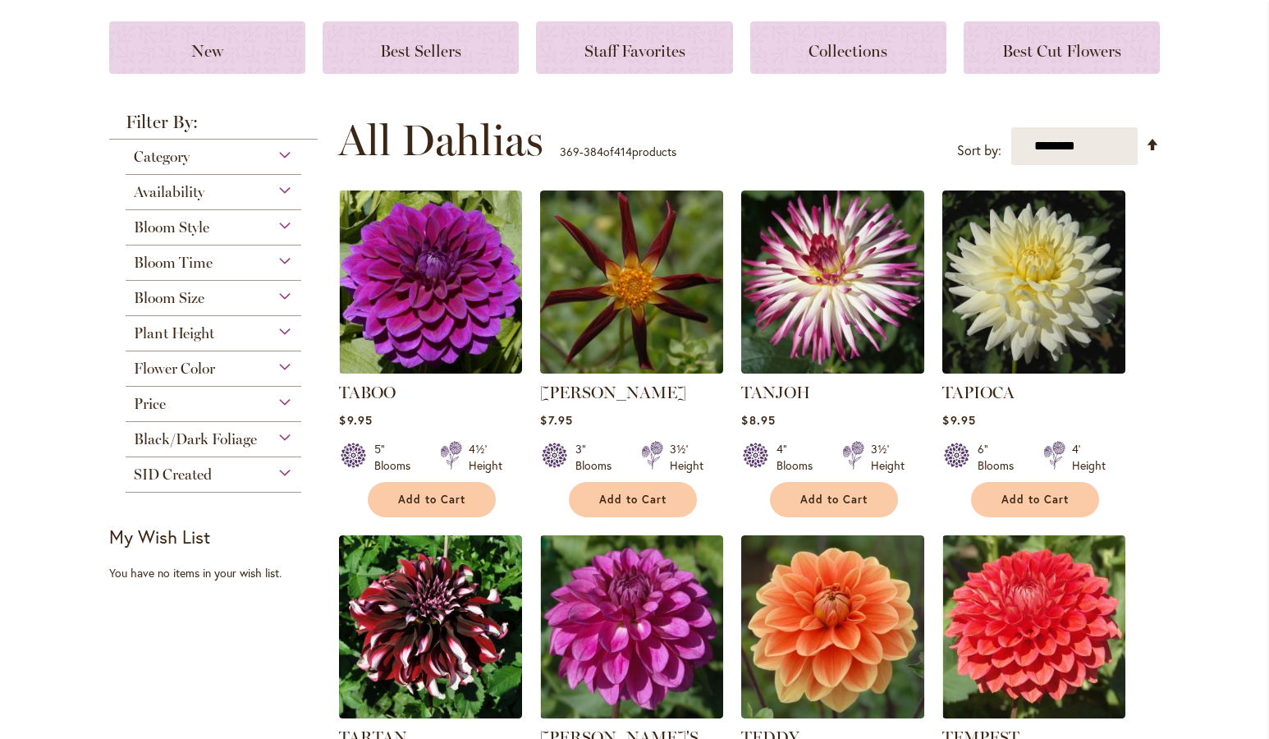
scroll to position [313, 0]
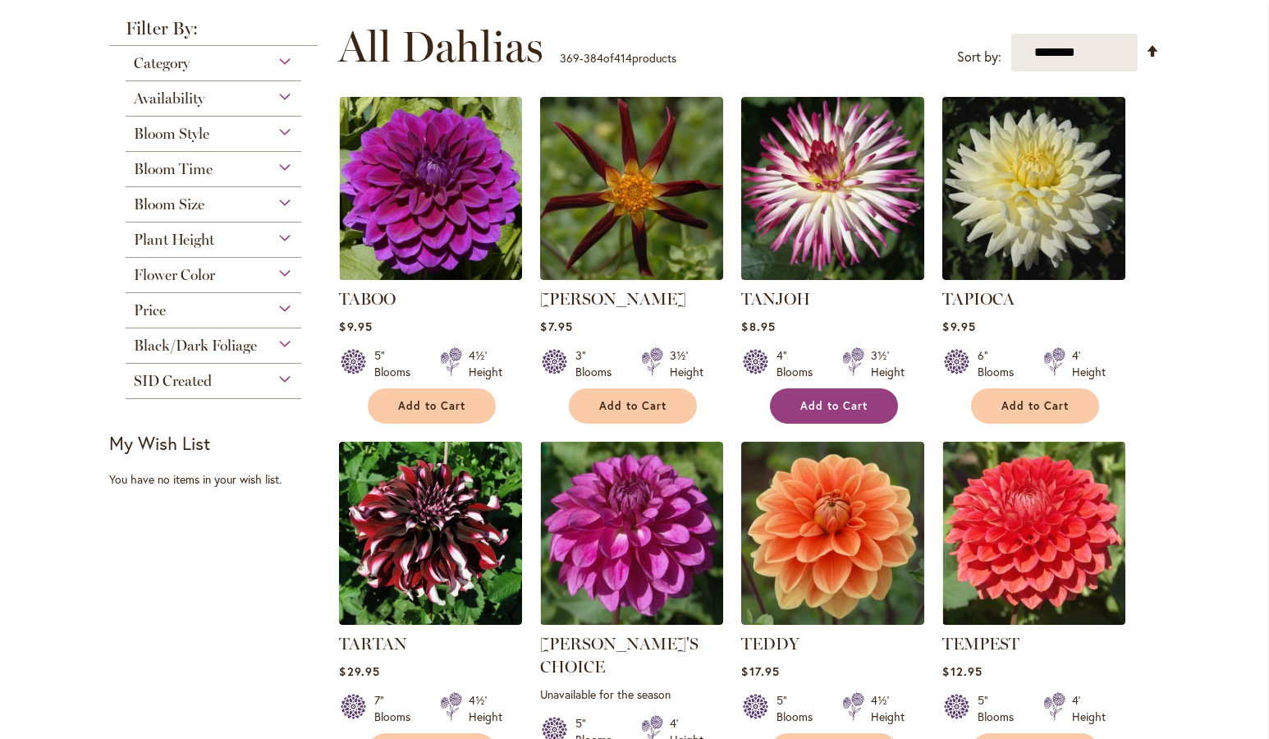
click at [825, 399] on button "Add to Cart" at bounding box center [834, 405] width 128 height 35
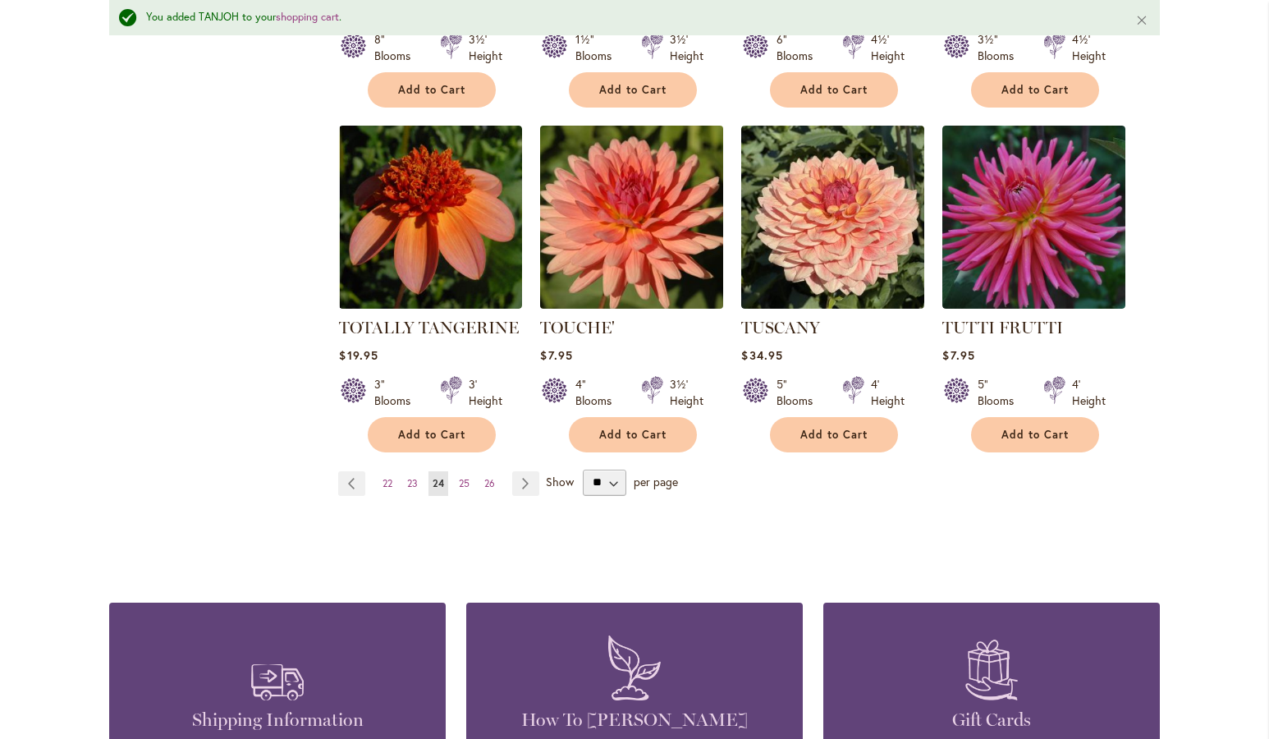
scroll to position [1479, 0]
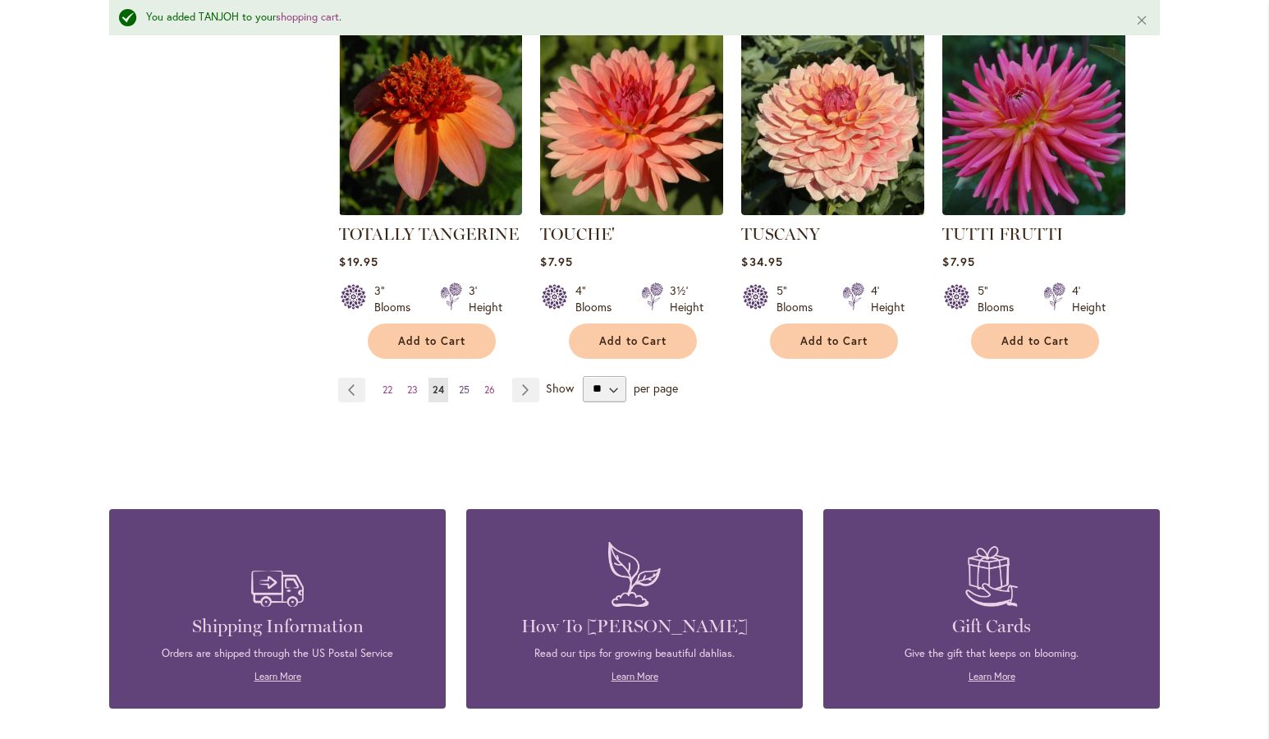
click at [459, 383] on span "25" at bounding box center [464, 389] width 11 height 12
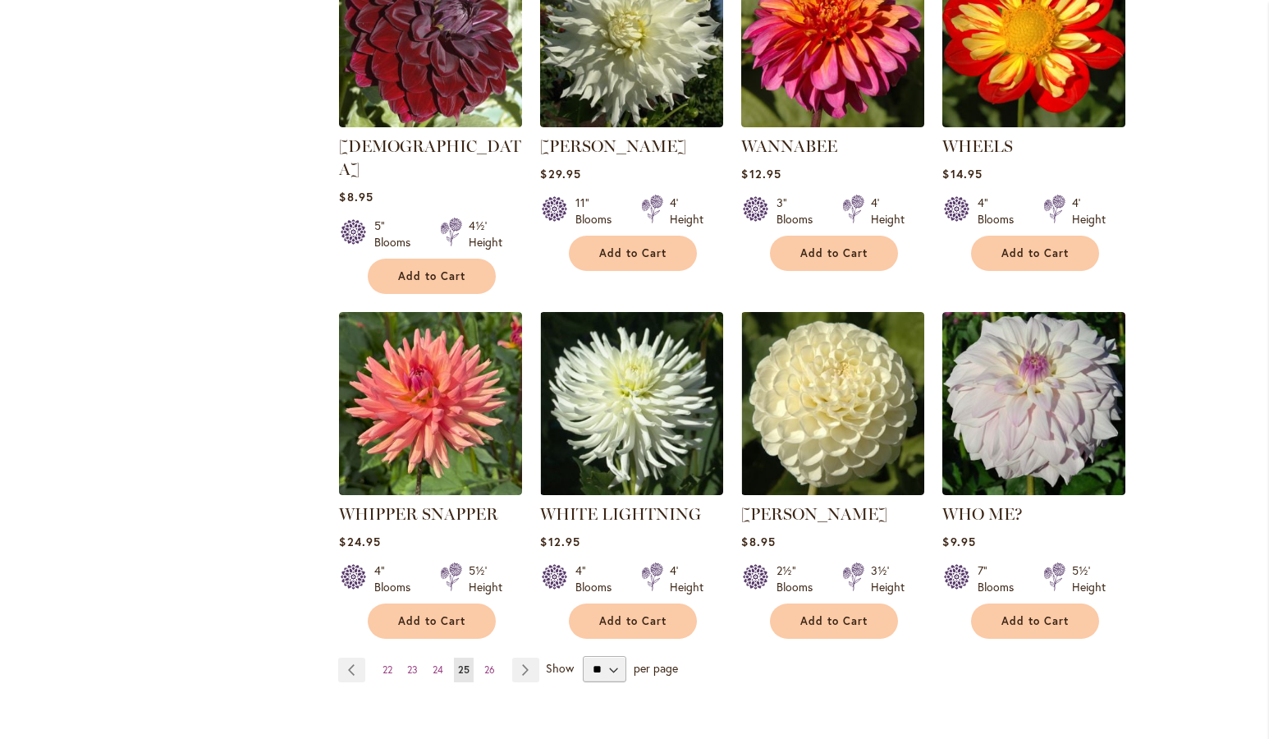
scroll to position [1249, 0]
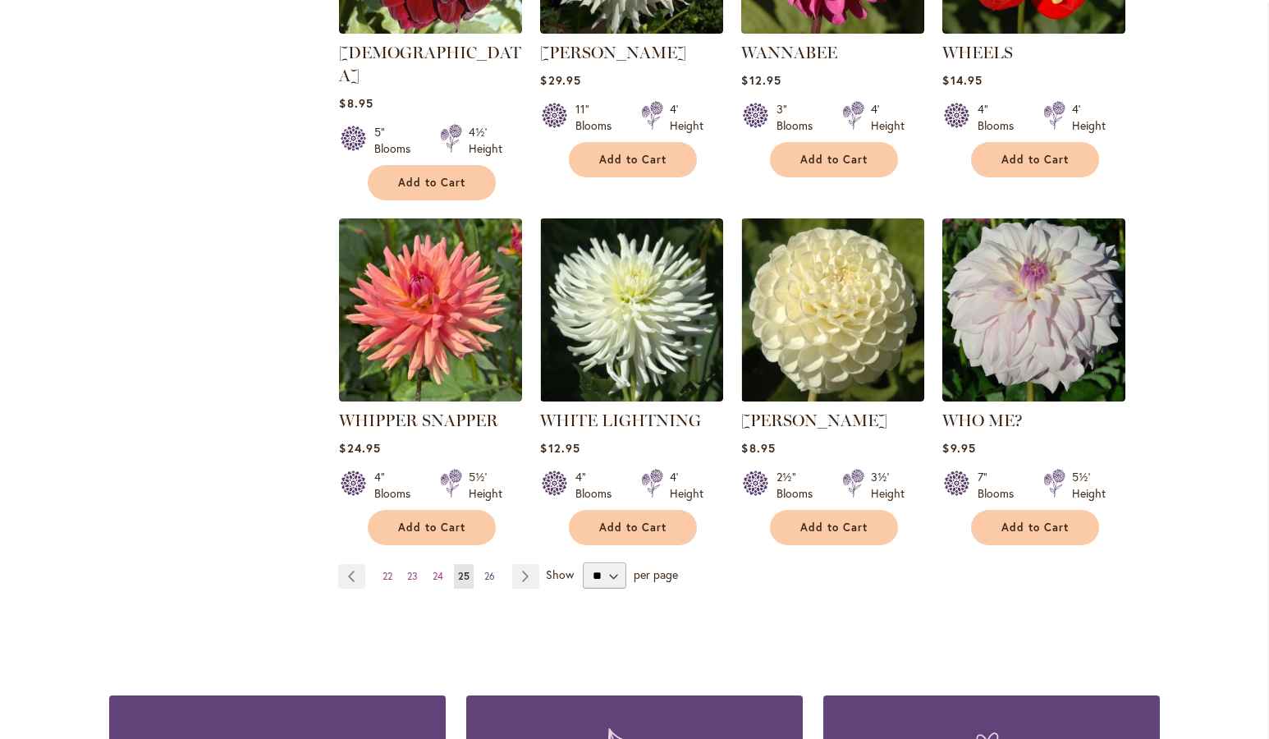
click at [485, 564] on link "Page 26" at bounding box center [489, 576] width 19 height 25
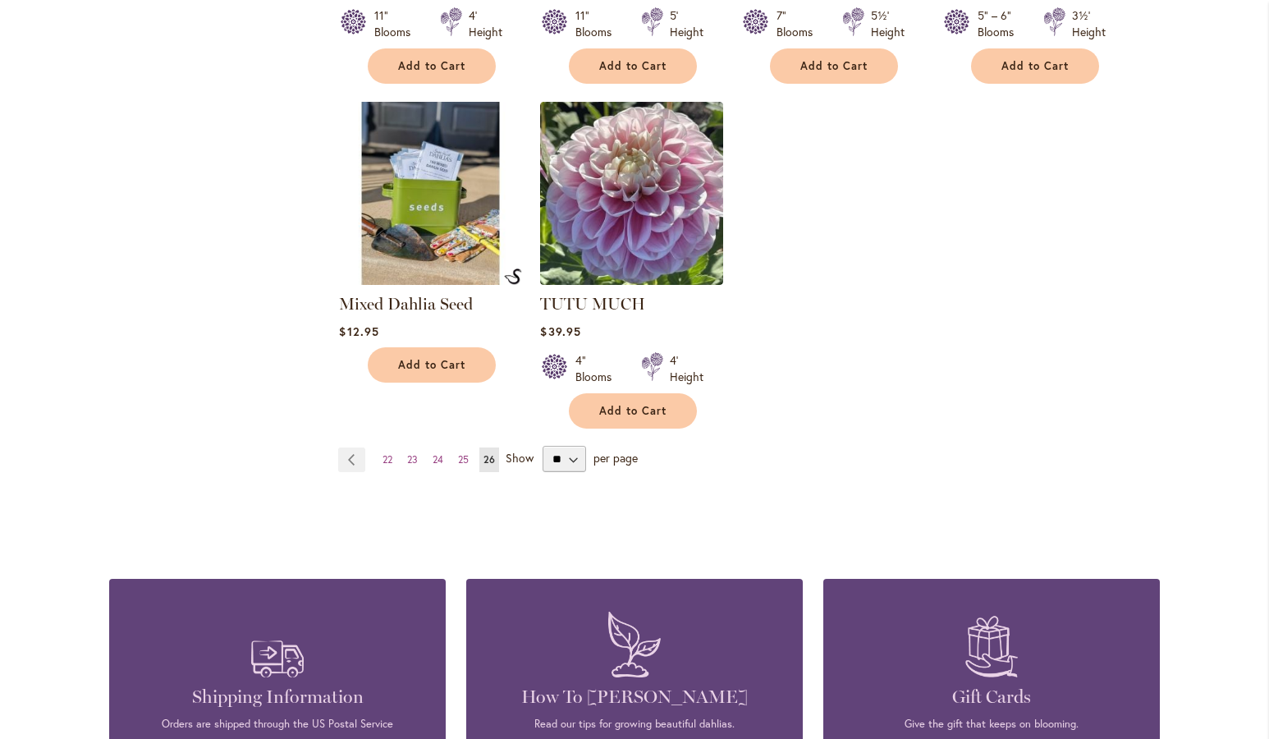
scroll to position [1436, 0]
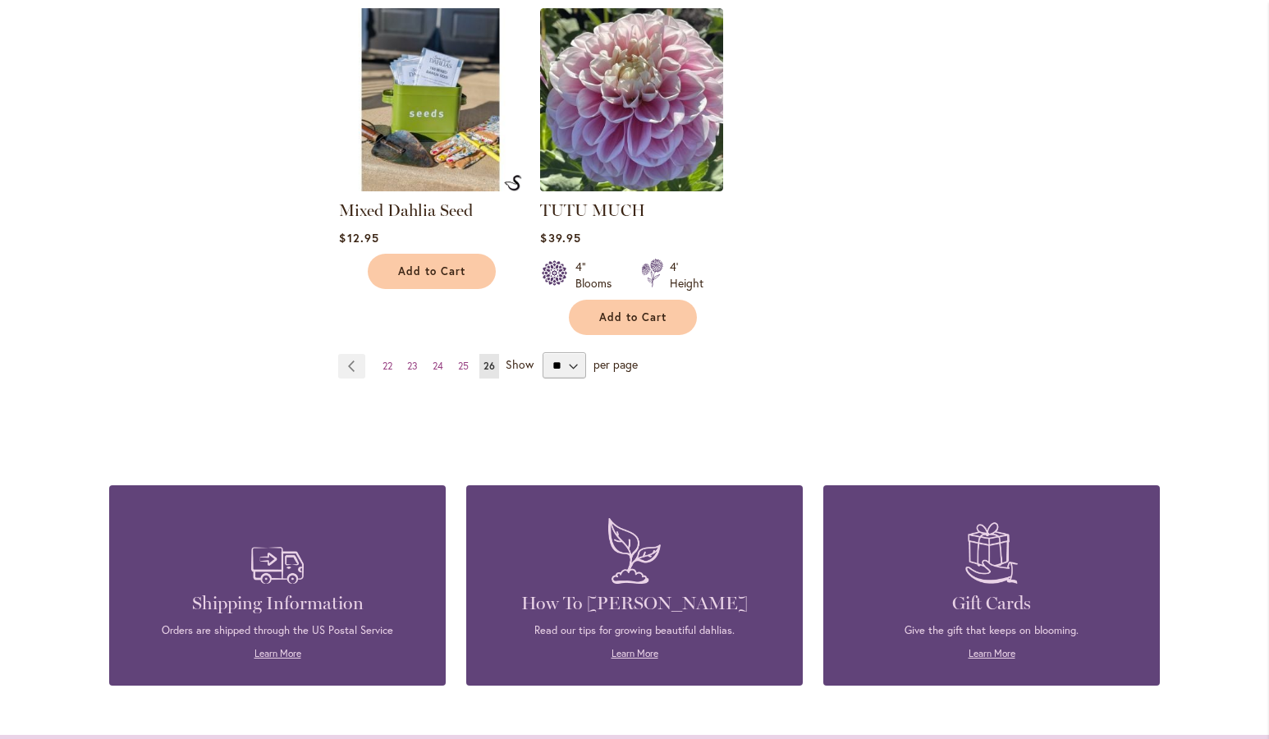
click at [511, 365] on span "Show" at bounding box center [520, 364] width 28 height 16
click at [543, 365] on select "** ** ** **" at bounding box center [565, 365] width 44 height 26
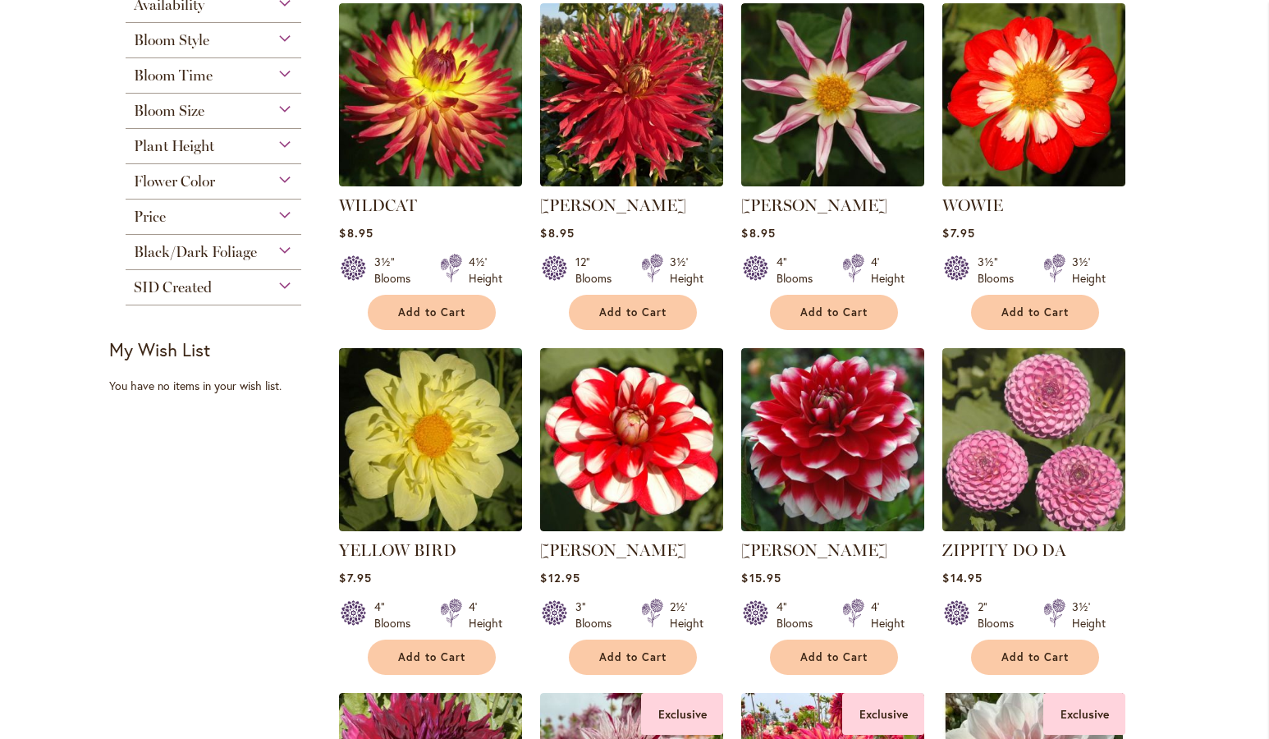
scroll to position [0, 0]
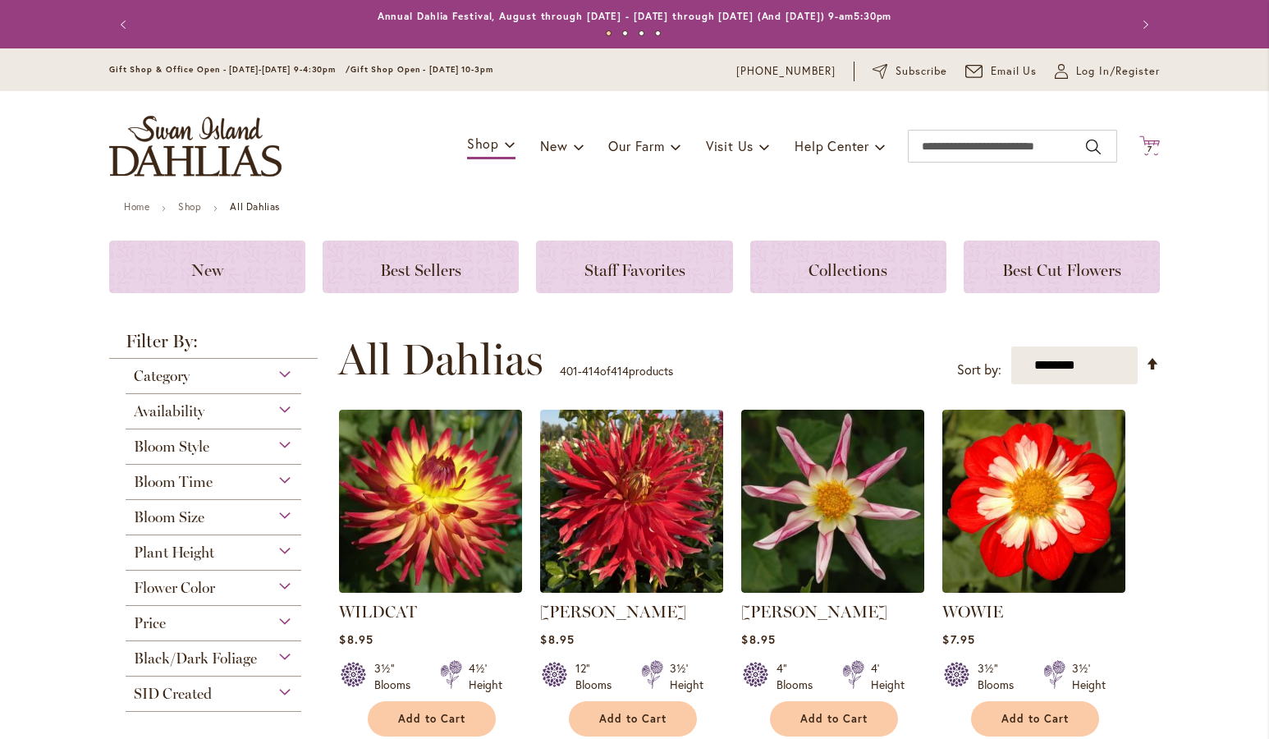
click at [1145, 140] on icon "Cart .cls-1 { fill: #231f20; }" at bounding box center [1150, 145] width 21 height 21
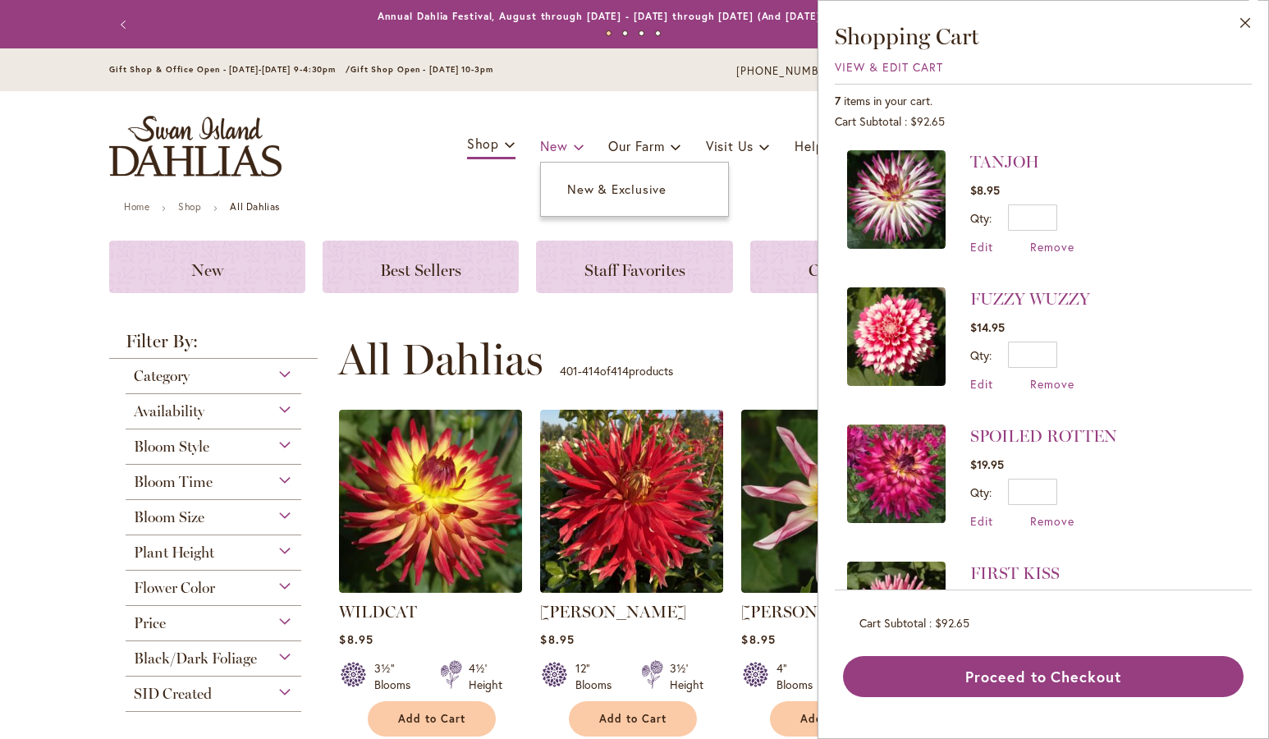
click at [540, 147] on span "New" at bounding box center [553, 145] width 27 height 17
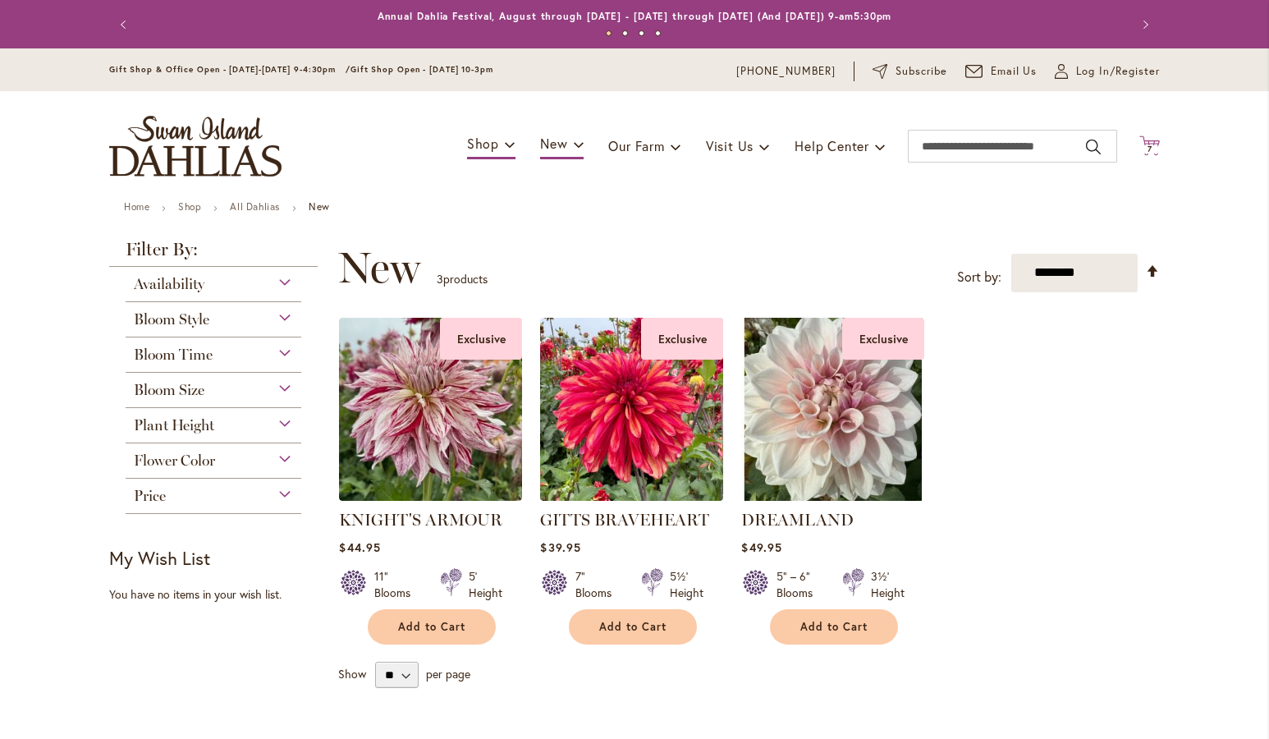
click at [1148, 144] on icon at bounding box center [1150, 145] width 21 height 20
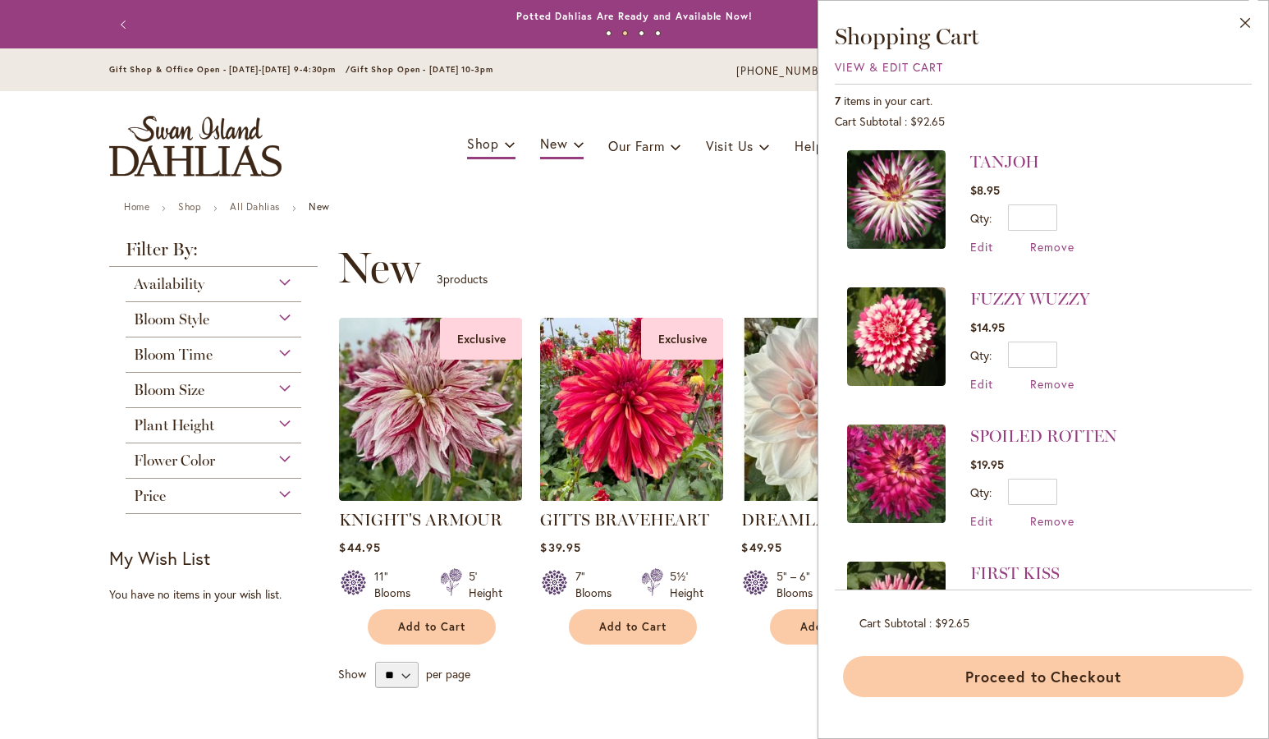
click at [1028, 677] on button "Proceed to Checkout" at bounding box center [1043, 676] width 401 height 41
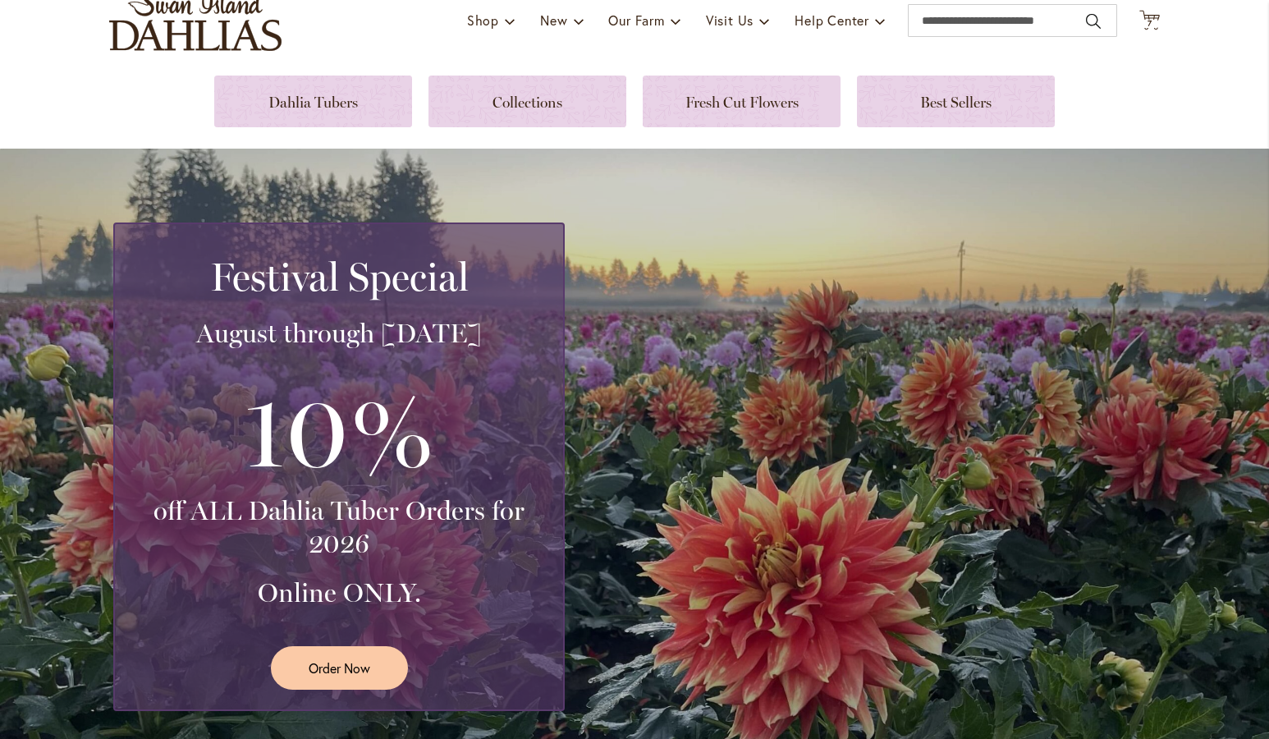
scroll to position [219, 0]
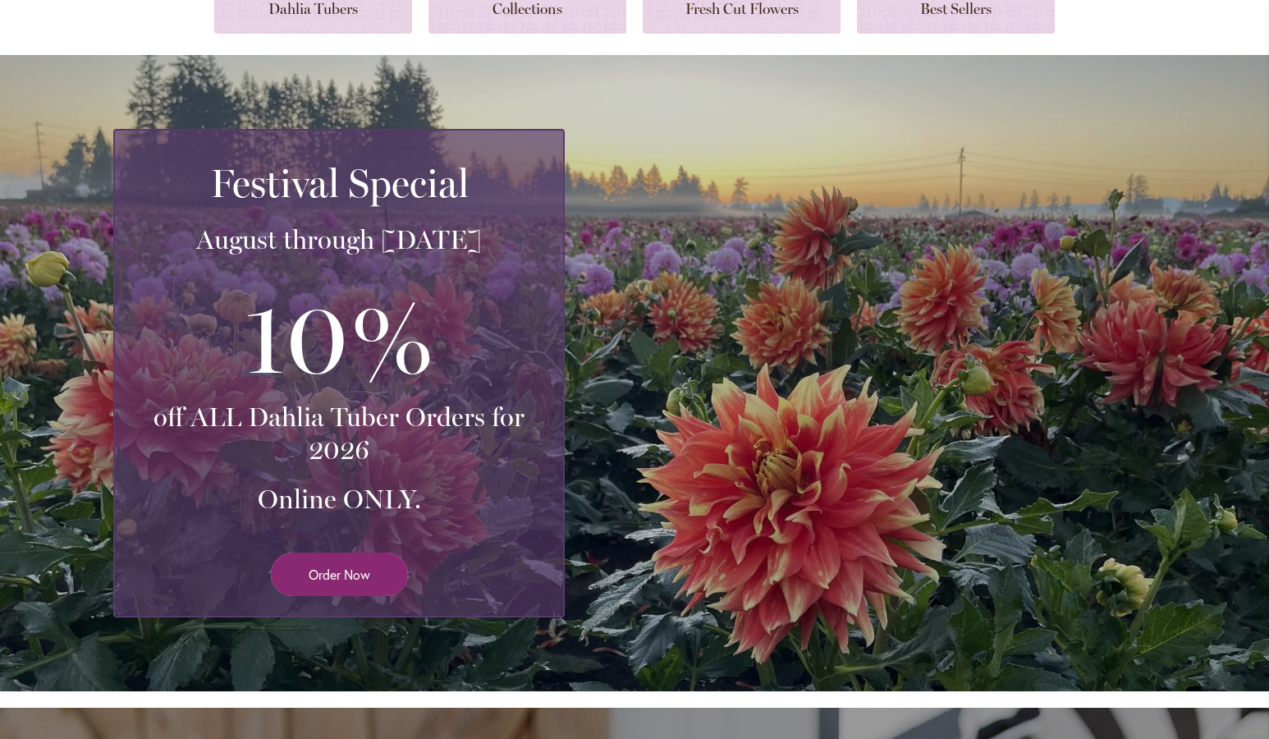
click at [338, 571] on span "Order Now" at bounding box center [340, 574] width 62 height 19
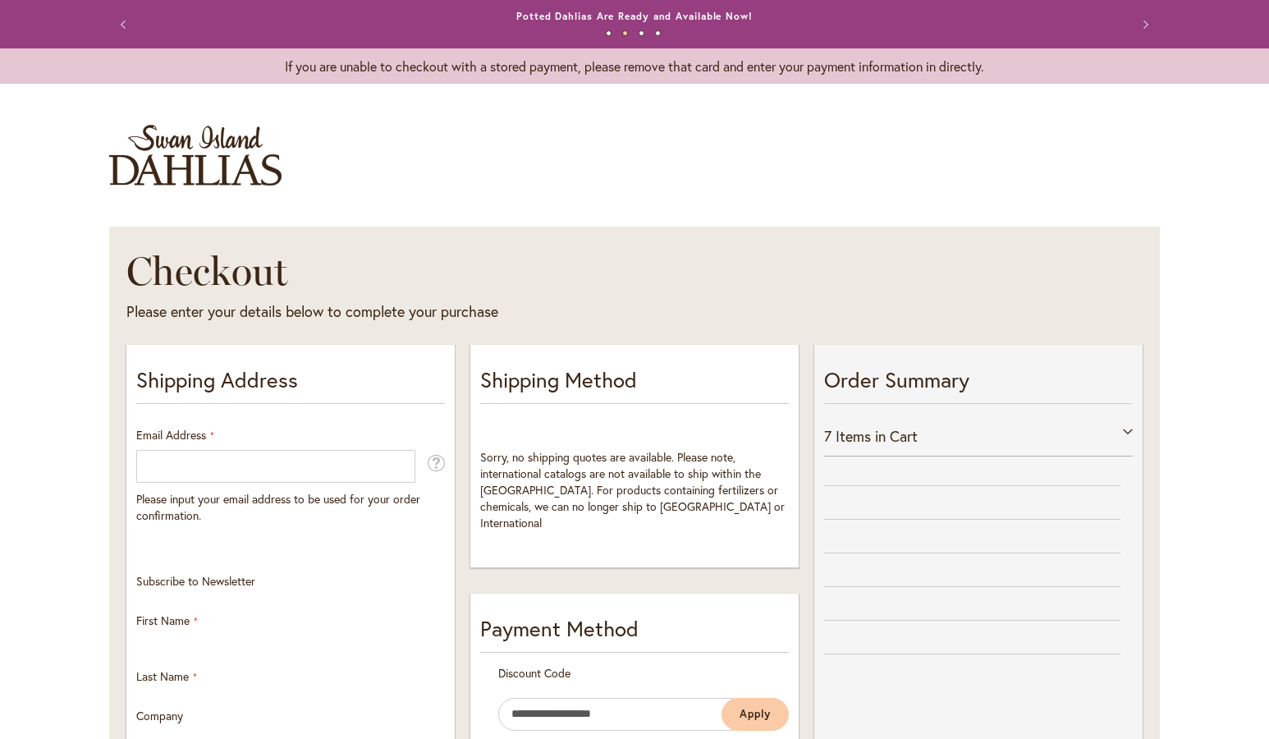
select select "**"
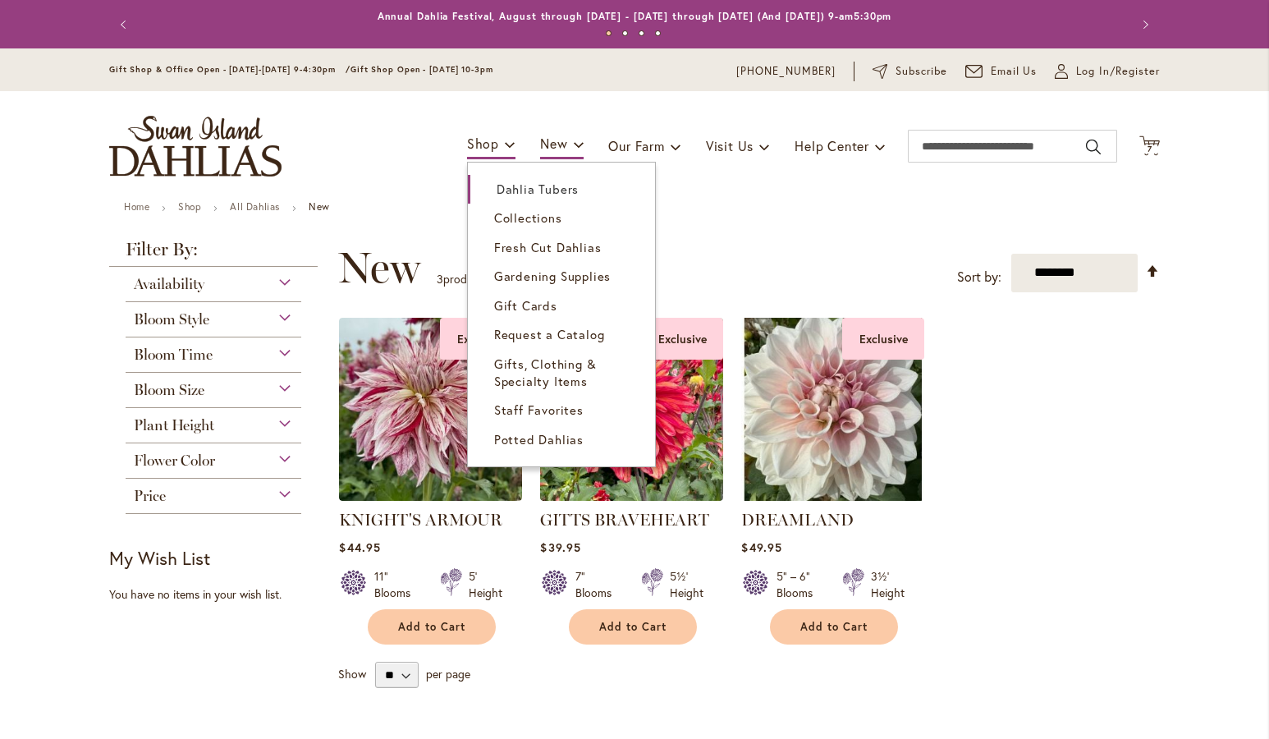
click at [475, 145] on span "Shop" at bounding box center [483, 143] width 32 height 17
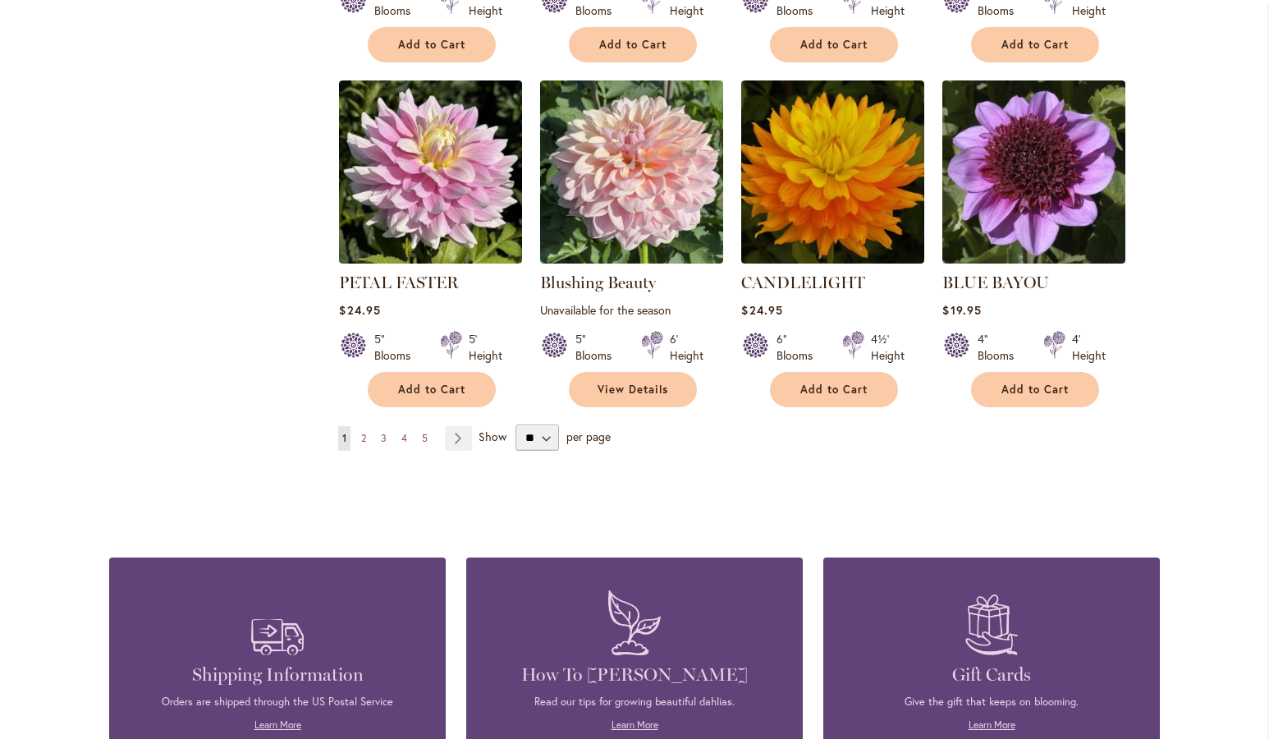
scroll to position [1155, 0]
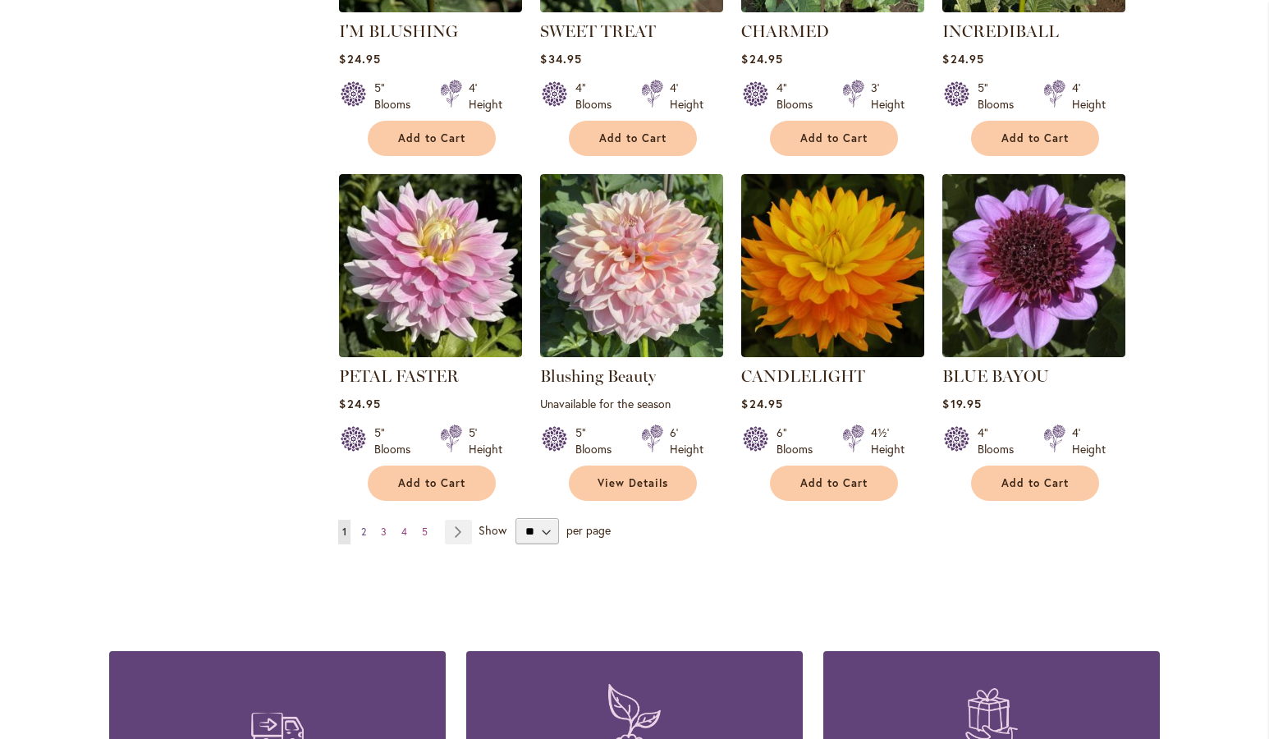
click at [361, 532] on span "2" at bounding box center [363, 531] width 5 height 12
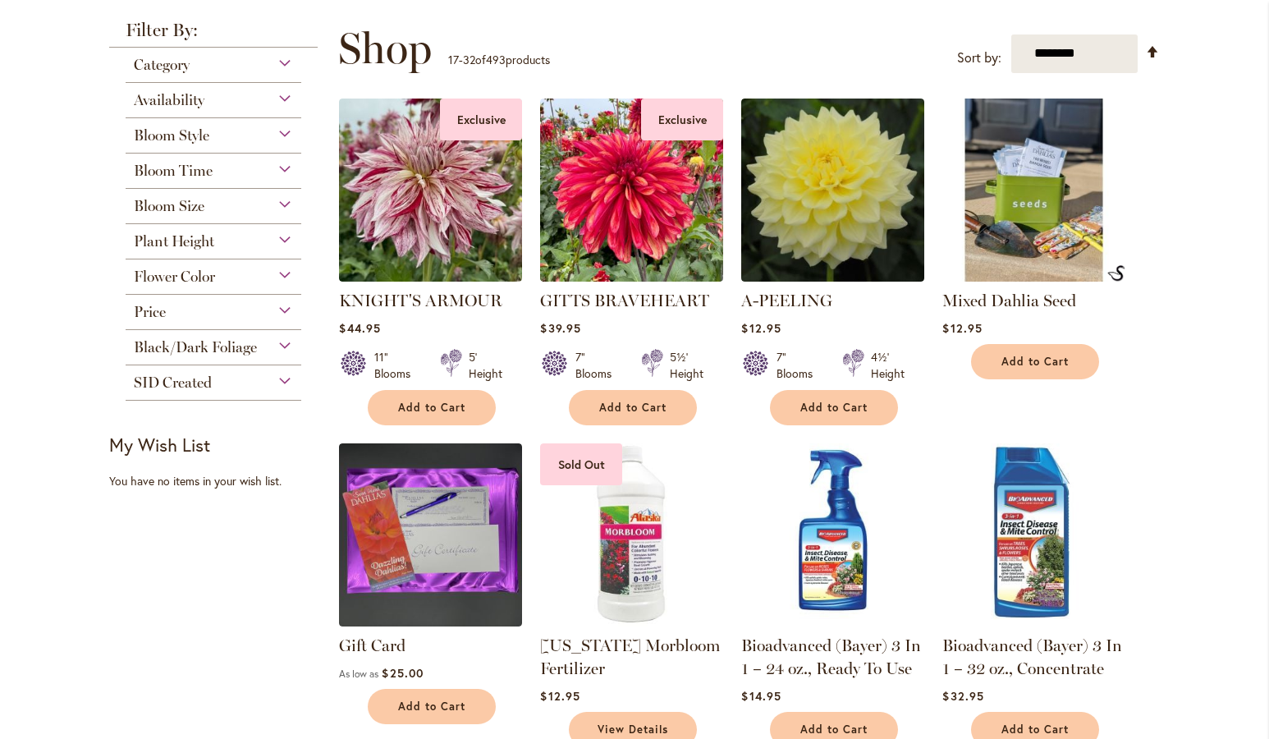
scroll to position [126, 0]
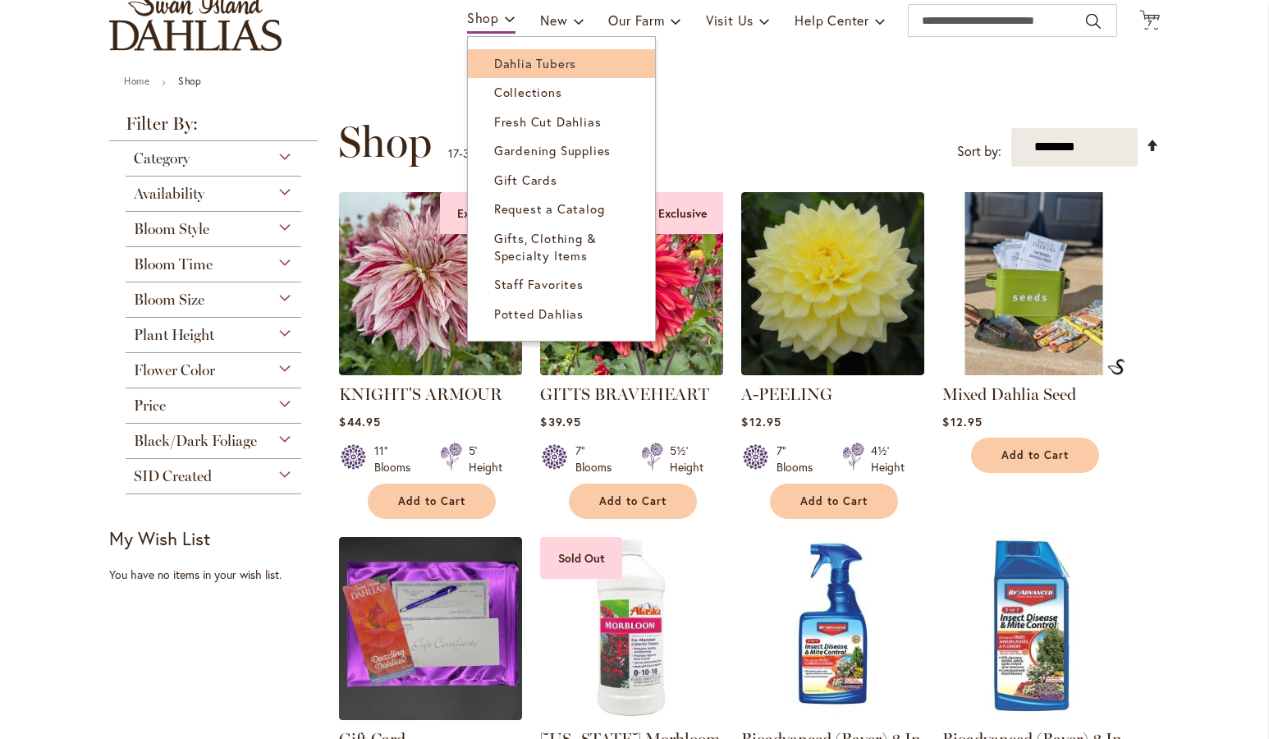
click at [518, 62] on span "Dahlia Tubers" at bounding box center [535, 63] width 82 height 16
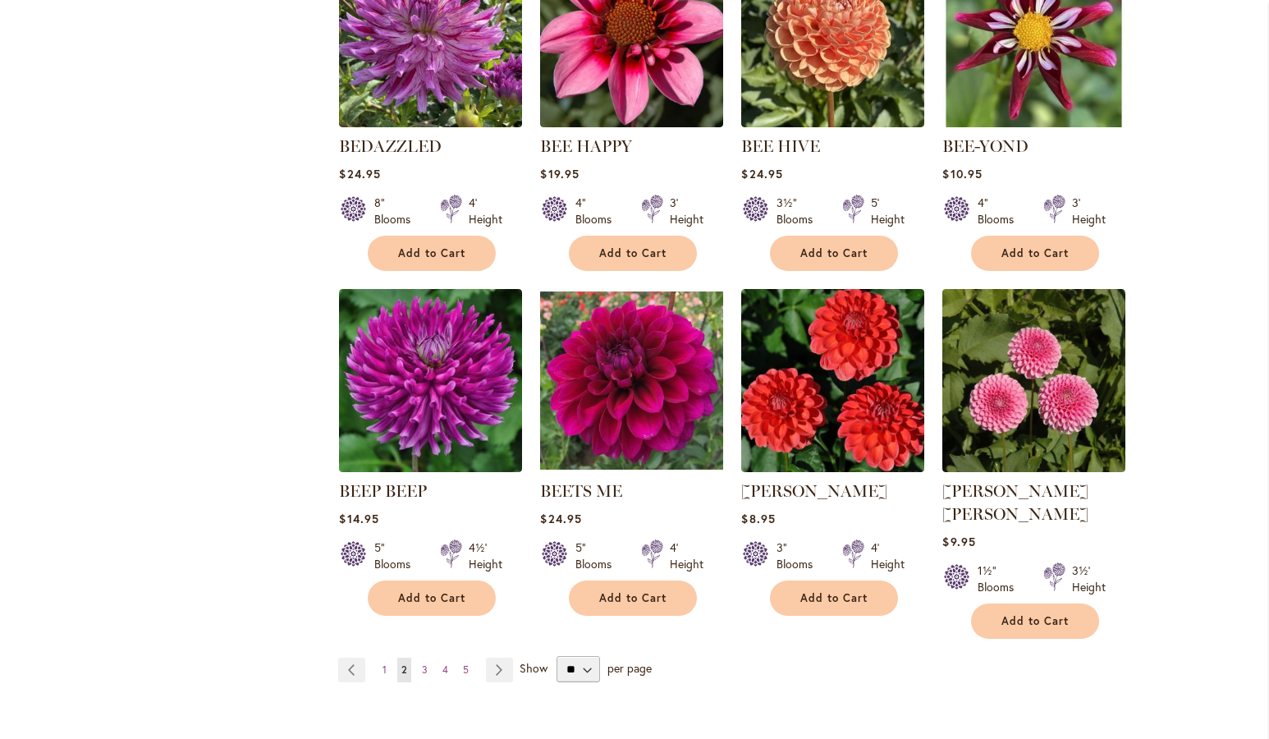
scroll to position [1342, 0]
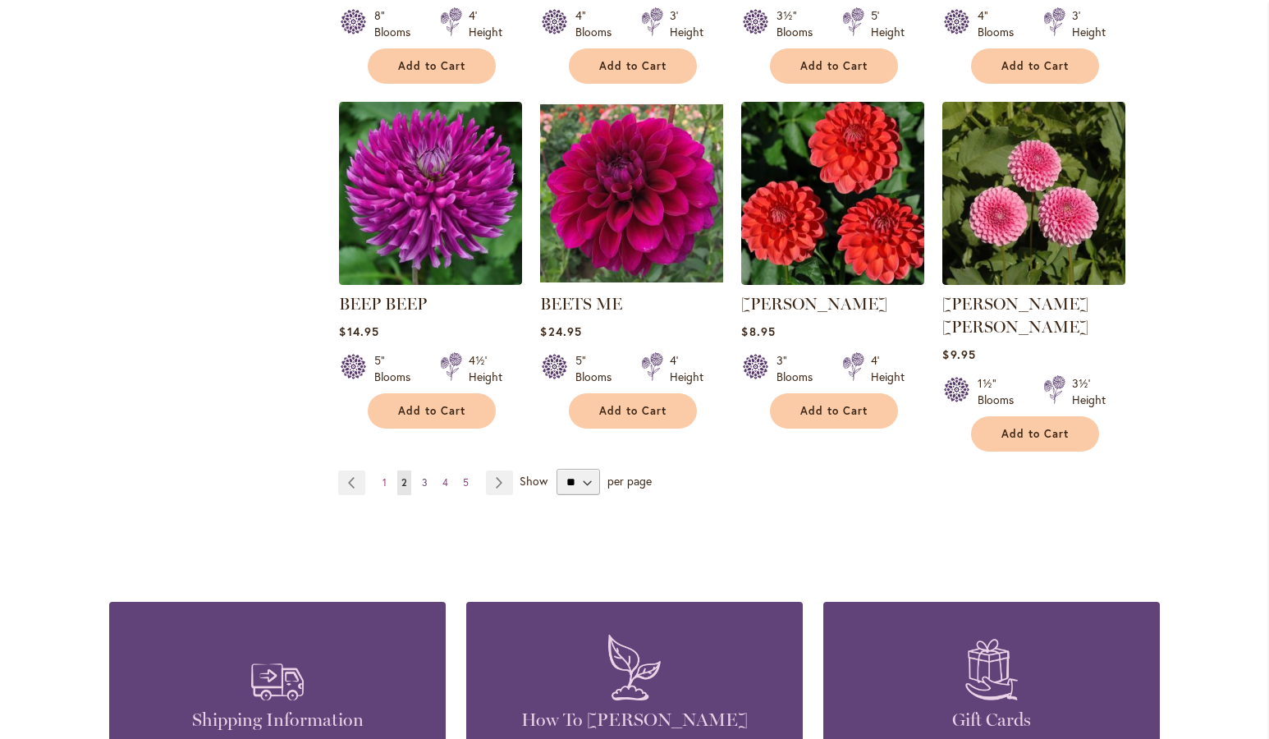
click at [422, 476] on span "3" at bounding box center [425, 482] width 6 height 12
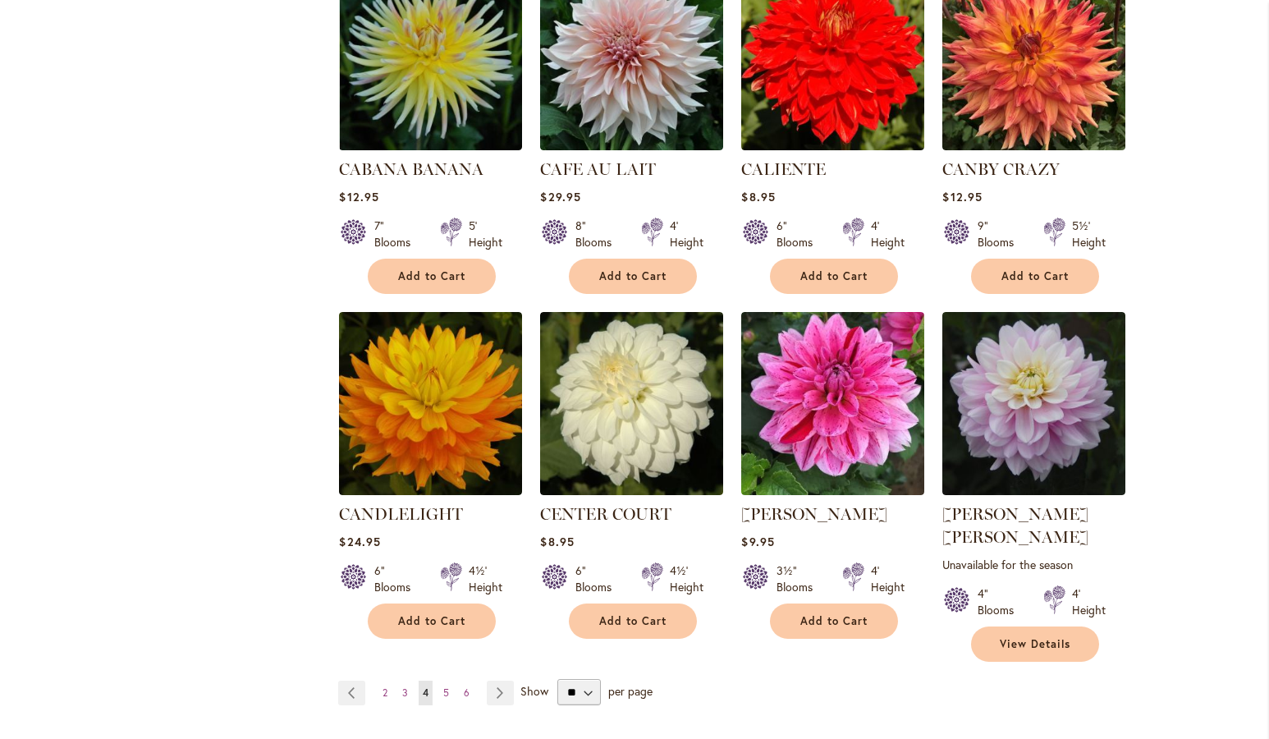
scroll to position [1249, 0]
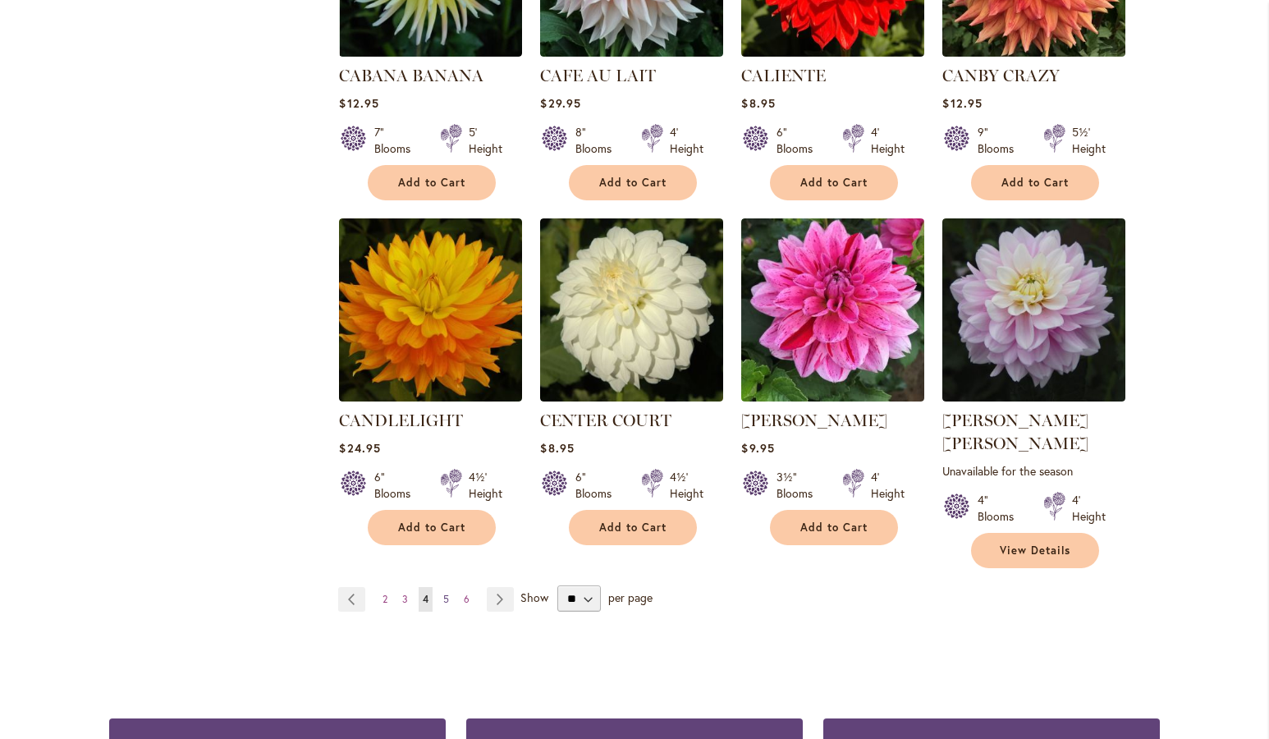
click at [443, 593] on span "5" at bounding box center [446, 599] width 6 height 12
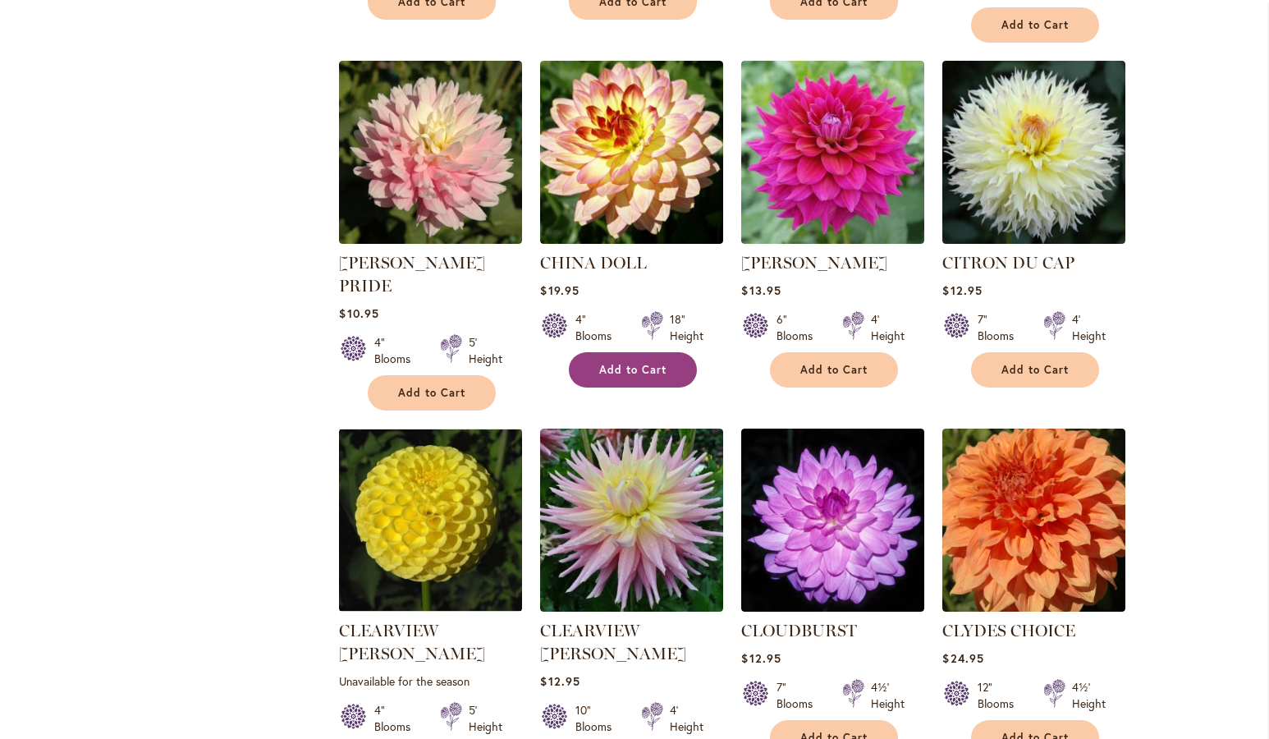
scroll to position [1155, 0]
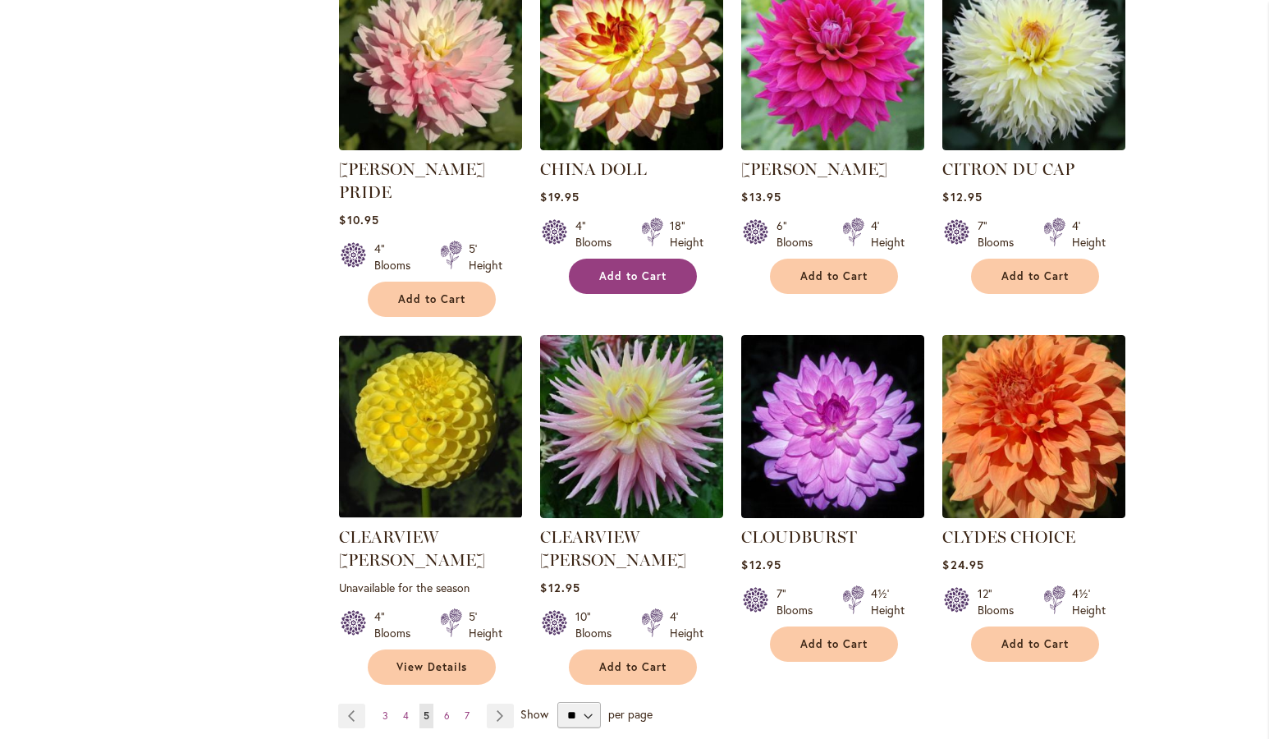
click at [629, 269] on span "Add to Cart" at bounding box center [632, 276] width 67 height 14
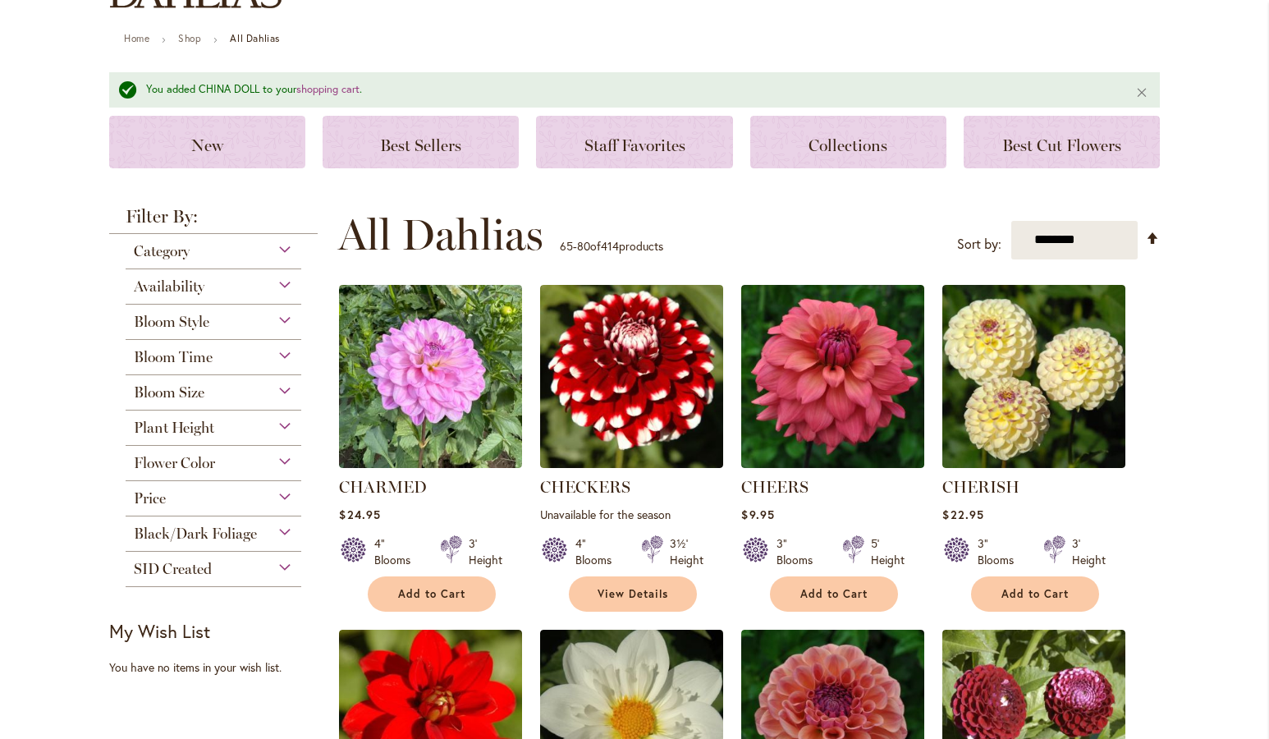
scroll to position [0, 0]
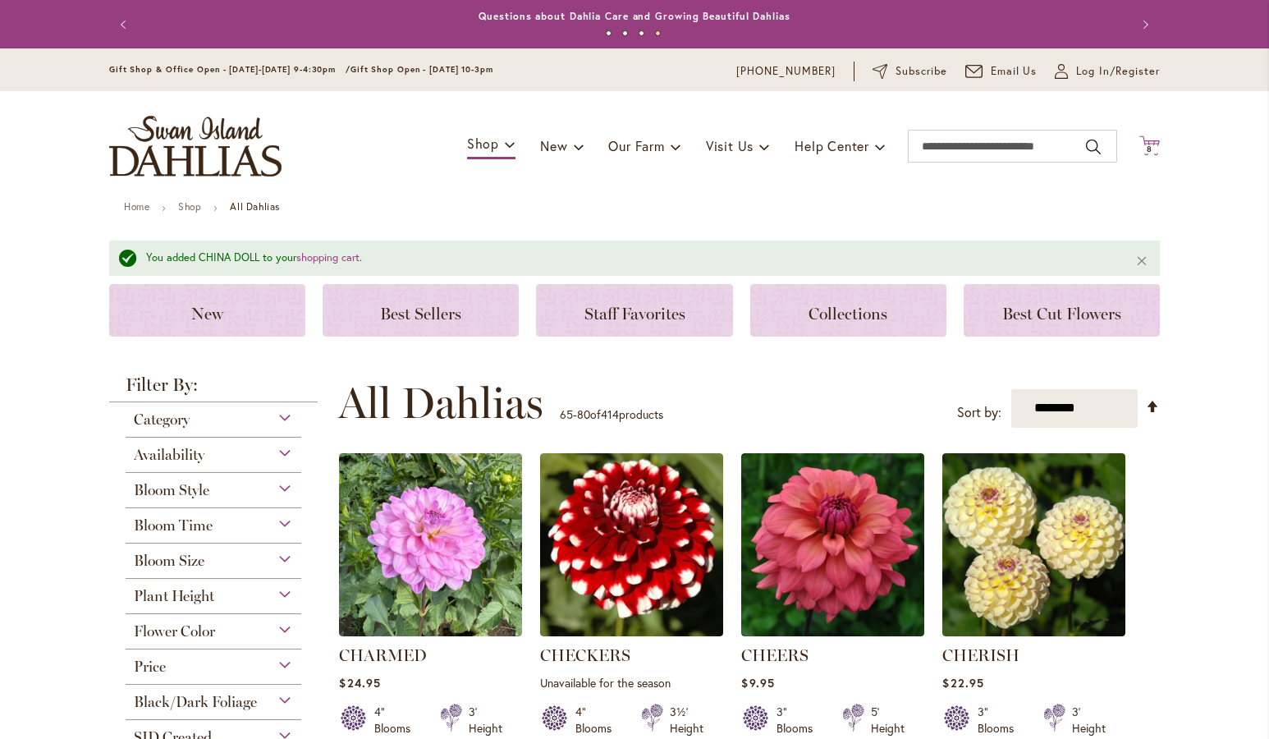
click at [1140, 142] on icon "Cart .cls-1 { fill: #231f20; }" at bounding box center [1150, 145] width 21 height 21
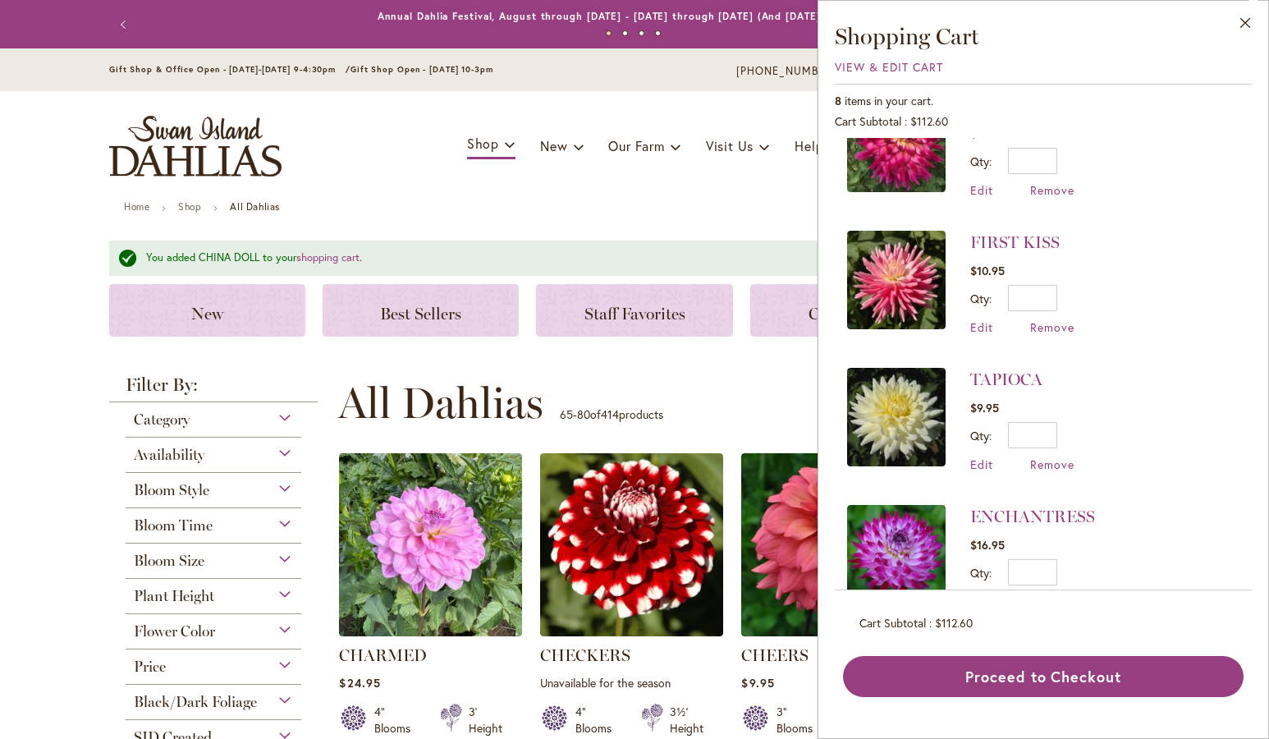
scroll to position [654, 0]
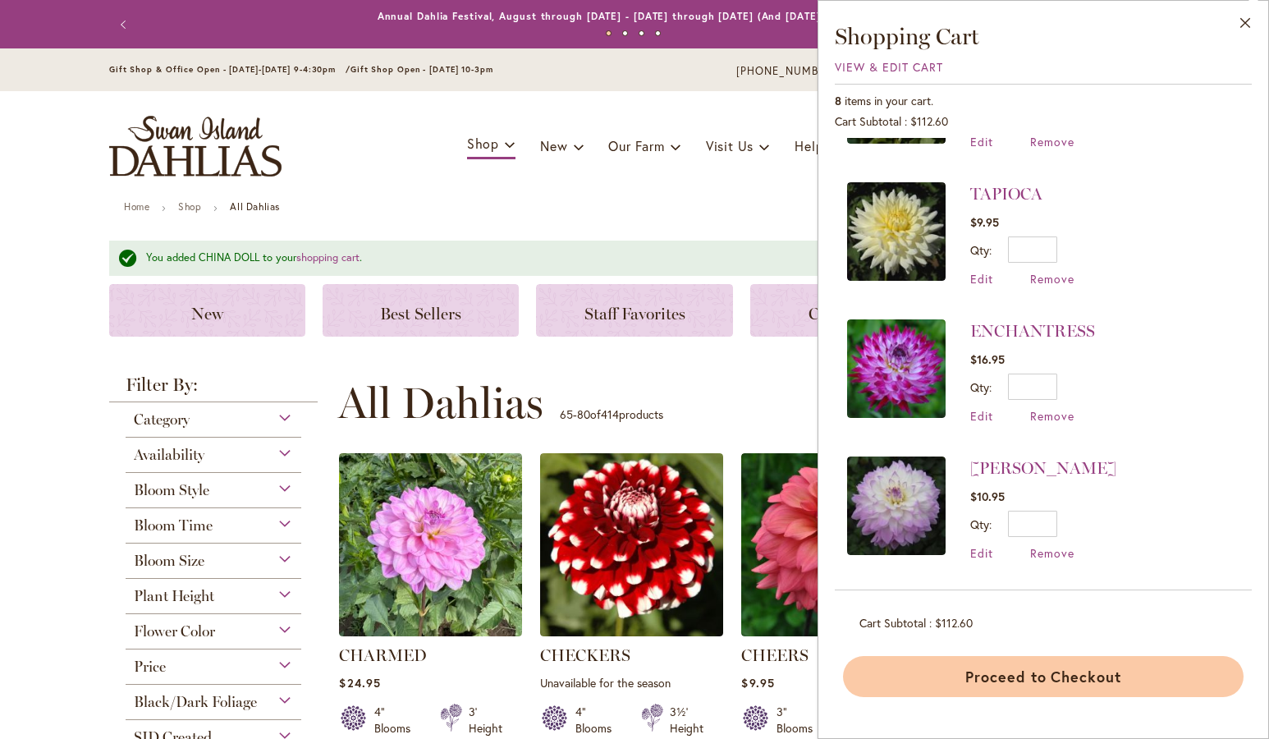
click at [1027, 676] on button "Proceed to Checkout" at bounding box center [1043, 676] width 401 height 41
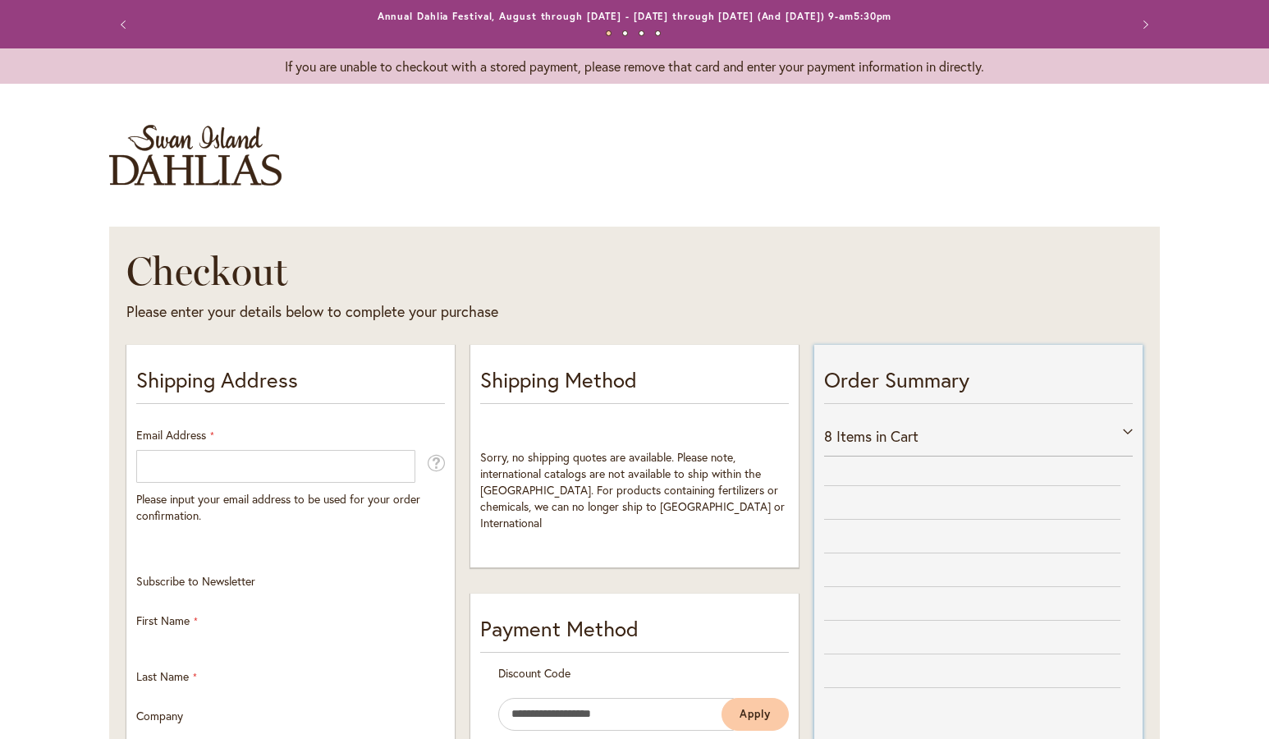
select select "**"
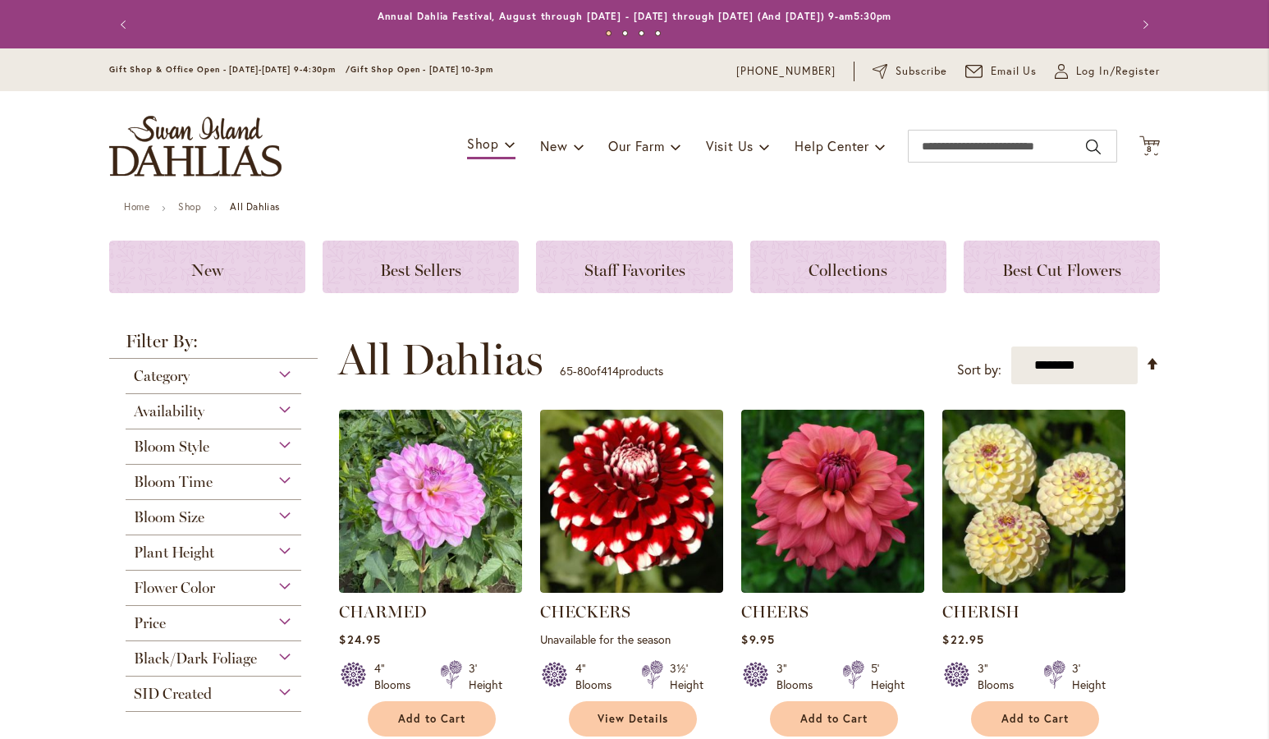
scroll to position [94, 0]
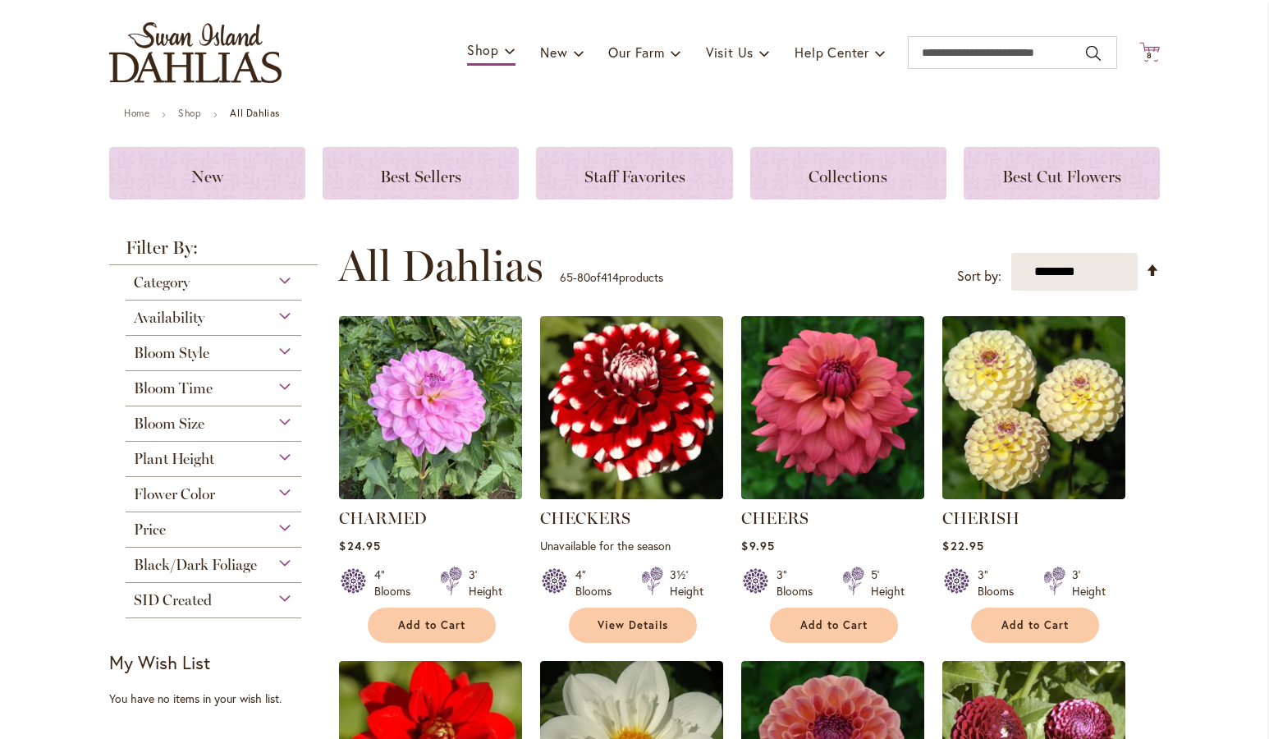
click at [1151, 53] on icon at bounding box center [1150, 52] width 21 height 20
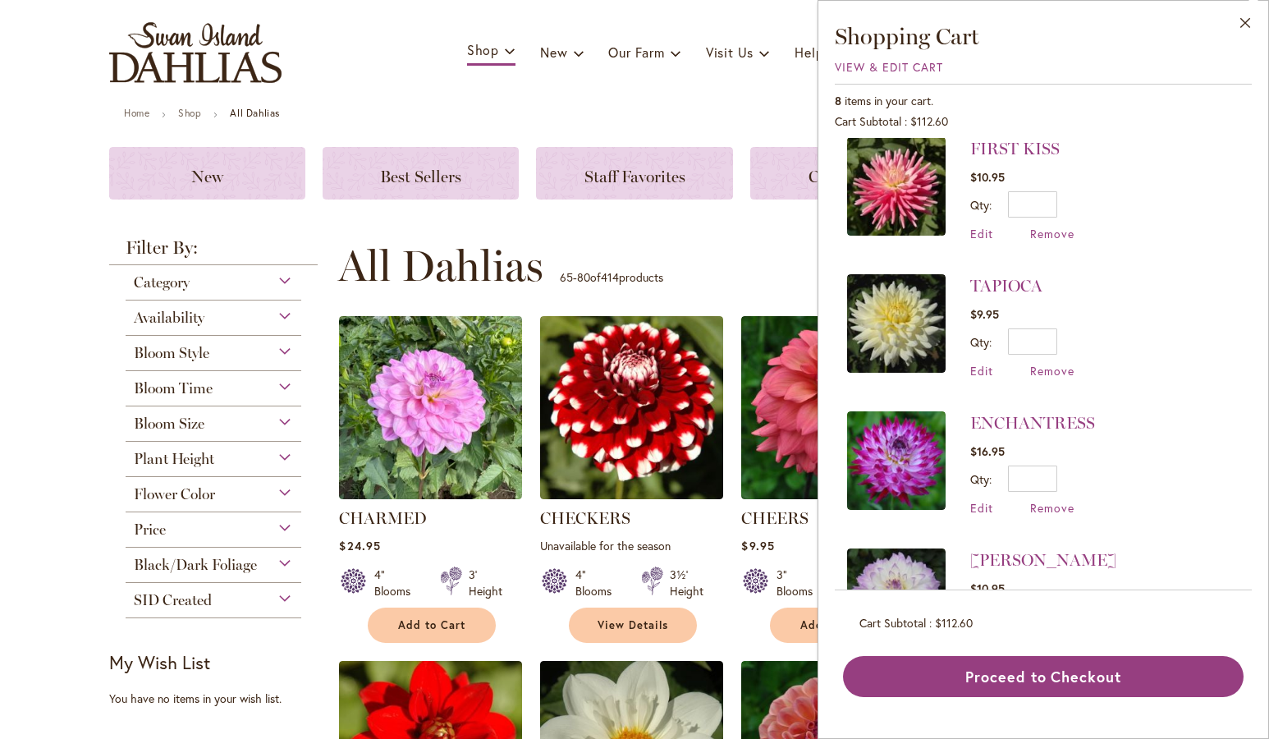
scroll to position [654, 0]
